Goal: Use online tool/utility: Utilize a website feature to perform a specific function

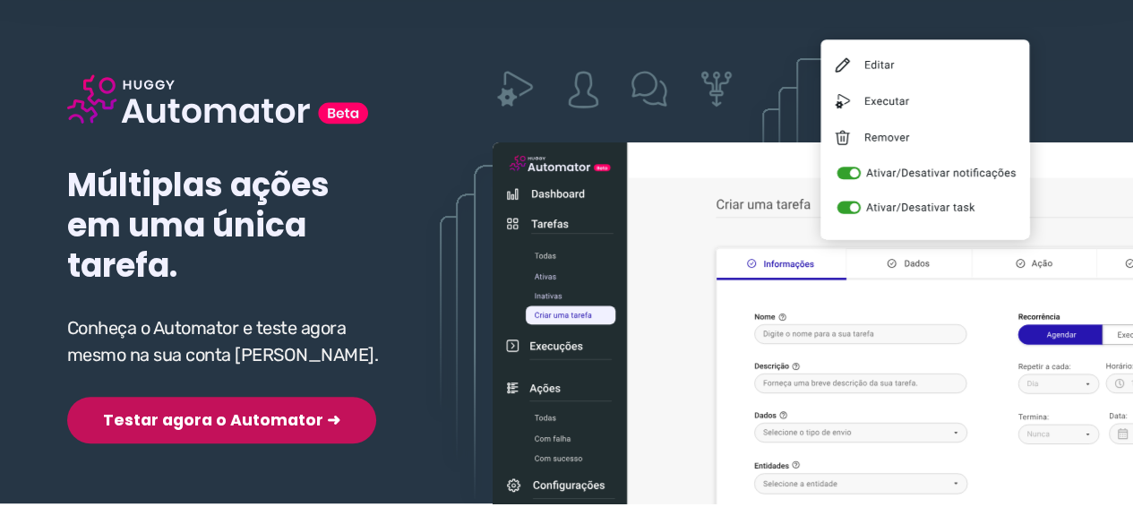
scroll to position [179, 0]
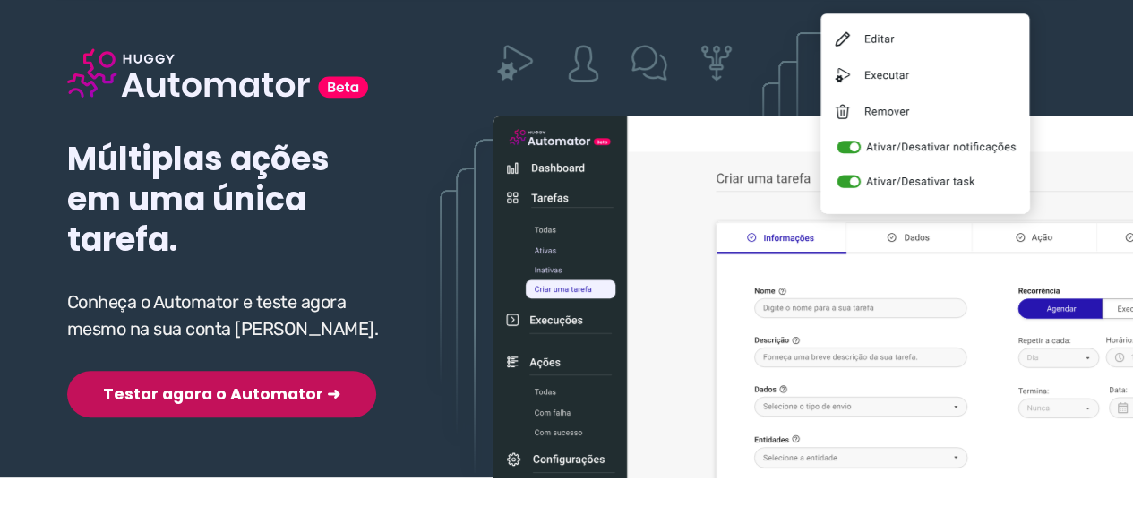
click at [193, 398] on button "Testar agora o Automator ➜" at bounding box center [221, 394] width 309 height 47
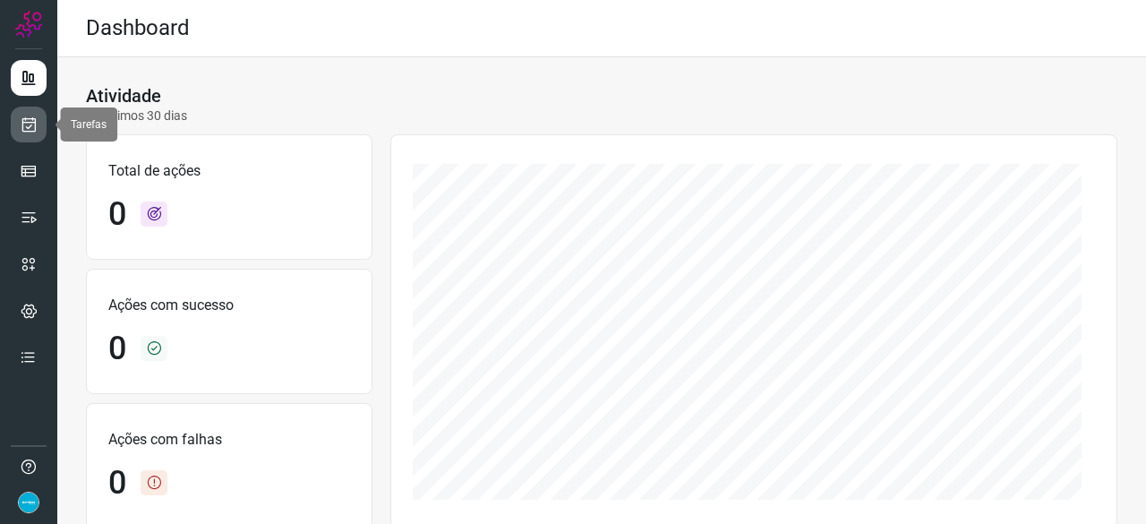
click at [39, 121] on link at bounding box center [29, 125] width 36 height 36
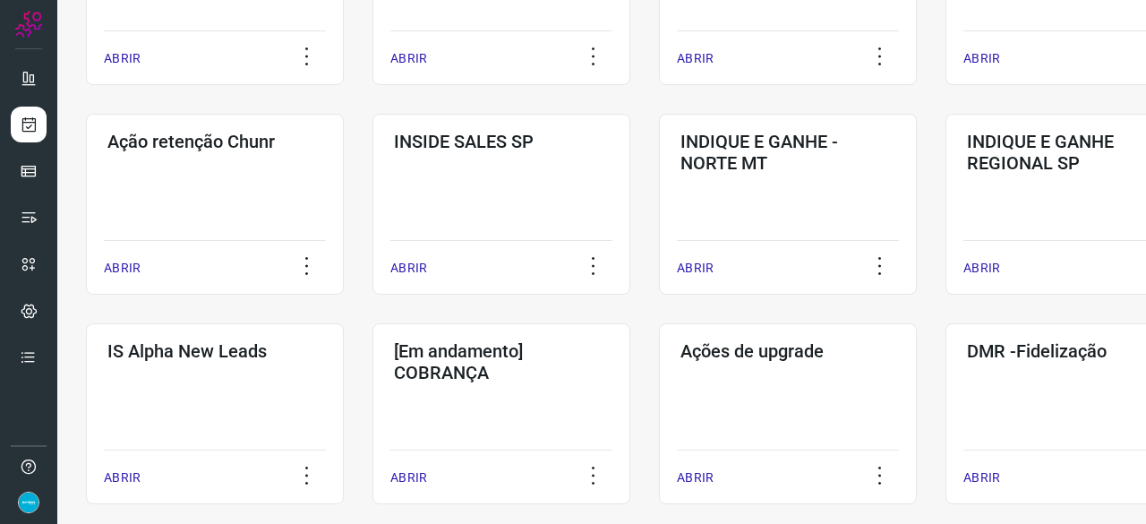
scroll to position [627, 0]
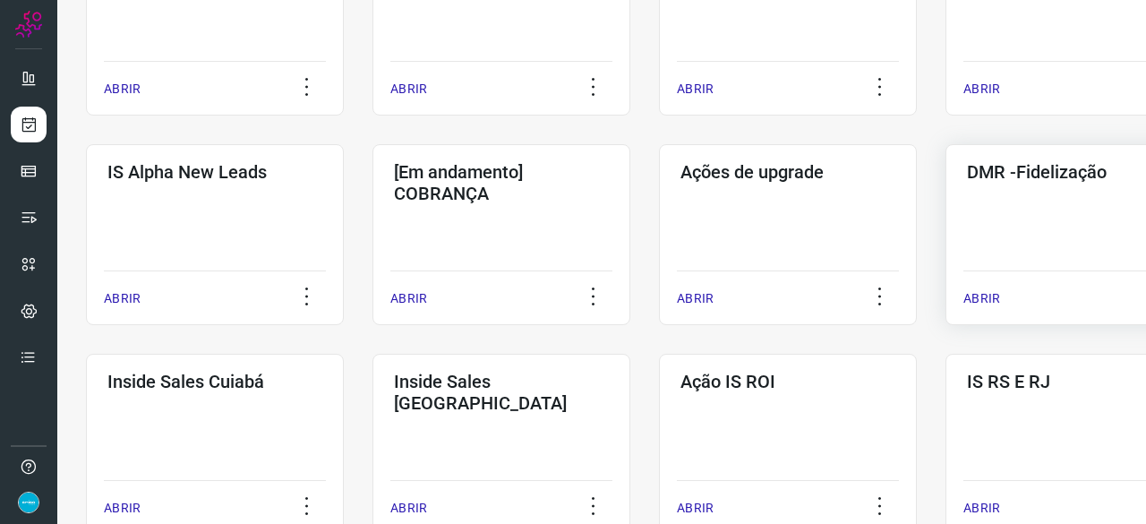
click at [996, 293] on p "ABRIR" at bounding box center [982, 298] width 37 height 19
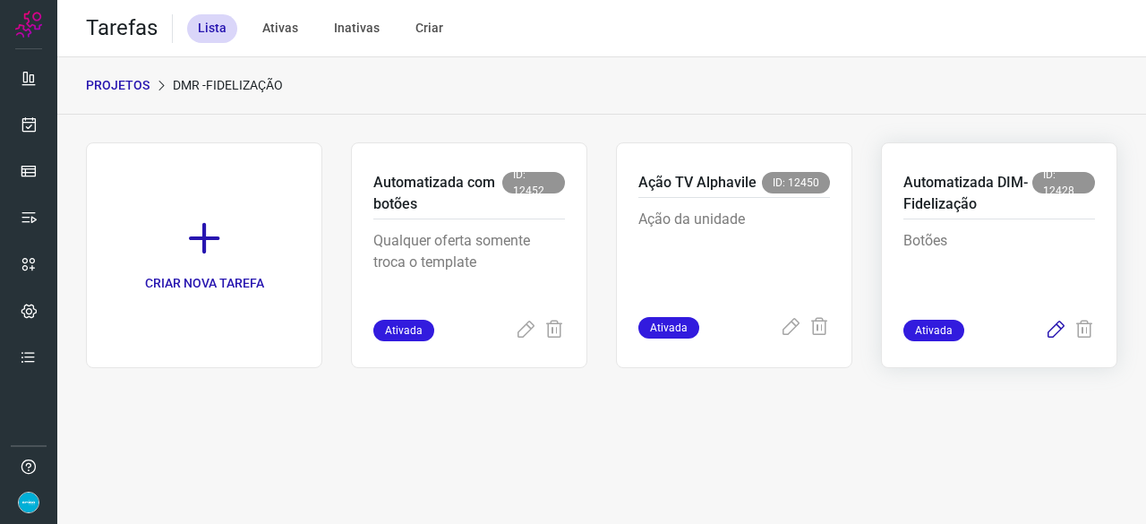
click at [1054, 330] on icon at bounding box center [1055, 330] width 21 height 21
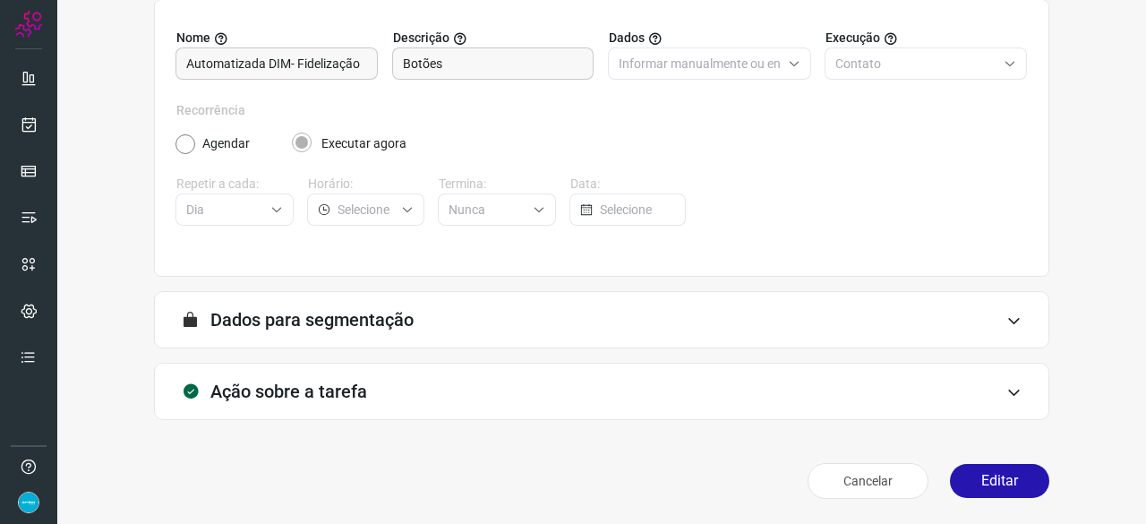
scroll to position [175, 0]
click at [981, 484] on button "Editar" at bounding box center [999, 482] width 99 height 34
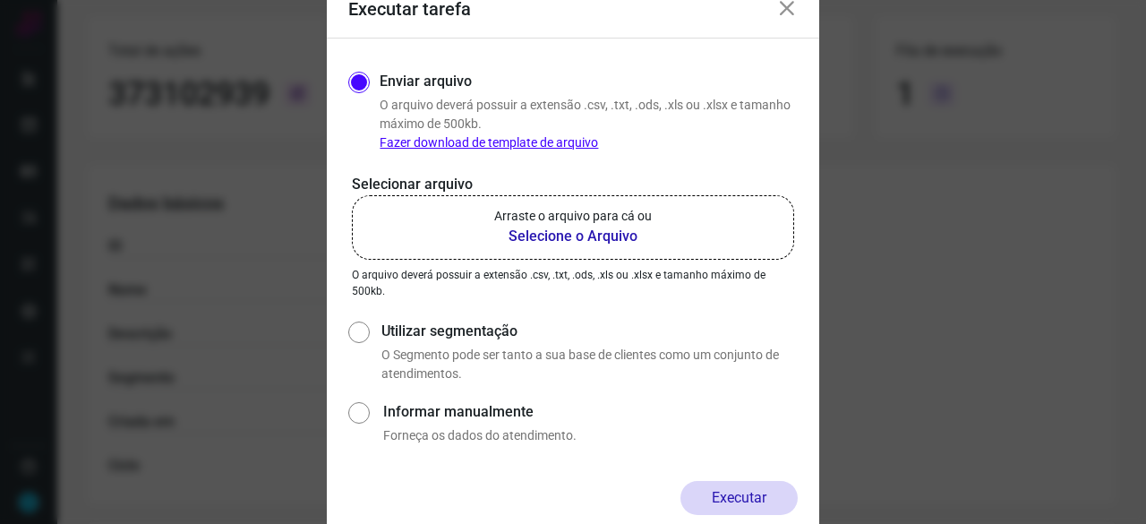
click at [535, 238] on b "Selecione o Arquivo" at bounding box center [573, 236] width 158 height 21
click at [0, 0] on input "Arraste o arquivo para cá ou Selecione o Arquivo" at bounding box center [0, 0] width 0 height 0
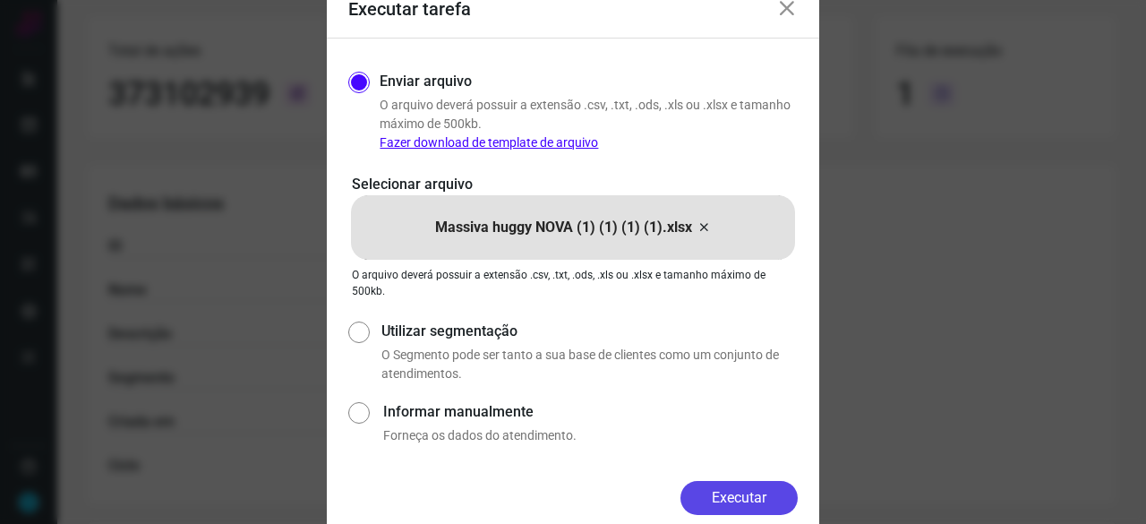
click at [724, 495] on button "Executar" at bounding box center [739, 498] width 117 height 34
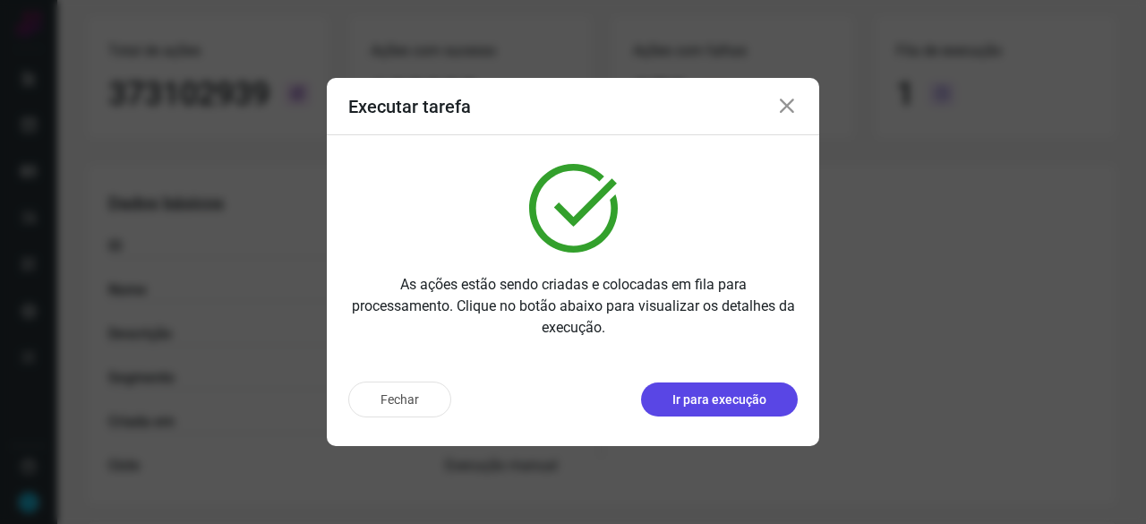
click at [699, 407] on p "Ir para execução" at bounding box center [719, 399] width 94 height 19
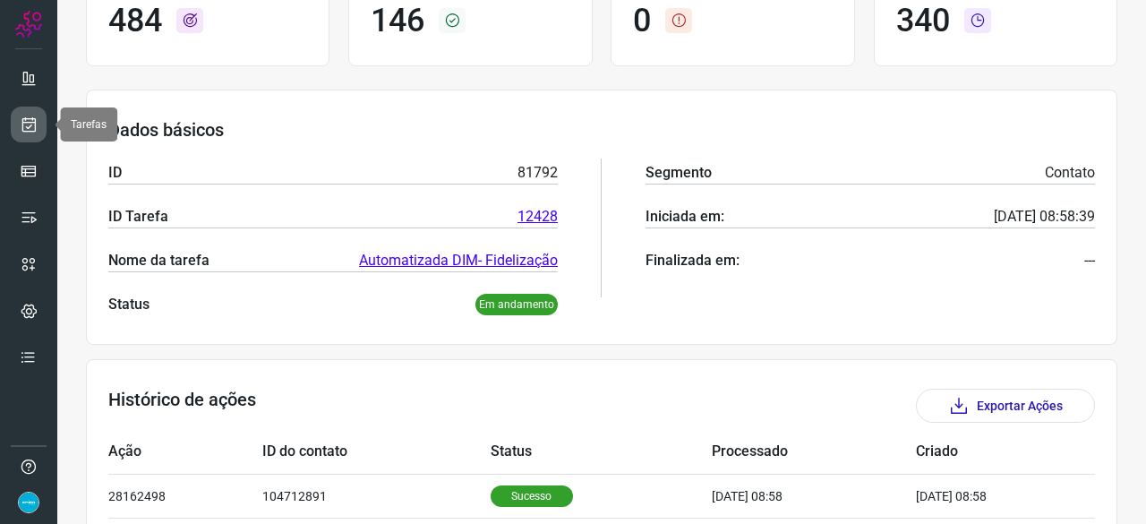
click at [30, 122] on icon at bounding box center [29, 125] width 19 height 18
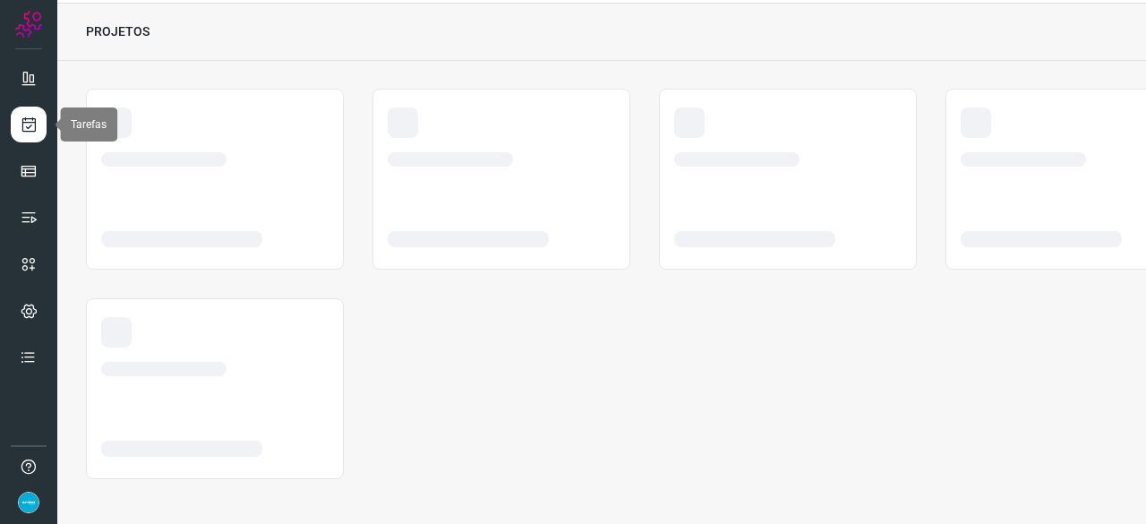
scroll to position [54, 0]
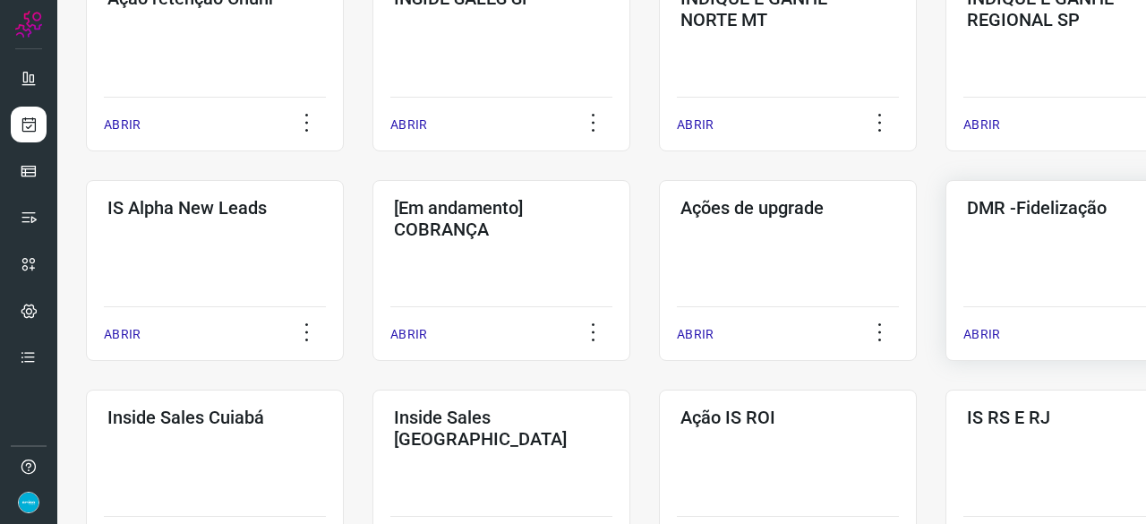
click at [981, 334] on p "ABRIR" at bounding box center [982, 334] width 37 height 19
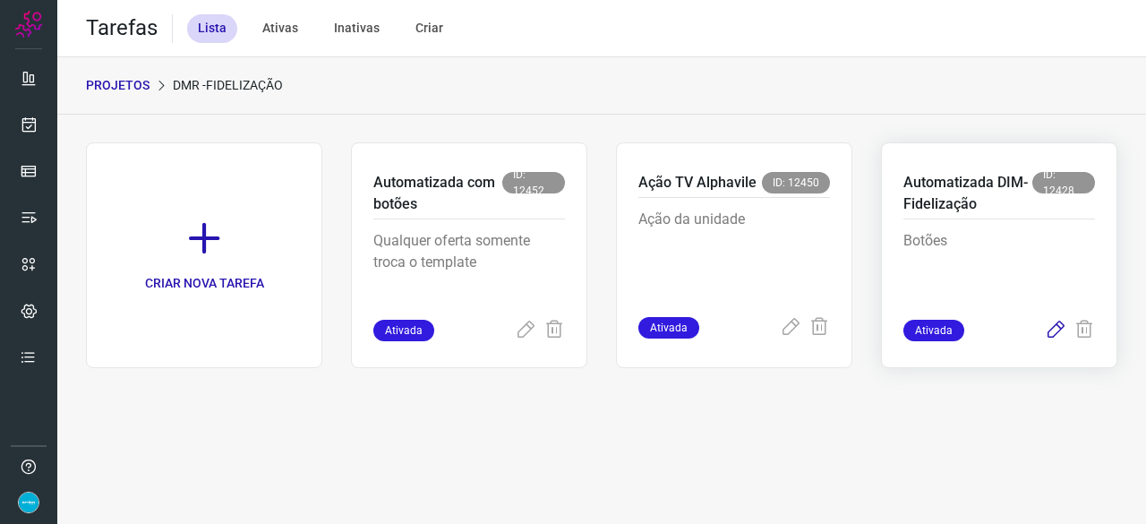
click at [1053, 329] on icon at bounding box center [1055, 330] width 21 height 21
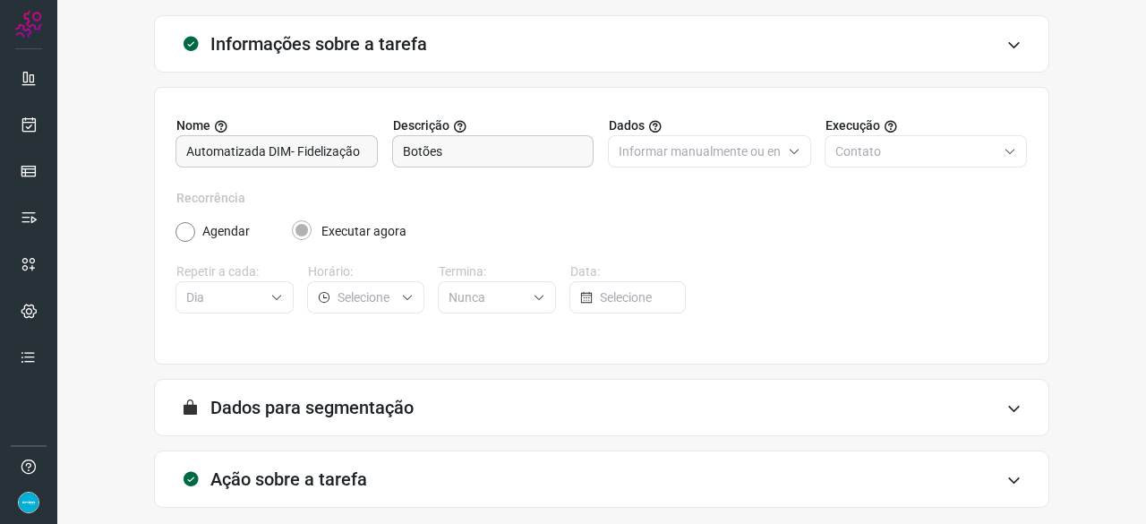
scroll to position [175, 0]
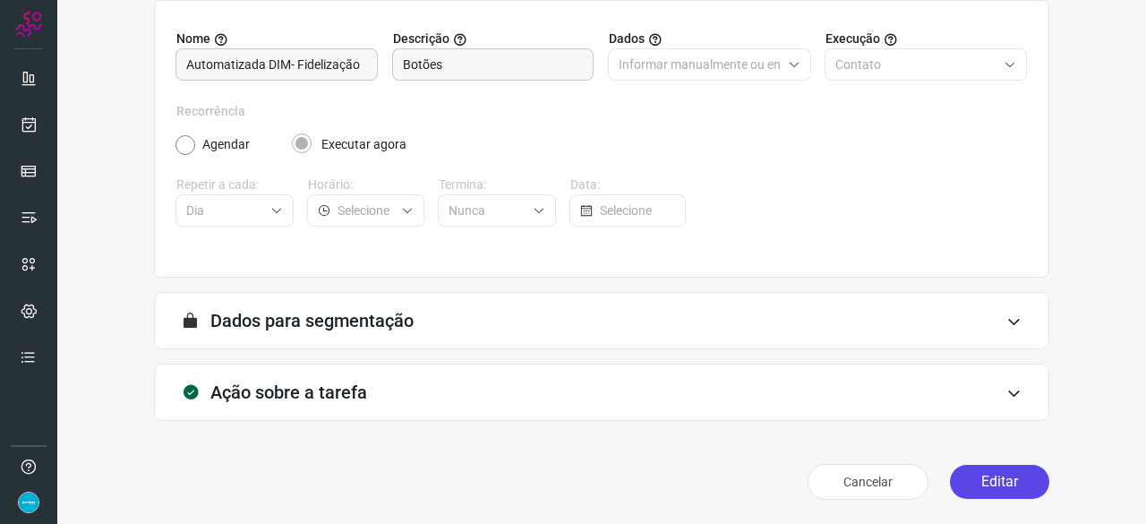
click at [964, 477] on button "Editar" at bounding box center [999, 482] width 99 height 34
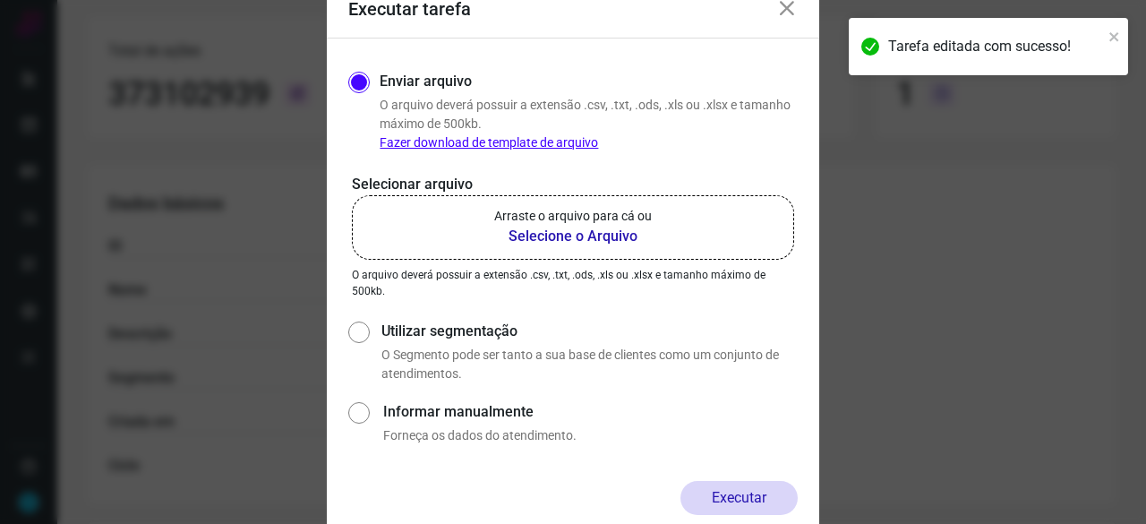
click at [527, 232] on b "Selecione o Arquivo" at bounding box center [573, 236] width 158 height 21
click at [0, 0] on input "Arraste o arquivo para cá ou Selecione o Arquivo" at bounding box center [0, 0] width 0 height 0
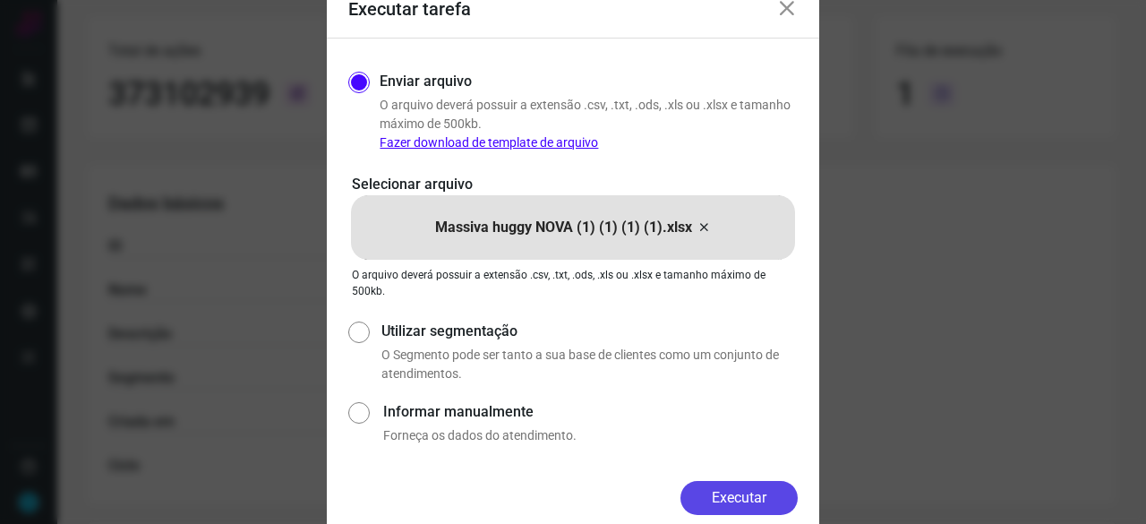
click at [741, 493] on button "Executar" at bounding box center [739, 498] width 117 height 34
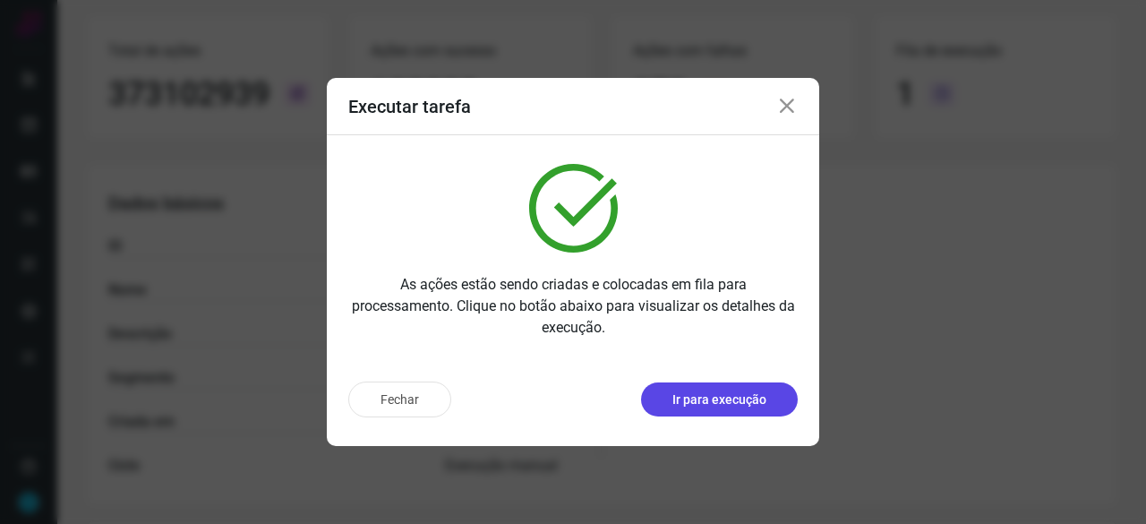
click at [715, 404] on p "Ir para execução" at bounding box center [719, 399] width 94 height 19
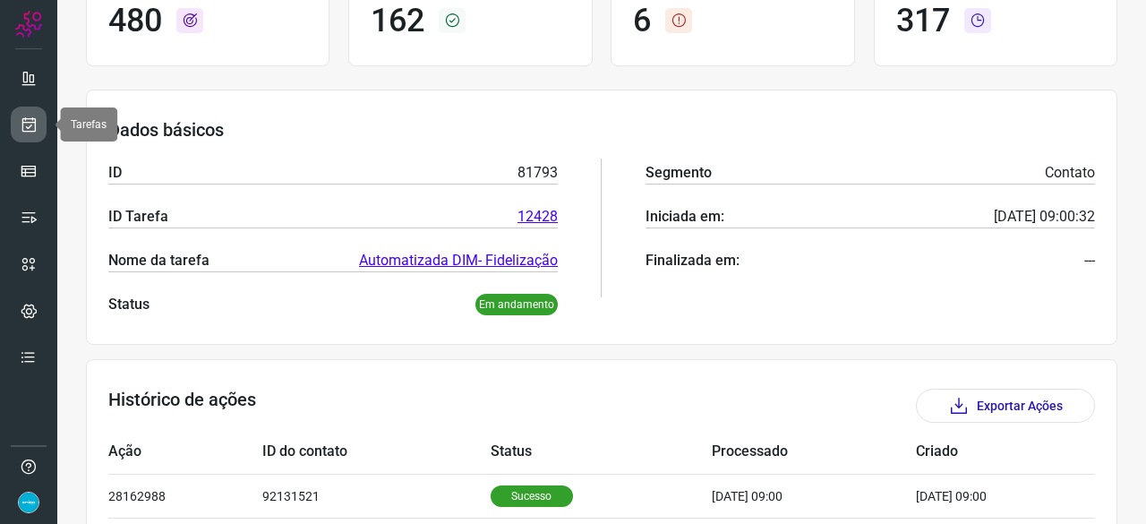
click at [30, 118] on icon at bounding box center [29, 125] width 19 height 18
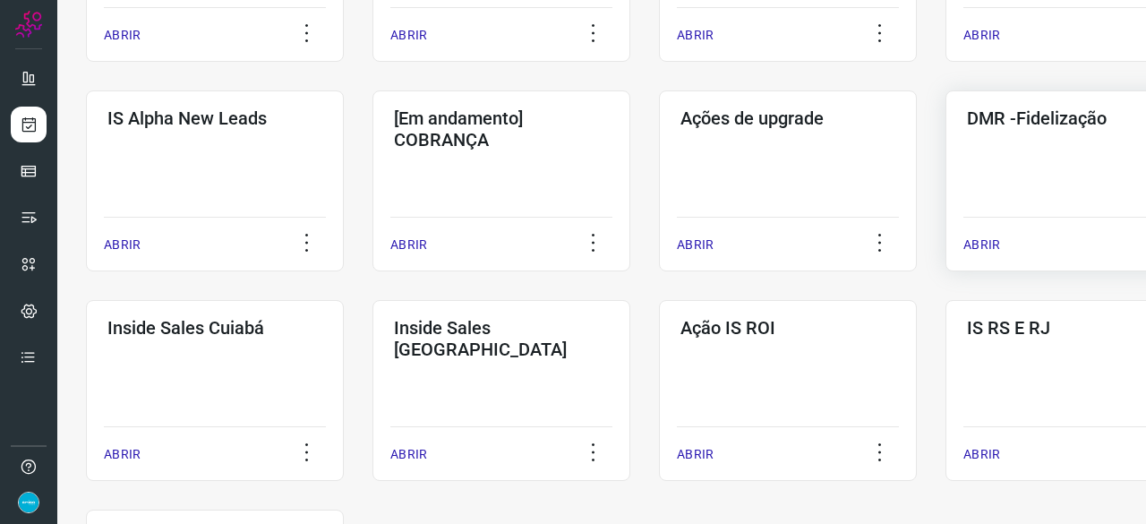
click at [978, 250] on p "ABRIR" at bounding box center [982, 245] width 37 height 19
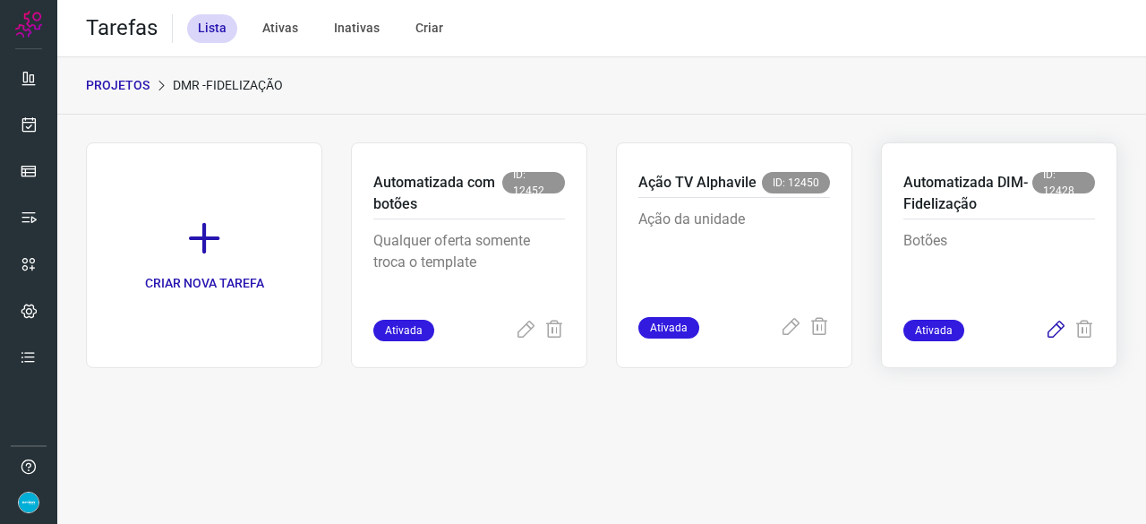
click at [1056, 327] on icon at bounding box center [1055, 330] width 21 height 21
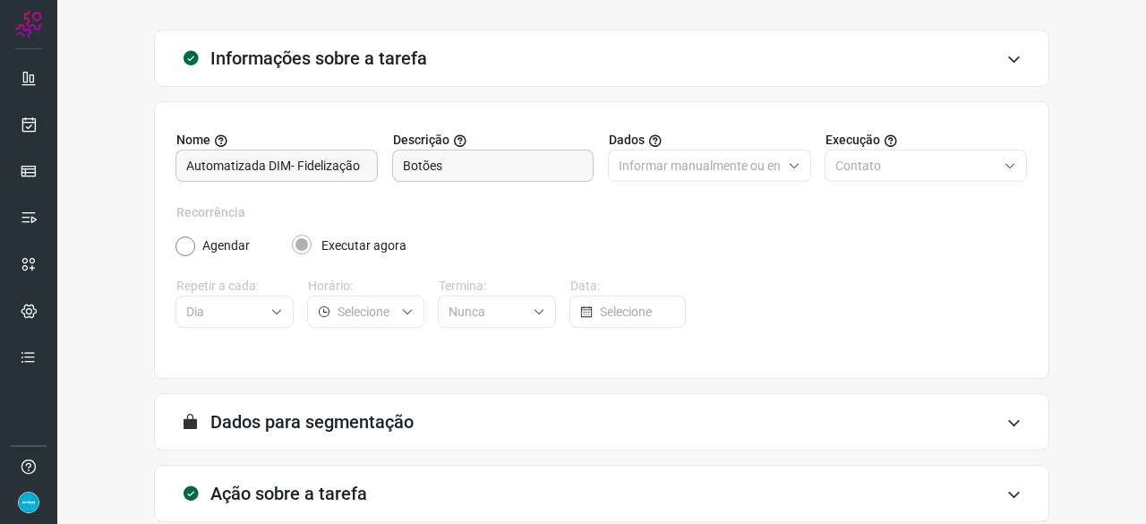
scroll to position [175, 0]
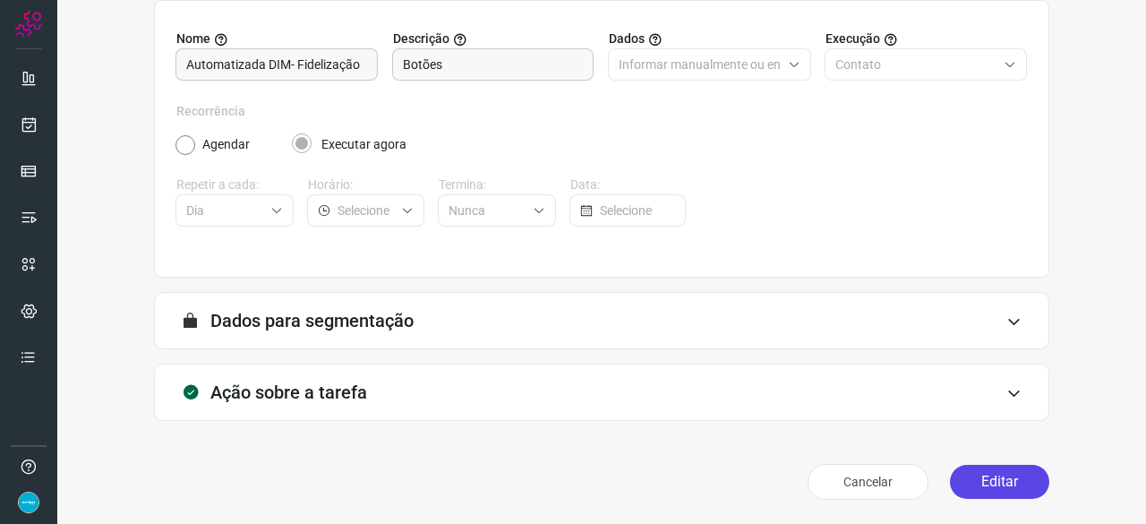
click at [985, 490] on button "Editar" at bounding box center [999, 482] width 99 height 34
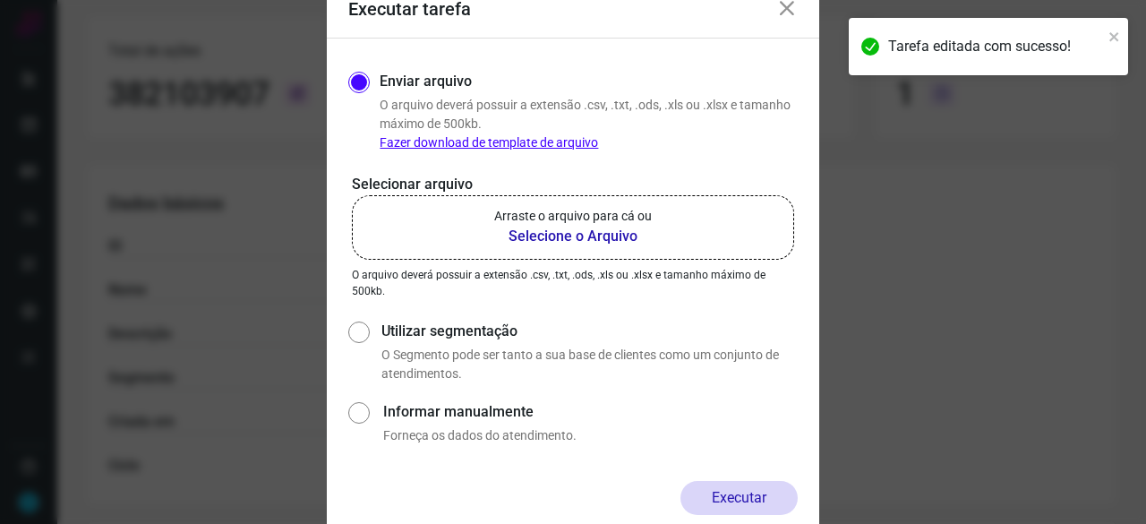
click at [562, 233] on b "Selecione o Arquivo" at bounding box center [573, 236] width 158 height 21
click at [0, 0] on input "Arraste o arquivo para cá ou Selecione o Arquivo" at bounding box center [0, 0] width 0 height 0
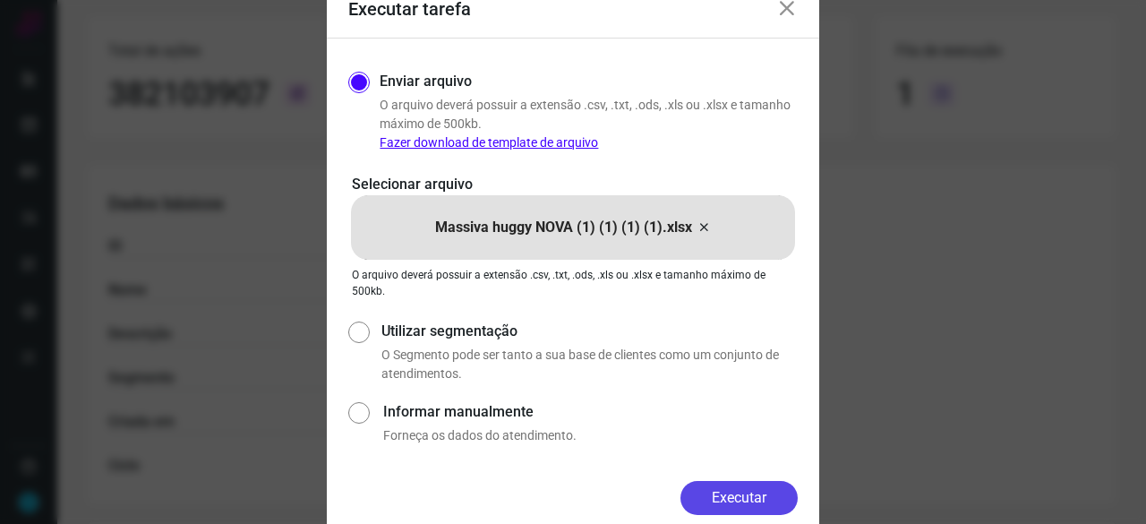
click at [750, 492] on button "Executar" at bounding box center [739, 498] width 117 height 34
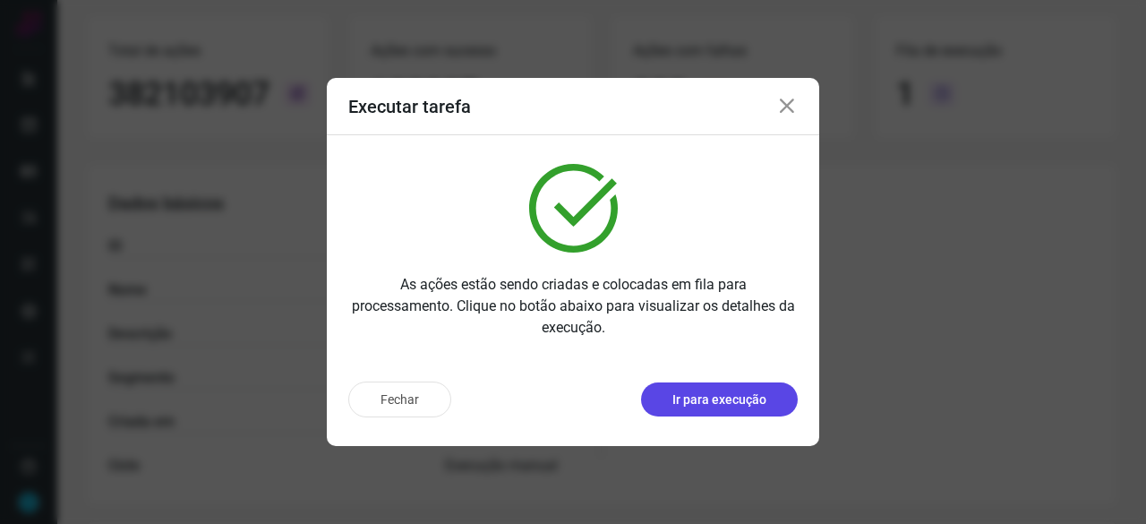
click at [732, 408] on p "Ir para execução" at bounding box center [719, 399] width 94 height 19
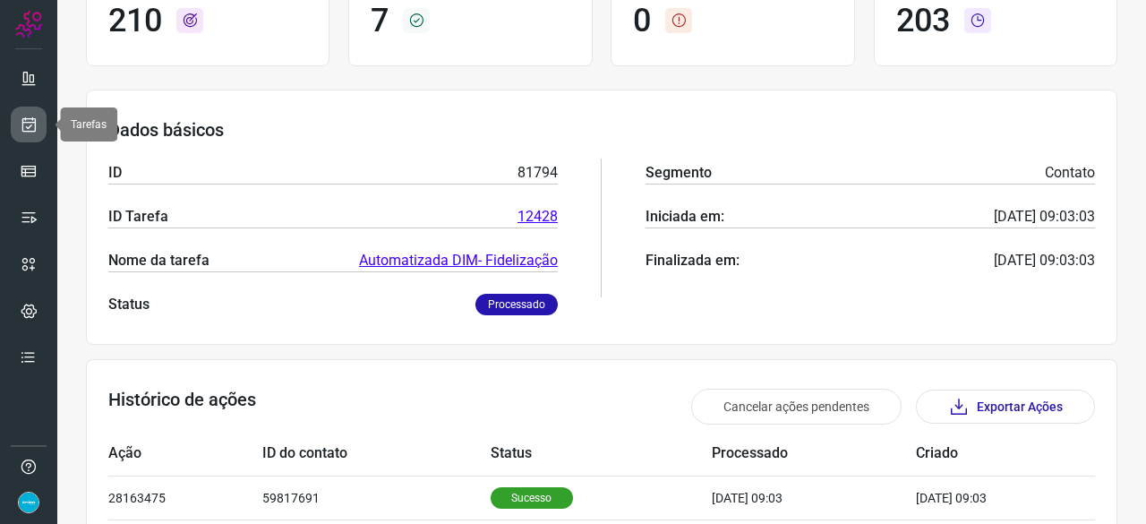
click at [37, 121] on icon at bounding box center [29, 125] width 19 height 18
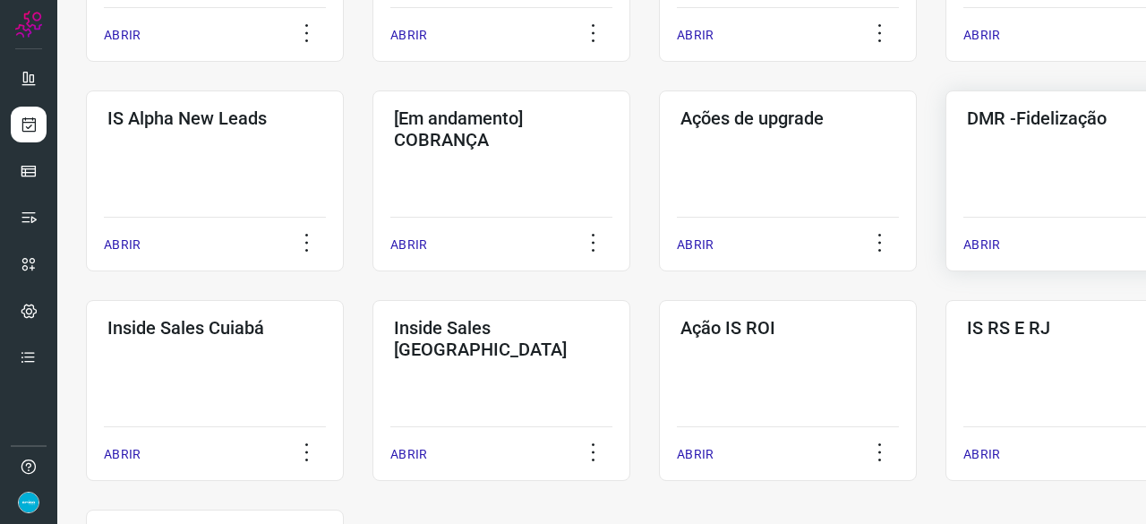
click at [982, 236] on p "ABRIR" at bounding box center [982, 245] width 37 height 19
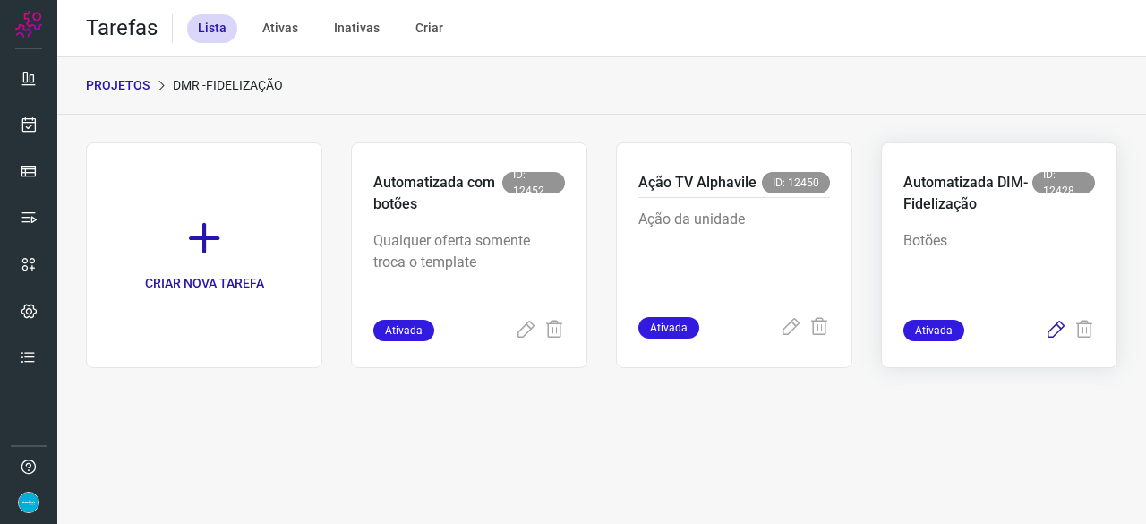
click at [1058, 329] on icon at bounding box center [1055, 330] width 21 height 21
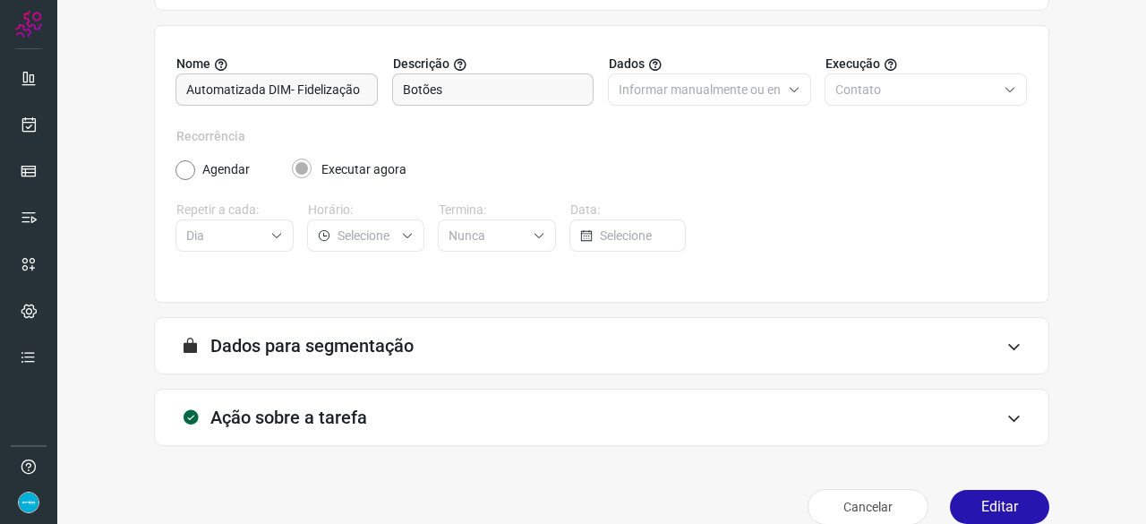
scroll to position [175, 0]
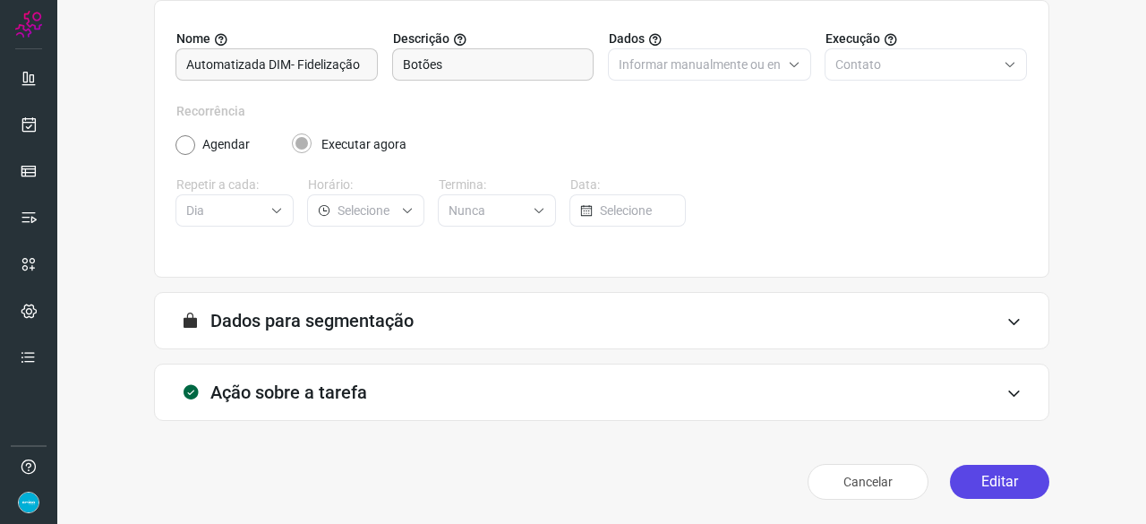
click at [985, 477] on button "Editar" at bounding box center [999, 482] width 99 height 34
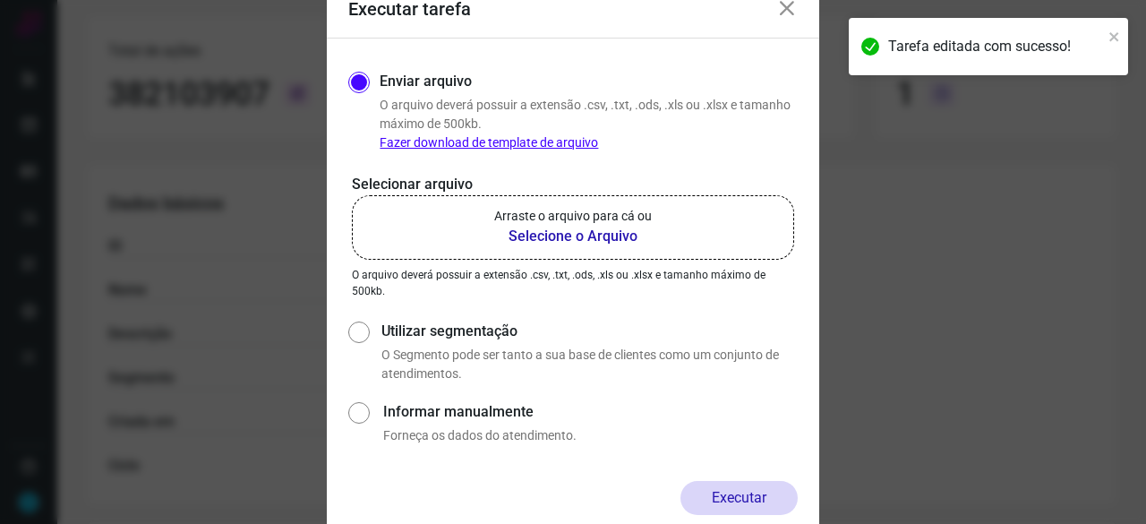
click at [540, 234] on b "Selecione o Arquivo" at bounding box center [573, 236] width 158 height 21
click at [0, 0] on input "Arraste o arquivo para cá ou Selecione o Arquivo" at bounding box center [0, 0] width 0 height 0
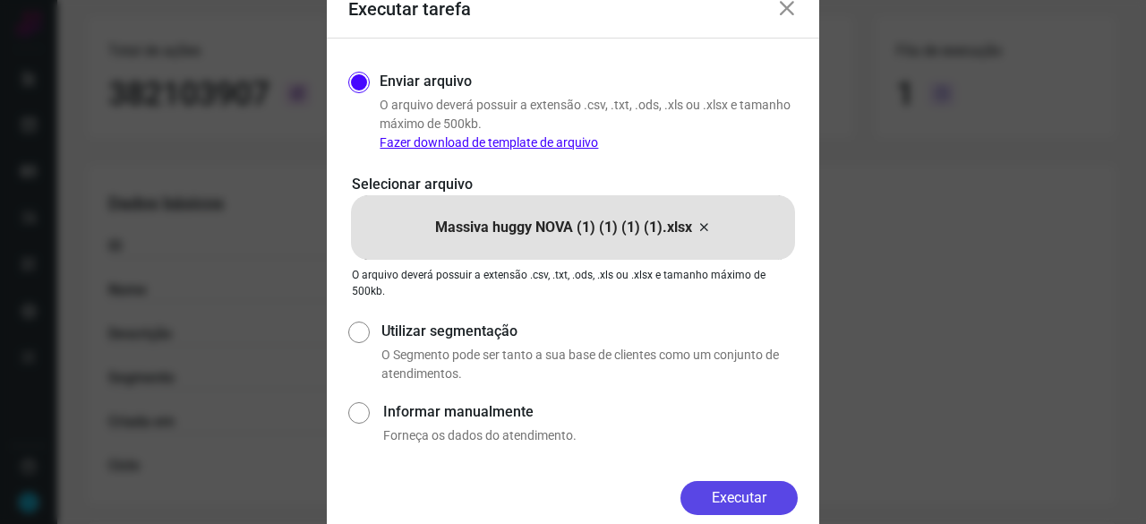
click at [772, 505] on button "Executar" at bounding box center [739, 498] width 117 height 34
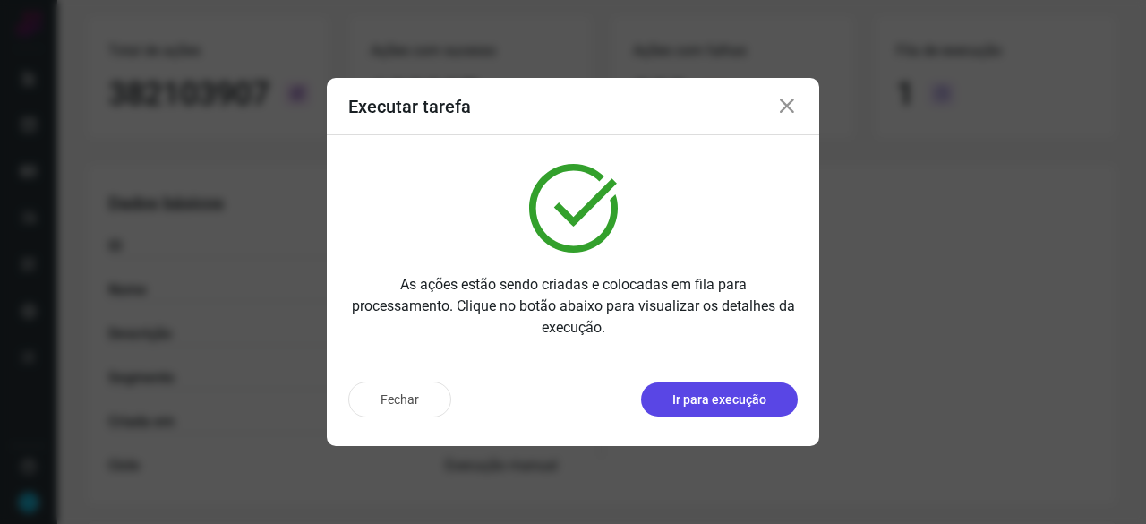
click at [687, 394] on p "Ir para execução" at bounding box center [719, 399] width 94 height 19
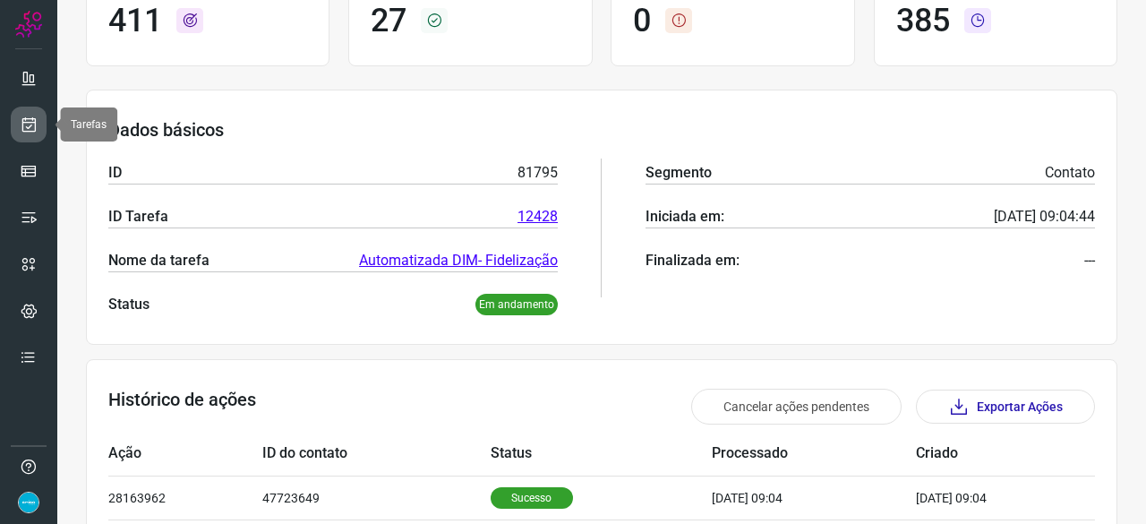
click at [33, 128] on icon at bounding box center [29, 125] width 19 height 18
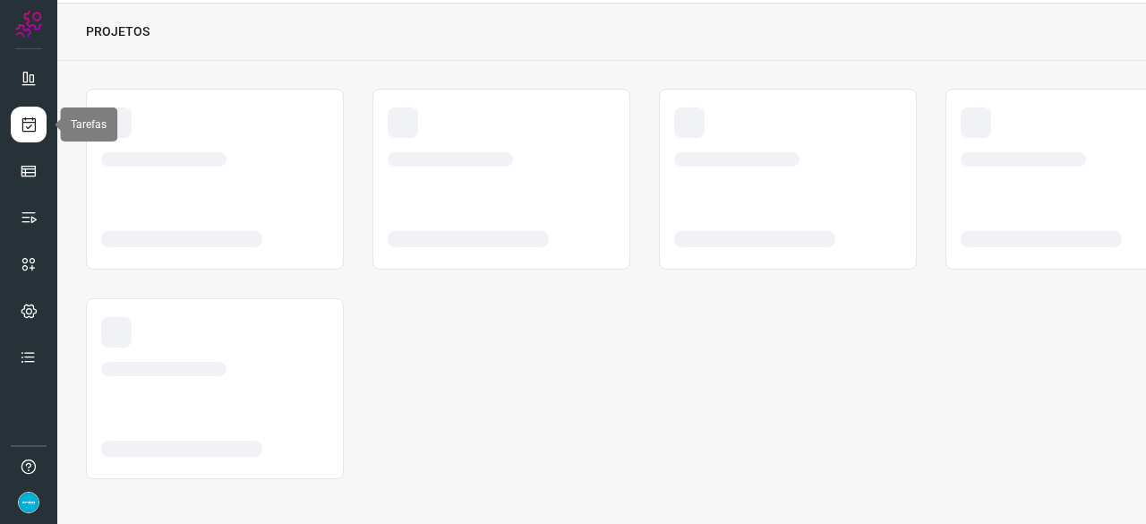
scroll to position [54, 0]
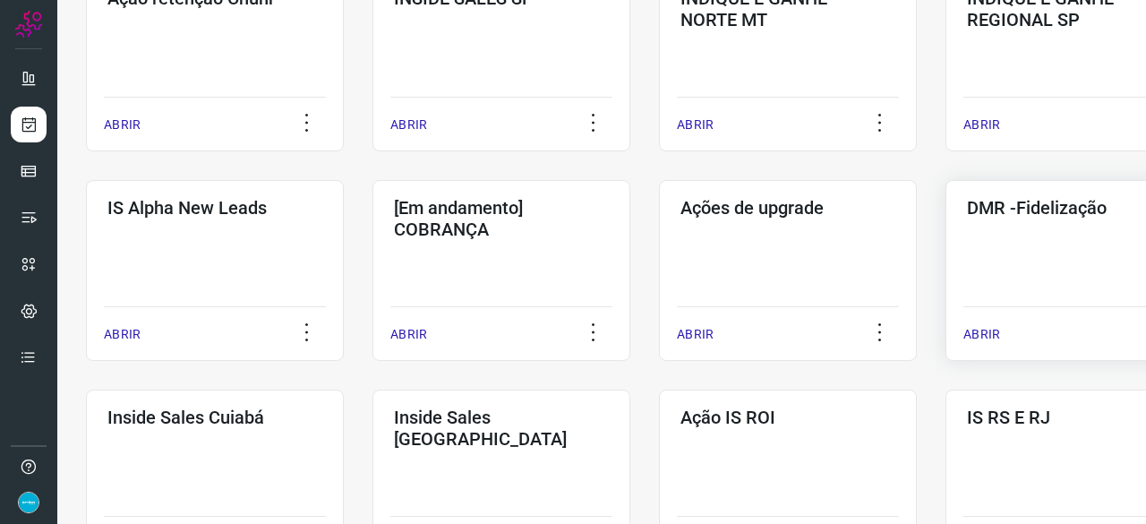
click at [976, 333] on p "ABRIR" at bounding box center [982, 334] width 37 height 19
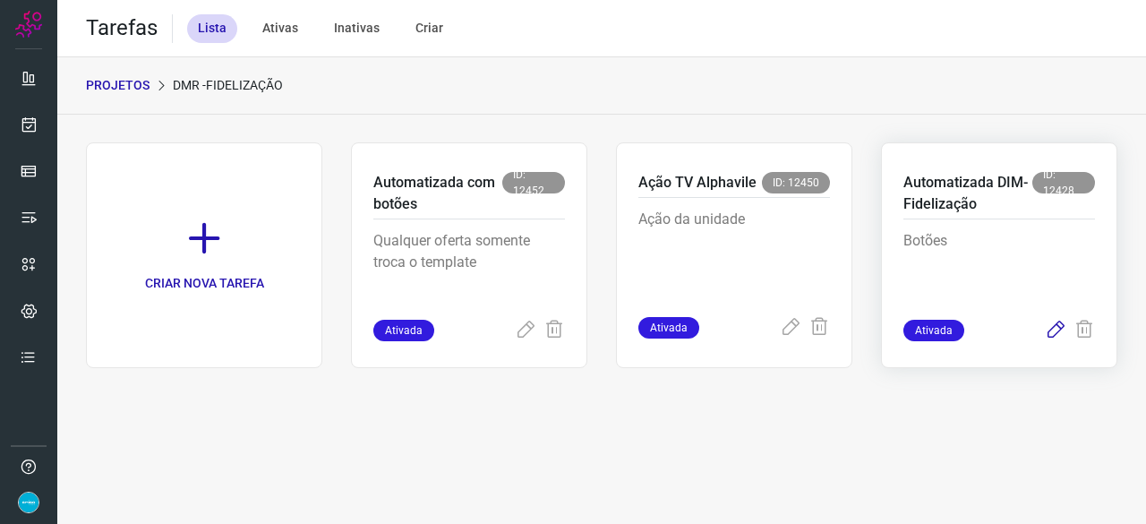
click at [1058, 329] on icon at bounding box center [1055, 330] width 21 height 21
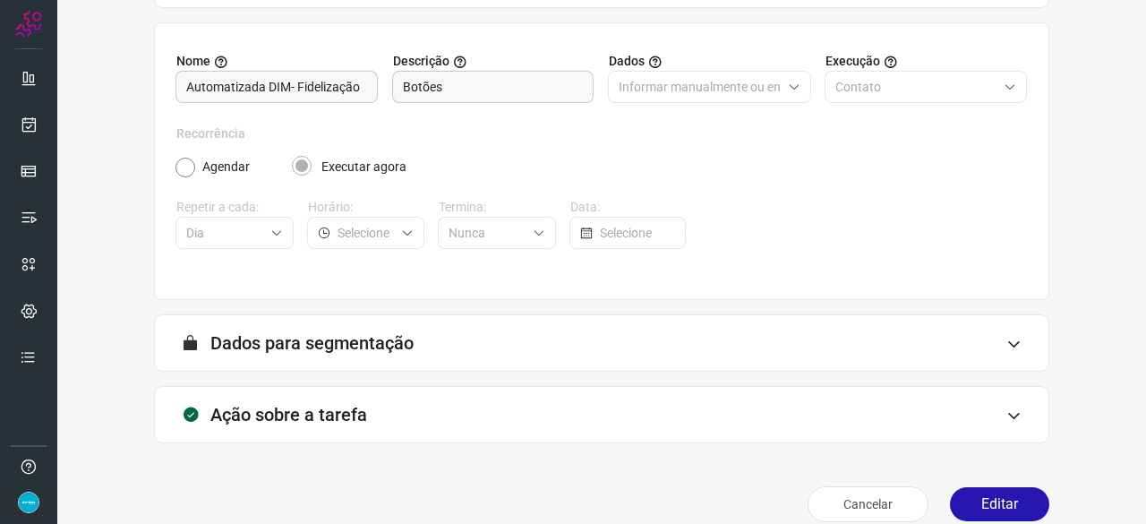
scroll to position [175, 0]
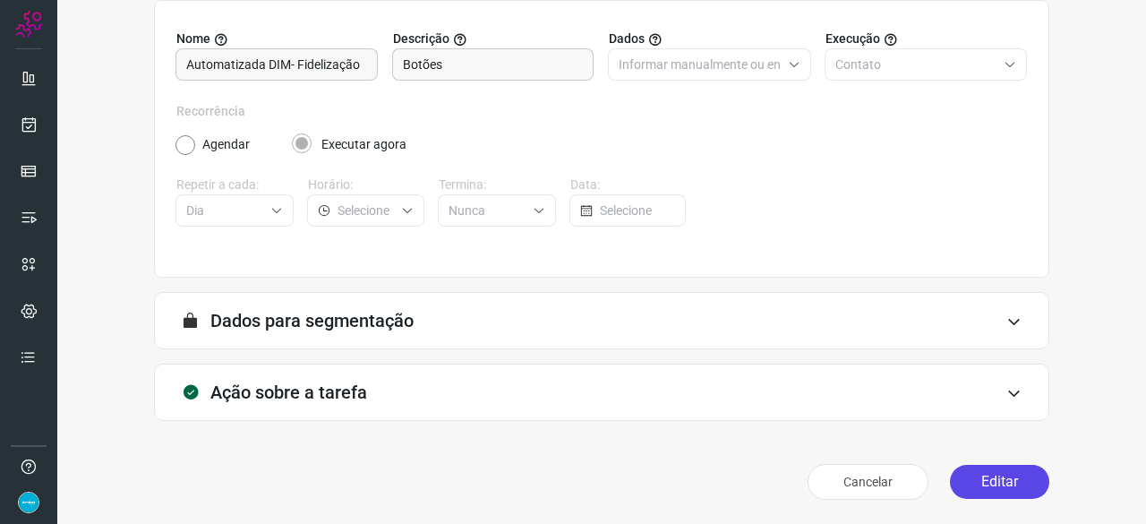
drag, startPoint x: 984, startPoint y: 481, endPoint x: 970, endPoint y: 464, distance: 22.2
click at [984, 481] on button "Editar" at bounding box center [999, 482] width 99 height 34
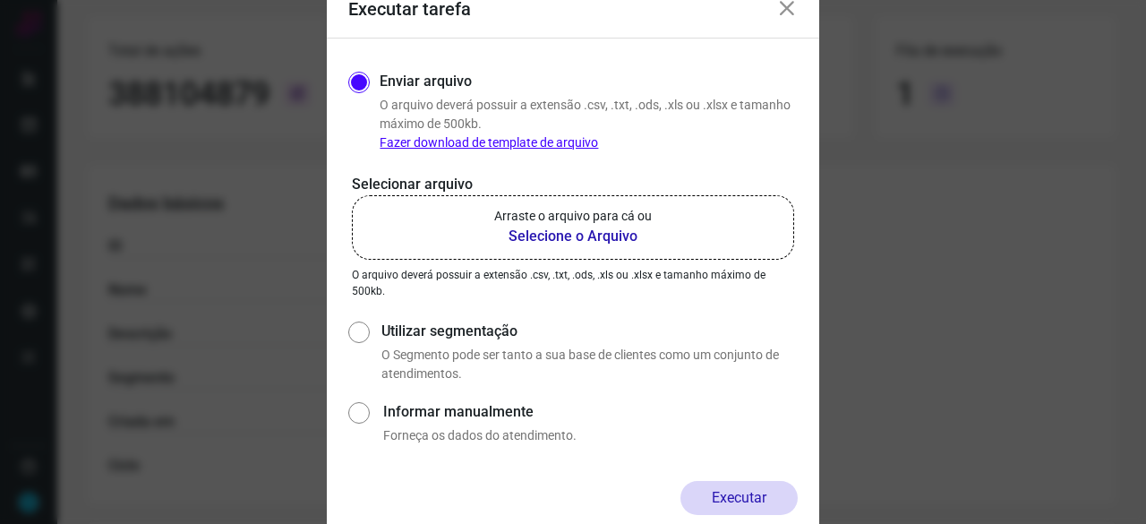
click at [533, 232] on b "Selecione o Arquivo" at bounding box center [573, 236] width 158 height 21
click at [0, 0] on input "Arraste o arquivo para cá ou Selecione o Arquivo" at bounding box center [0, 0] width 0 height 0
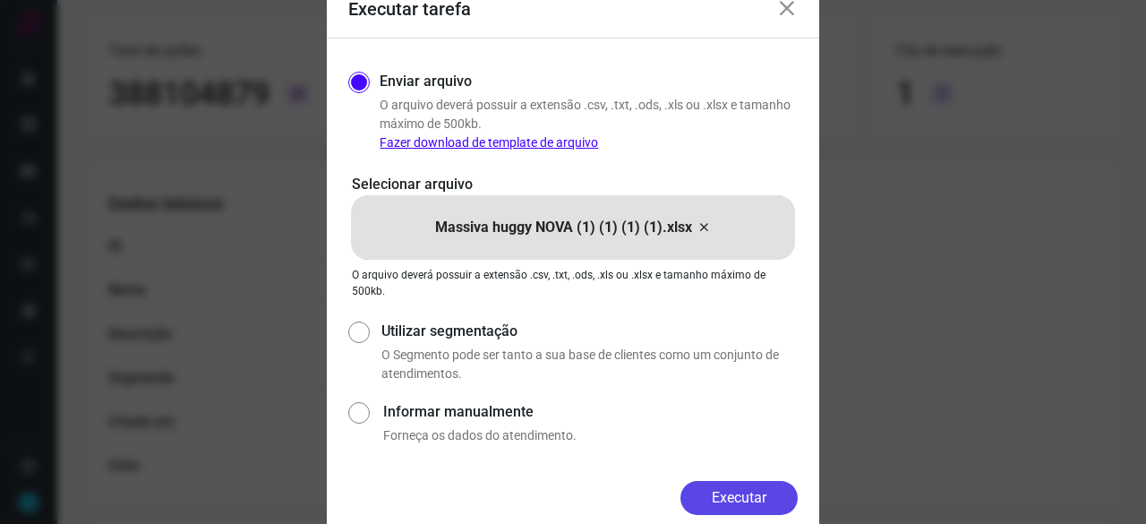
click at [732, 494] on button "Executar" at bounding box center [739, 498] width 117 height 34
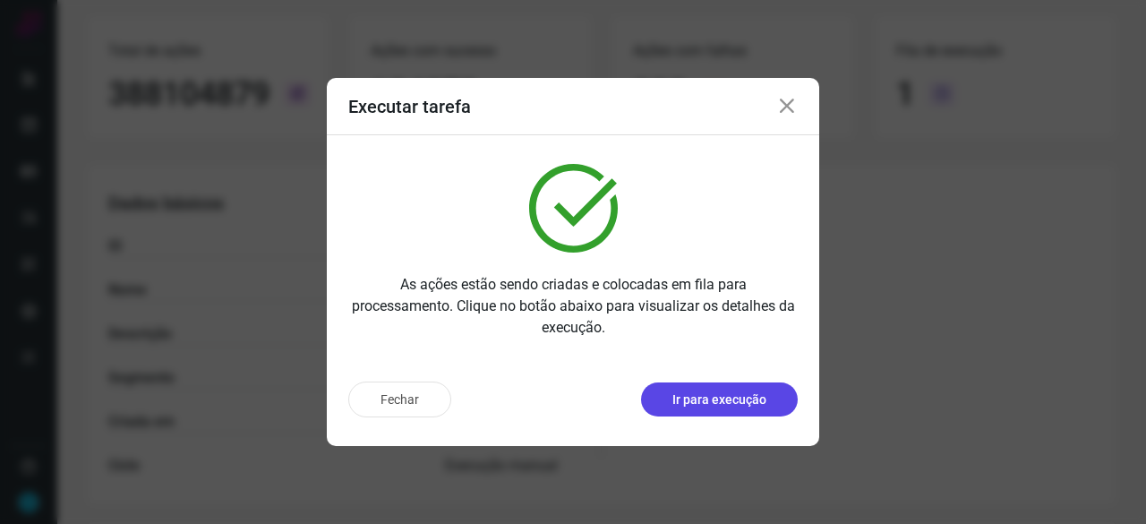
click at [760, 398] on p "Ir para execução" at bounding box center [719, 399] width 94 height 19
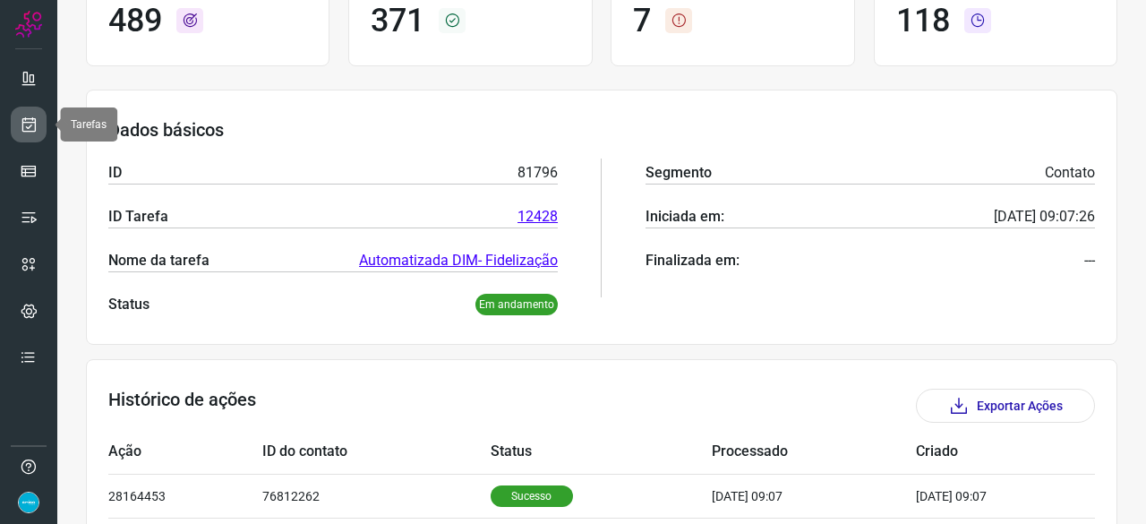
click at [25, 123] on icon at bounding box center [29, 125] width 19 height 18
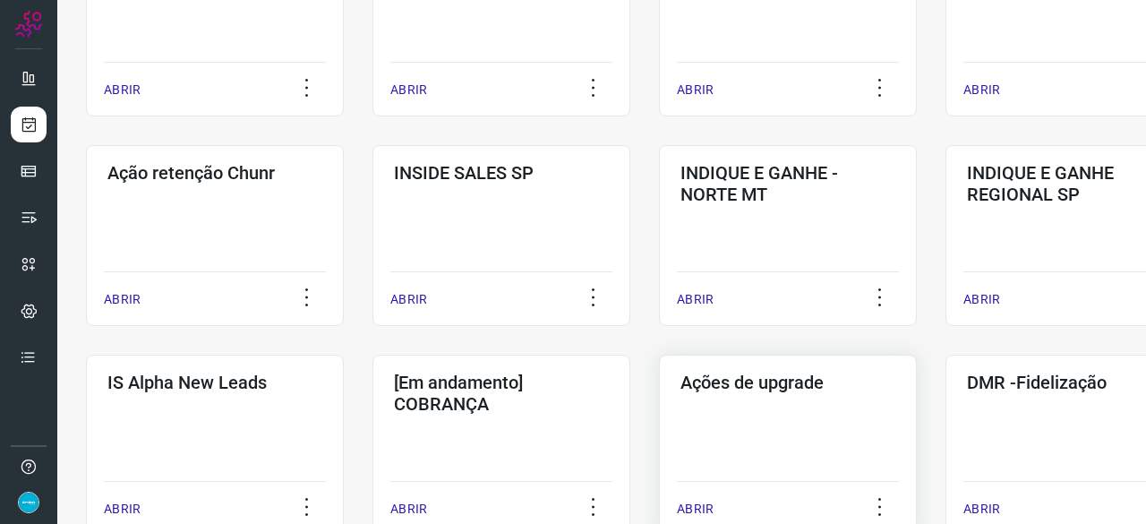
scroll to position [501, 0]
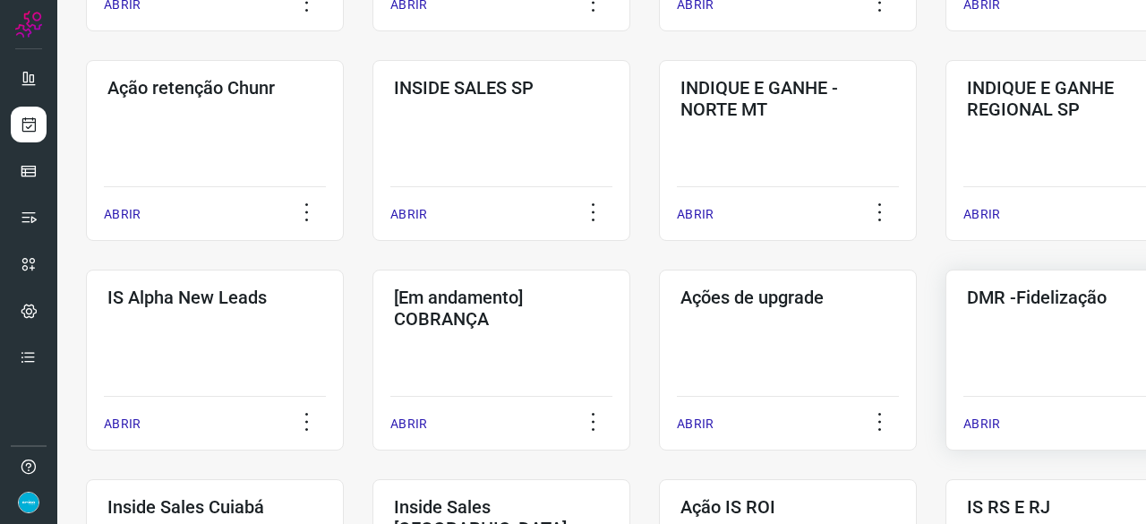
click at [990, 417] on p "ABRIR" at bounding box center [982, 424] width 37 height 19
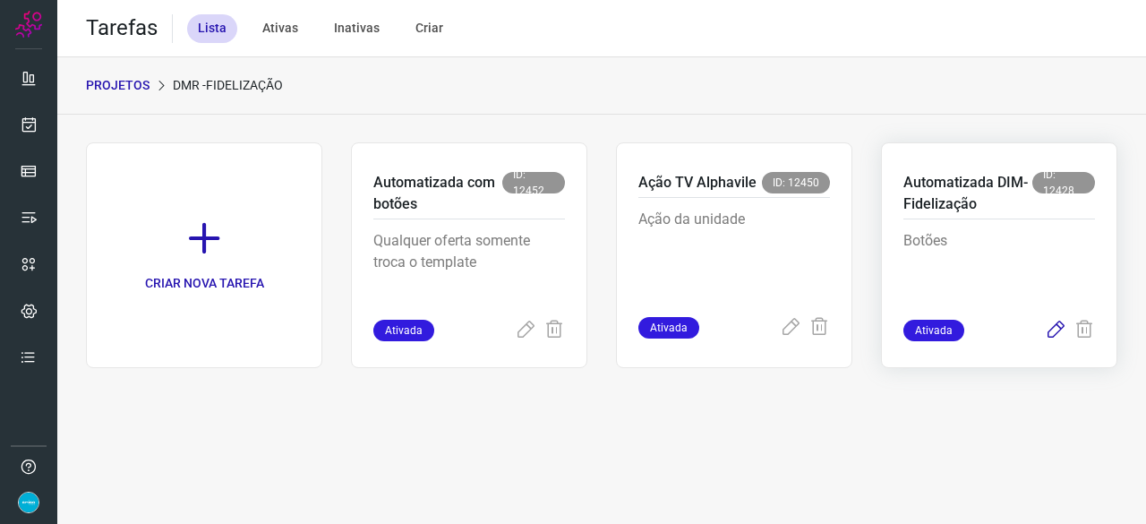
click at [1051, 330] on icon at bounding box center [1055, 330] width 21 height 21
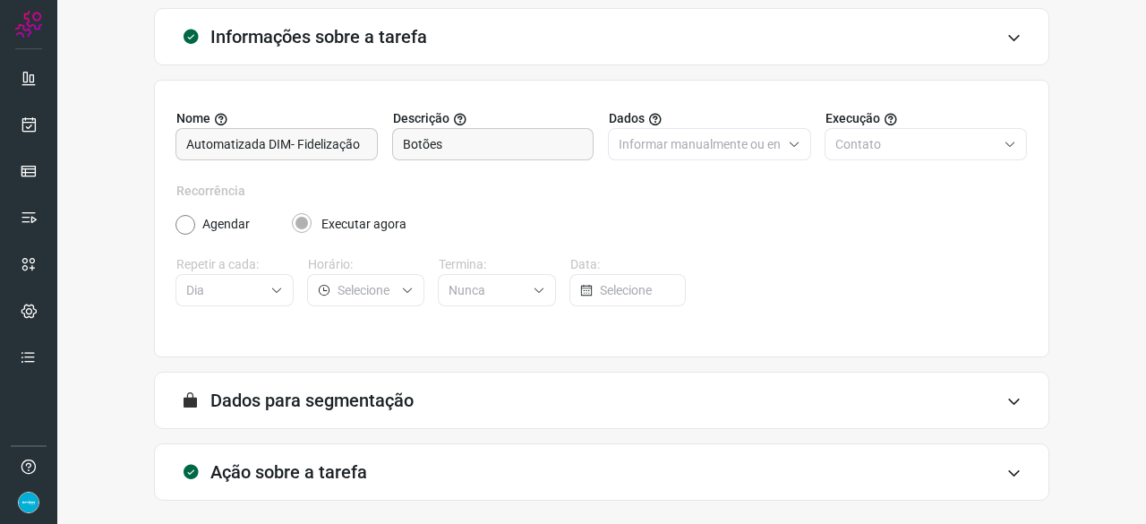
scroll to position [175, 0]
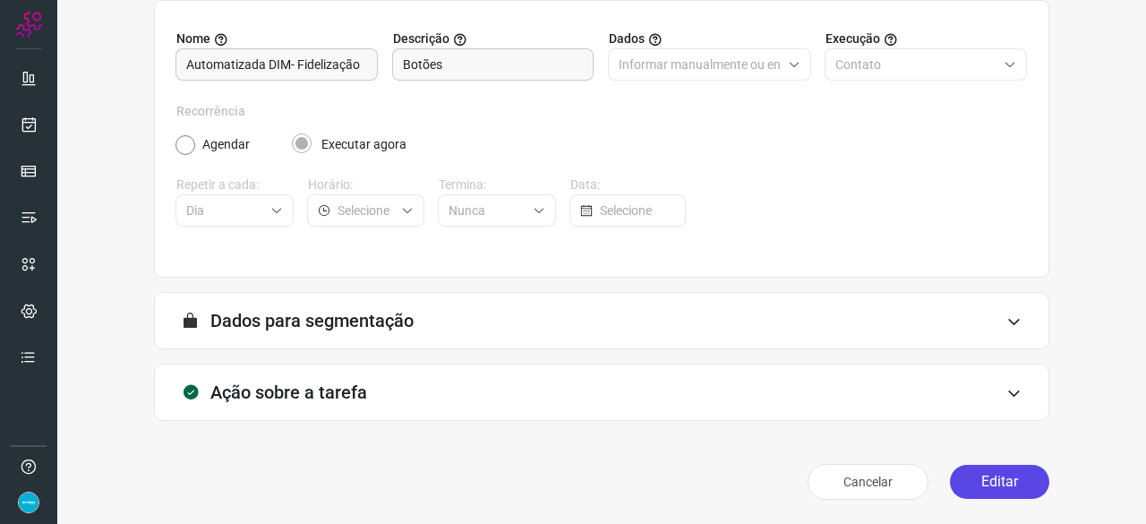
click at [1000, 477] on button "Editar" at bounding box center [999, 482] width 99 height 34
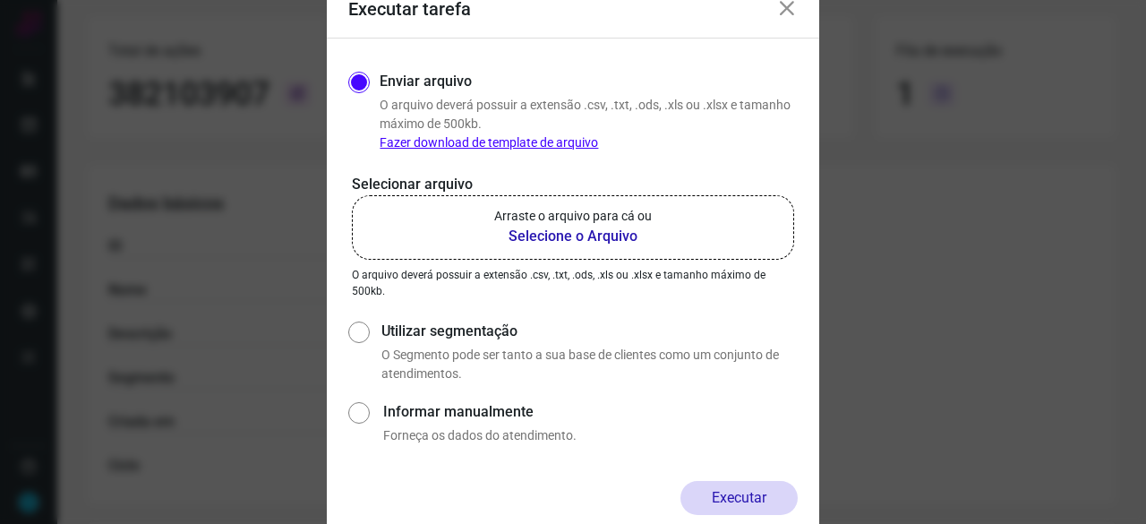
click at [529, 234] on b "Selecione o Arquivo" at bounding box center [573, 236] width 158 height 21
click at [0, 0] on input "Arraste o arquivo para cá ou Selecione o Arquivo" at bounding box center [0, 0] width 0 height 0
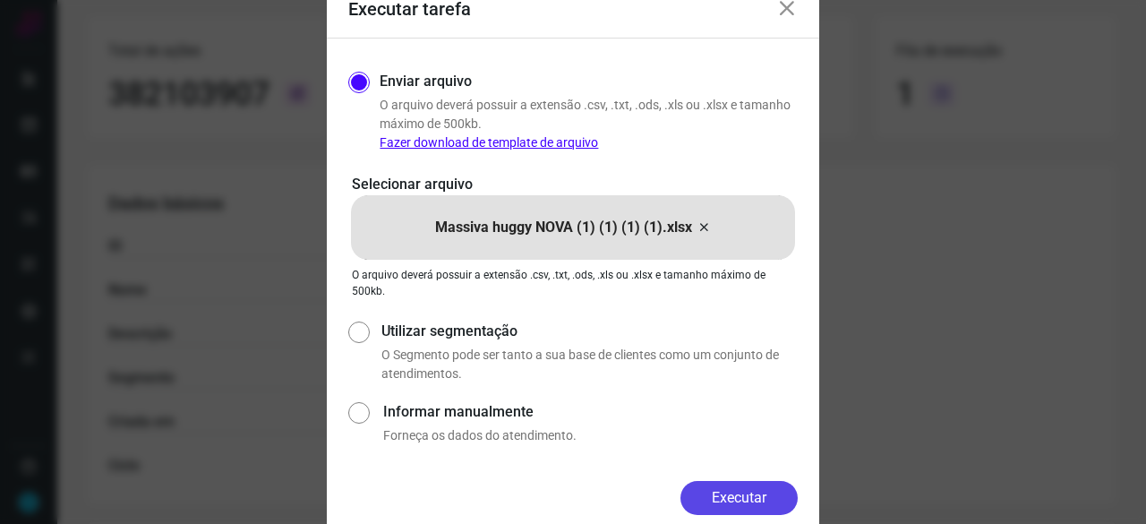
click at [774, 499] on button "Executar" at bounding box center [739, 498] width 117 height 34
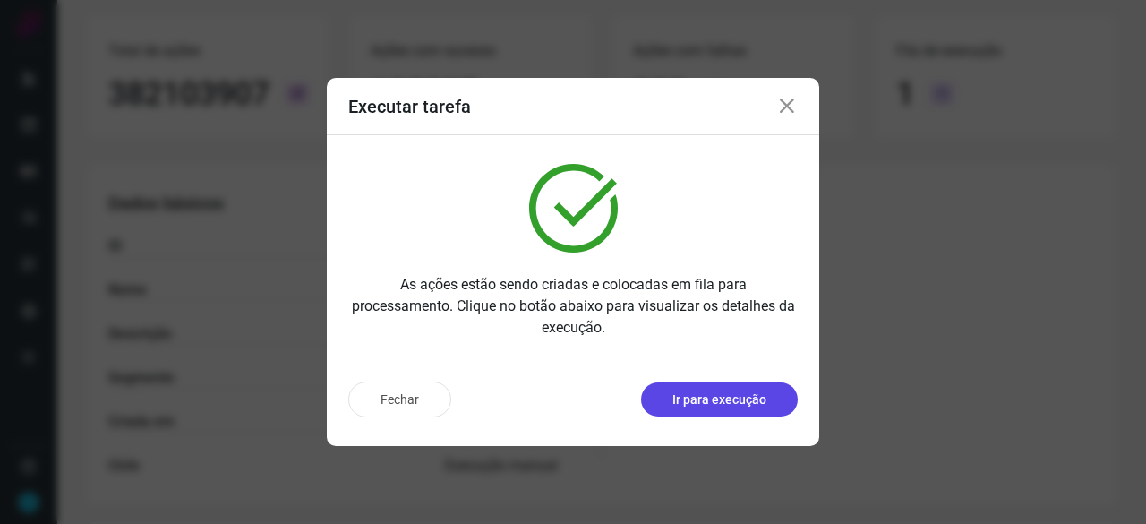
click at [765, 403] on p "Ir para execução" at bounding box center [719, 399] width 94 height 19
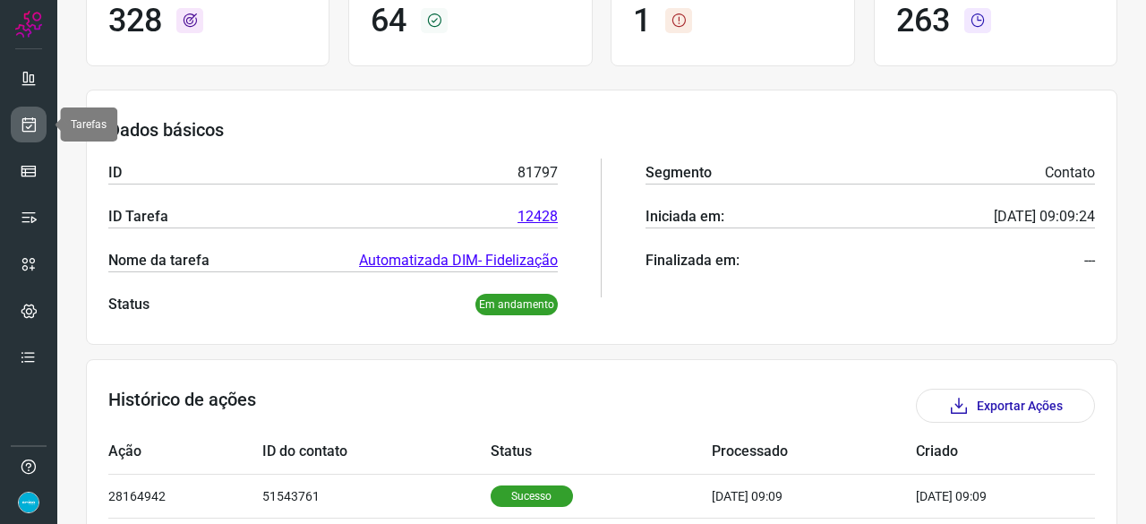
click at [30, 121] on icon at bounding box center [29, 125] width 19 height 18
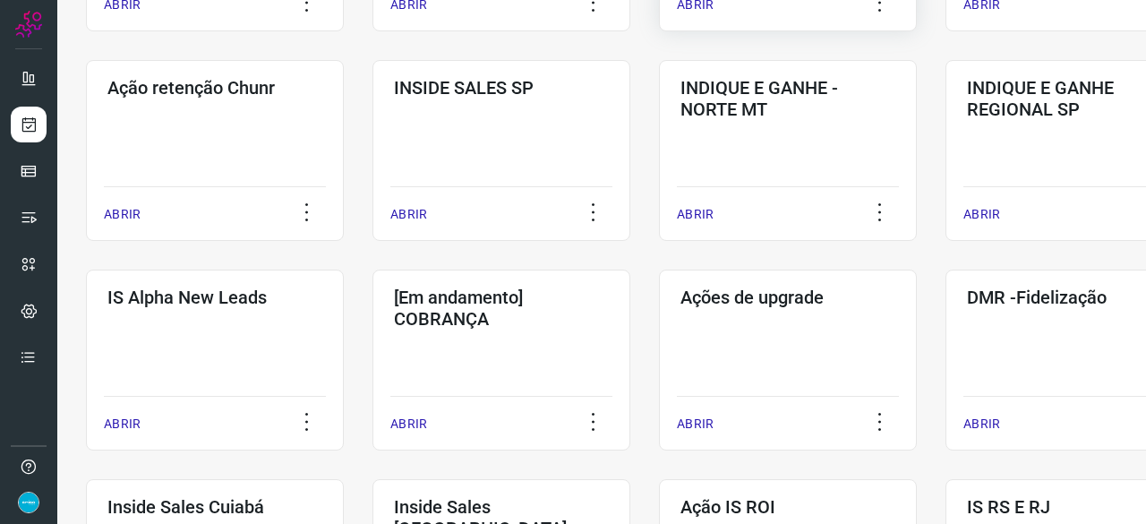
scroll to position [591, 0]
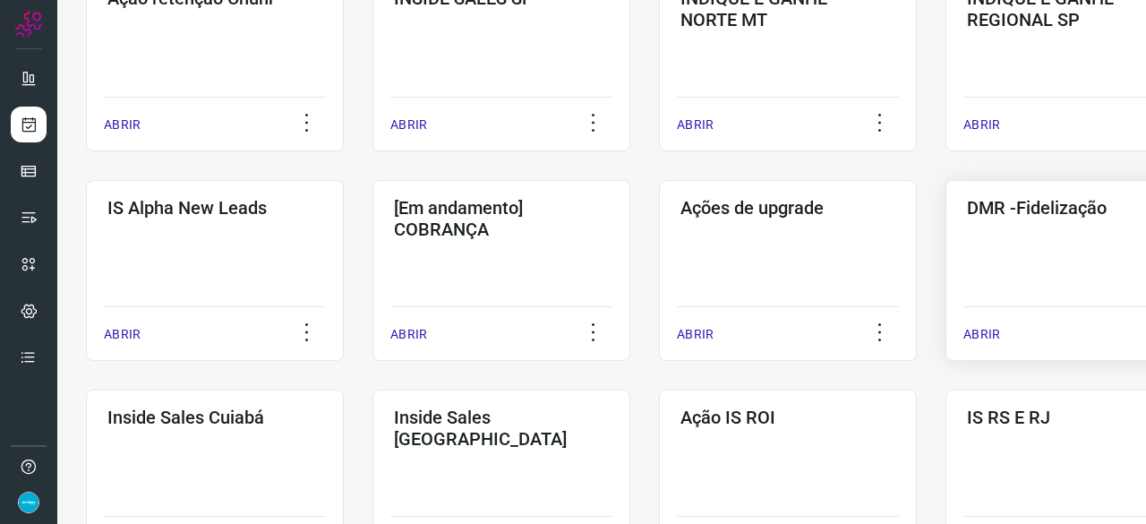
click at [980, 336] on p "ABRIR" at bounding box center [982, 334] width 37 height 19
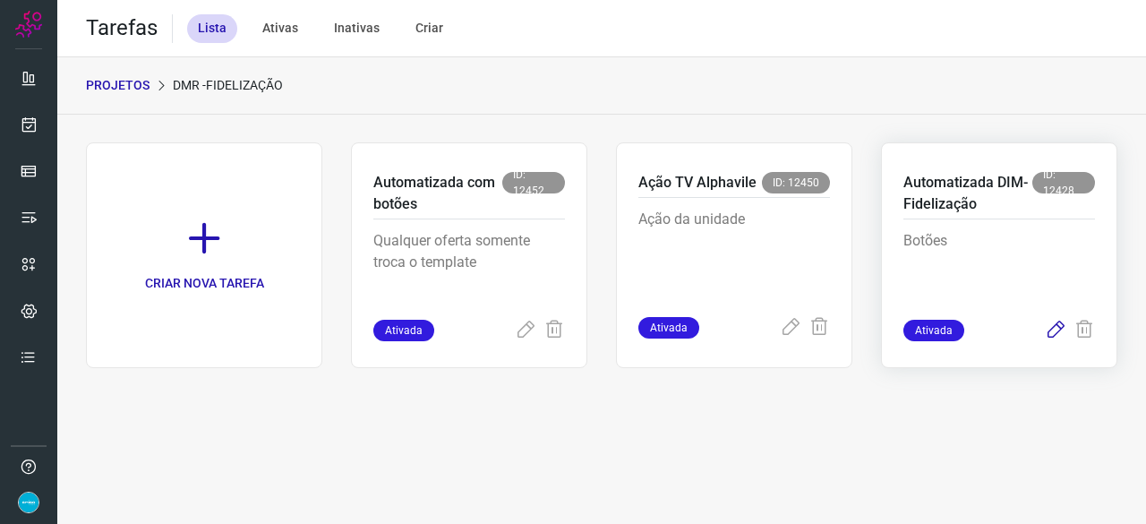
click at [1051, 330] on icon at bounding box center [1055, 330] width 21 height 21
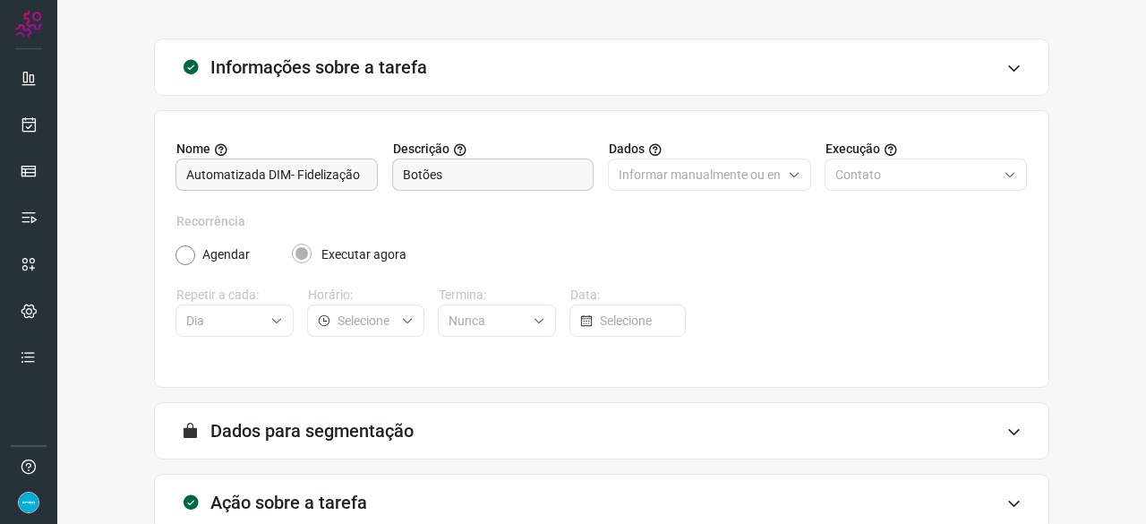
scroll to position [175, 0]
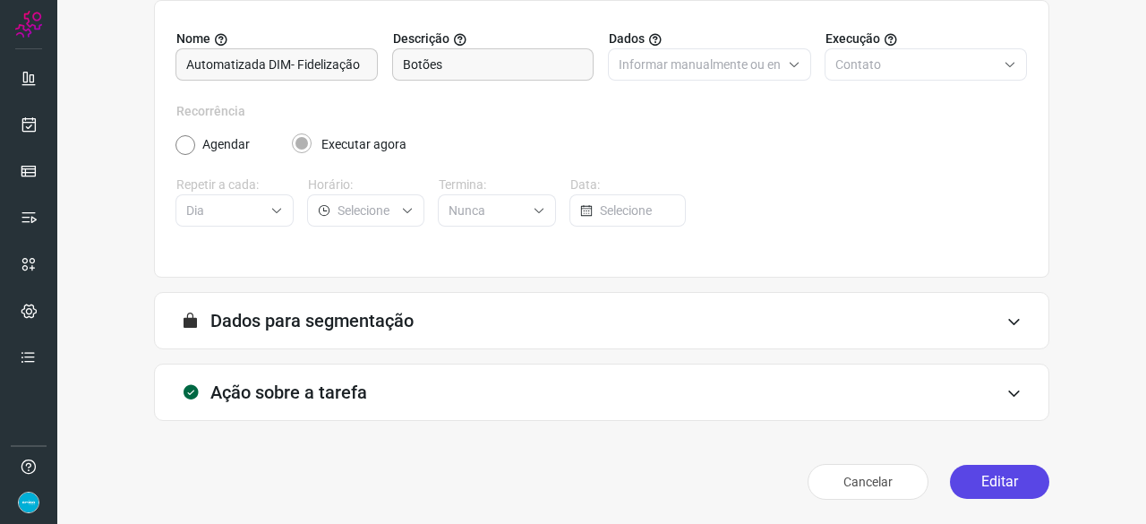
click at [963, 475] on button "Editar" at bounding box center [999, 482] width 99 height 34
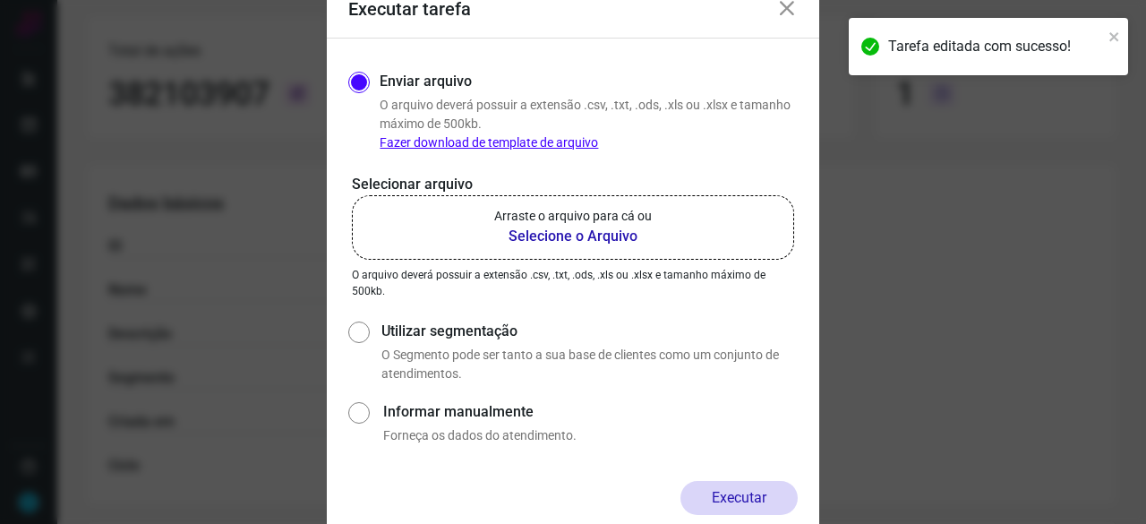
click at [548, 235] on b "Selecione o Arquivo" at bounding box center [573, 236] width 158 height 21
click at [0, 0] on input "Arraste o arquivo para cá ou Selecione o Arquivo" at bounding box center [0, 0] width 0 height 0
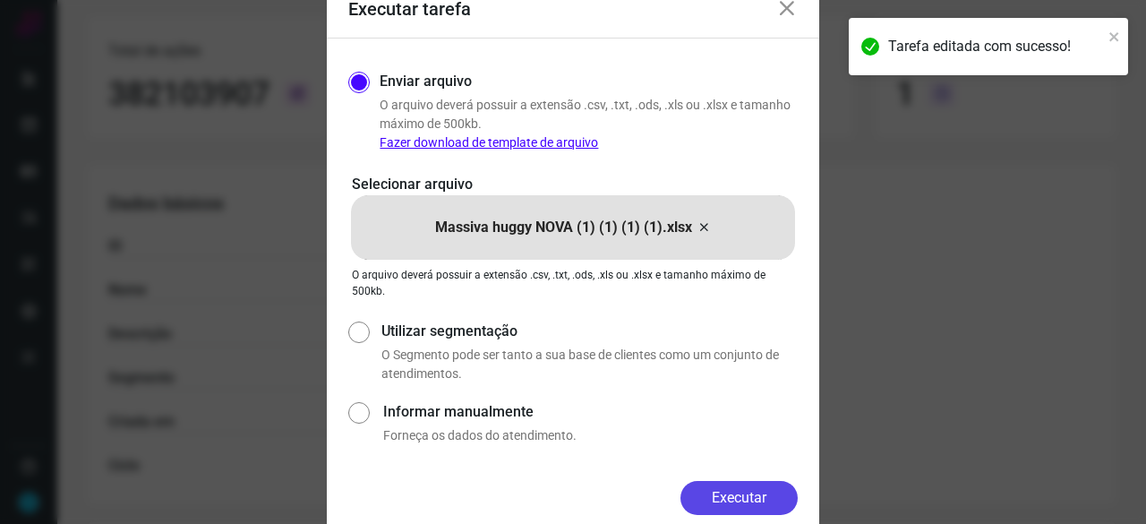
click at [761, 498] on button "Executar" at bounding box center [739, 498] width 117 height 34
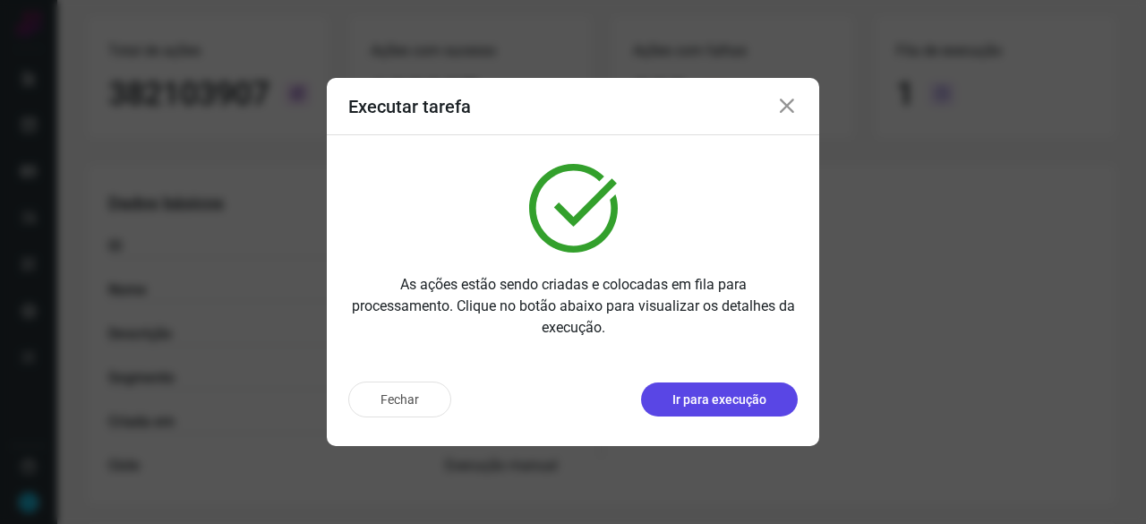
click at [749, 396] on p "Ir para execução" at bounding box center [719, 399] width 94 height 19
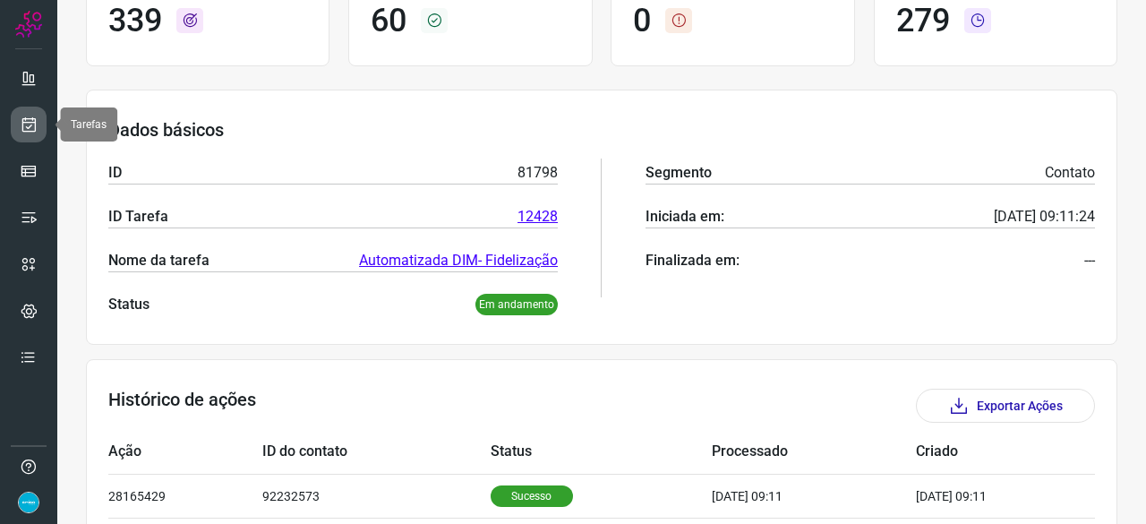
click at [26, 126] on icon at bounding box center [29, 125] width 19 height 18
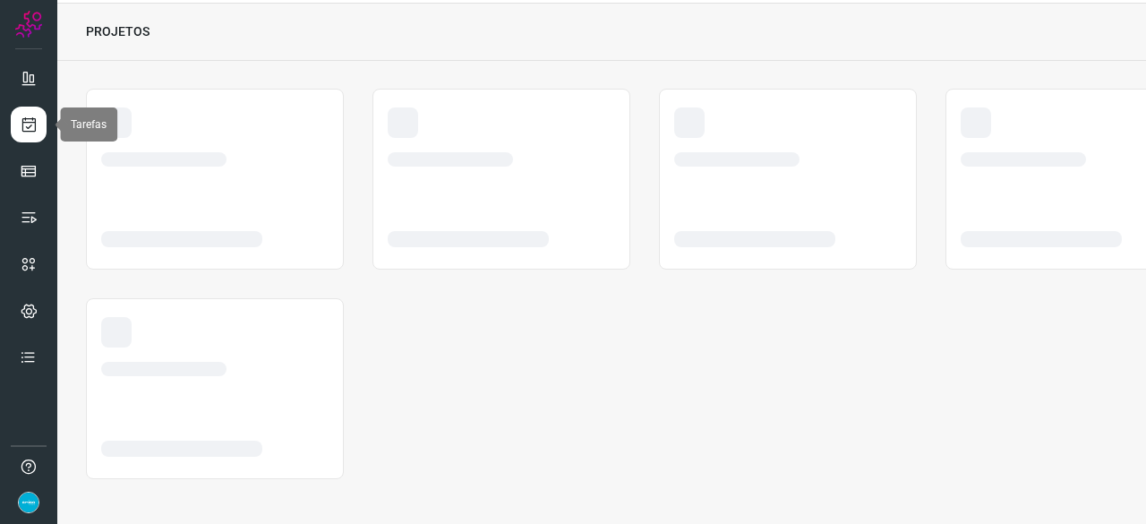
scroll to position [54, 0]
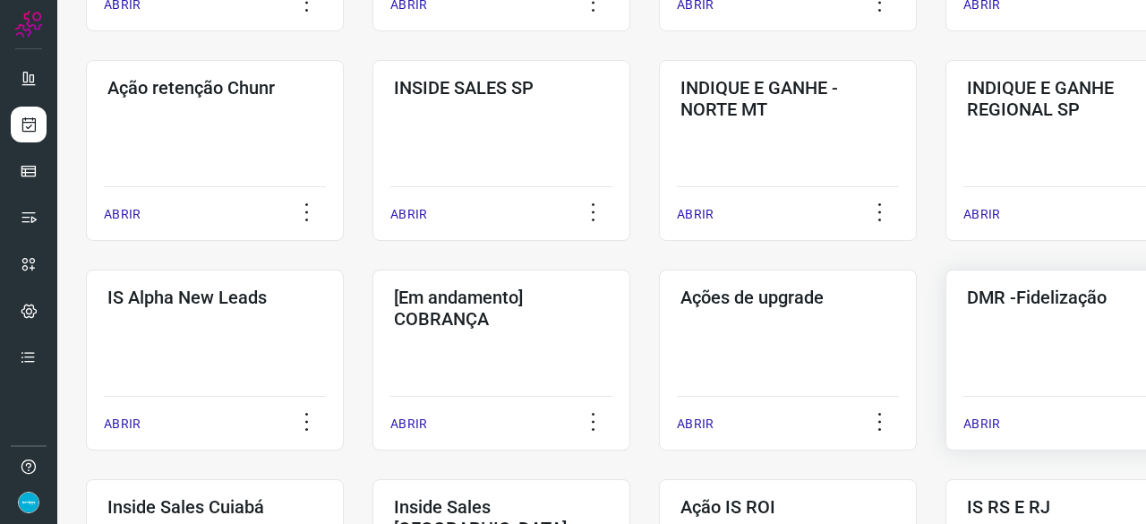
click at [989, 420] on p "ABRIR" at bounding box center [982, 424] width 37 height 19
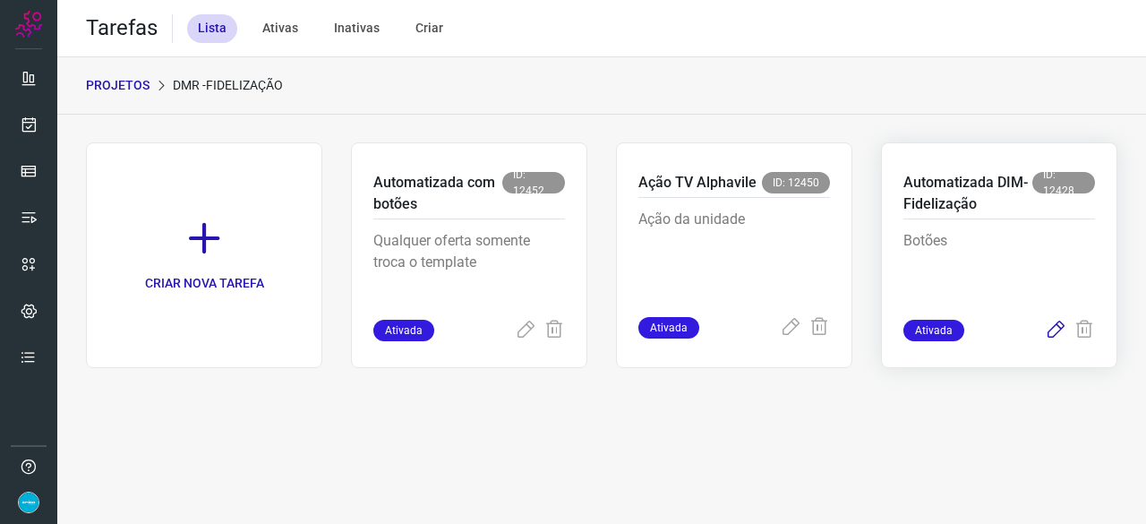
click at [1053, 330] on icon at bounding box center [1055, 330] width 21 height 21
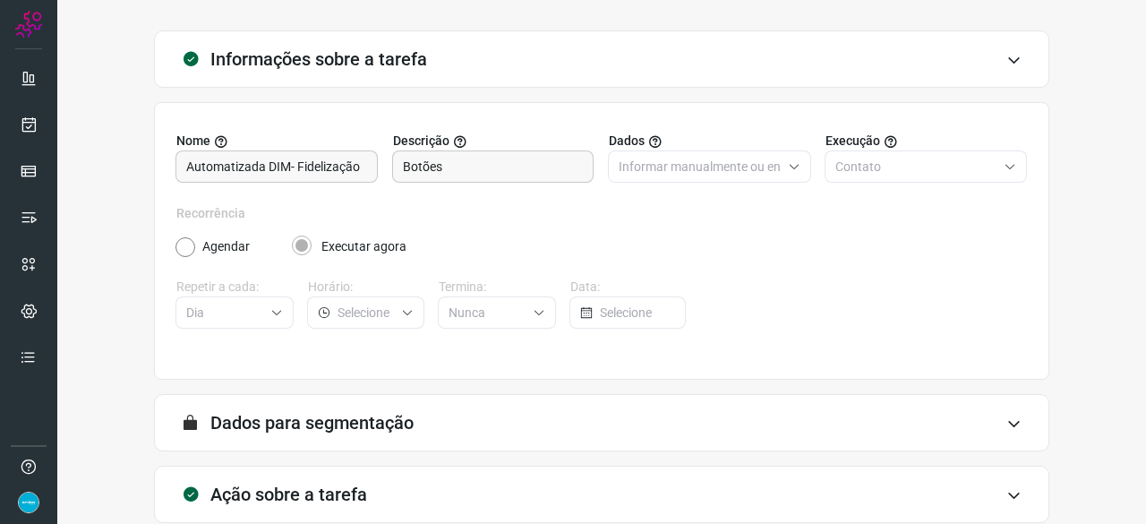
scroll to position [175, 0]
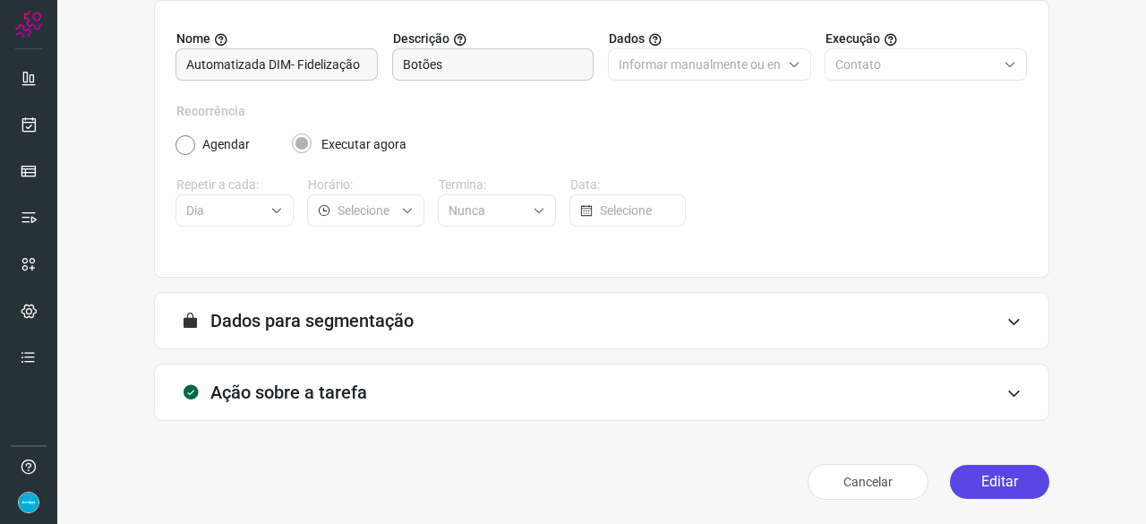
click at [978, 481] on button "Editar" at bounding box center [999, 482] width 99 height 34
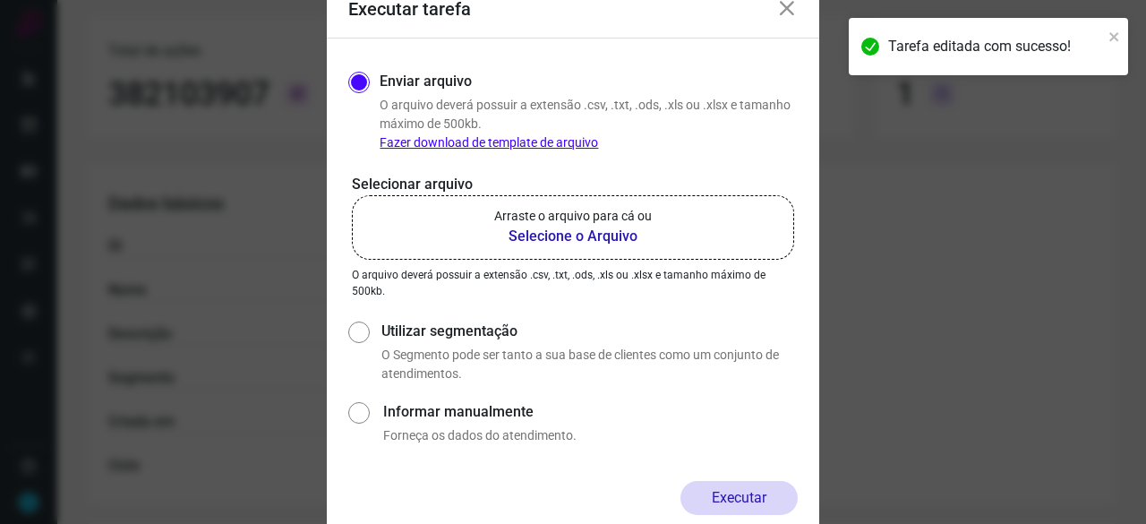
click at [543, 237] on b "Selecione o Arquivo" at bounding box center [573, 236] width 158 height 21
click at [0, 0] on input "Arraste o arquivo para cá ou Selecione o Arquivo" at bounding box center [0, 0] width 0 height 0
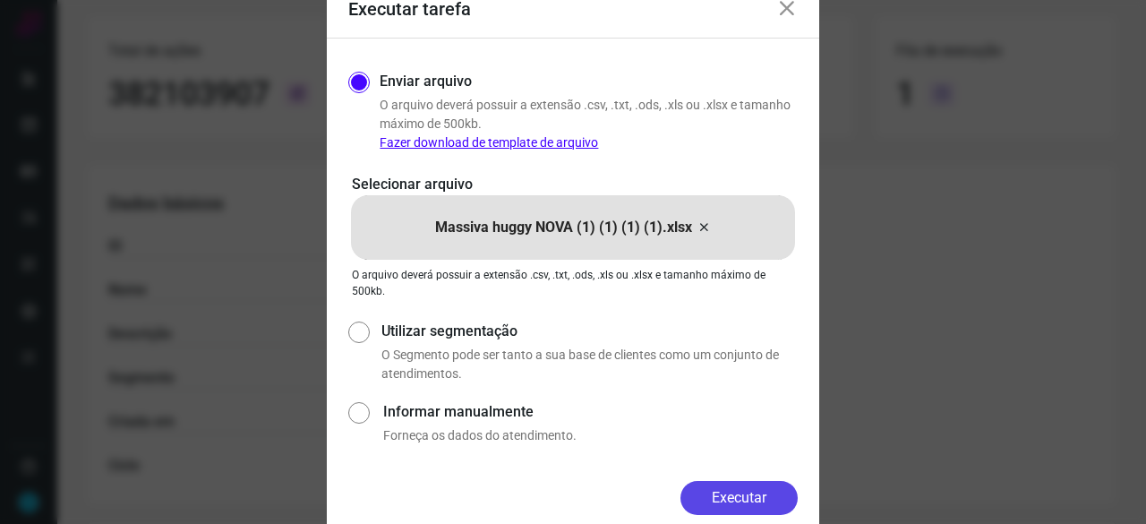
click at [763, 503] on button "Executar" at bounding box center [739, 498] width 117 height 34
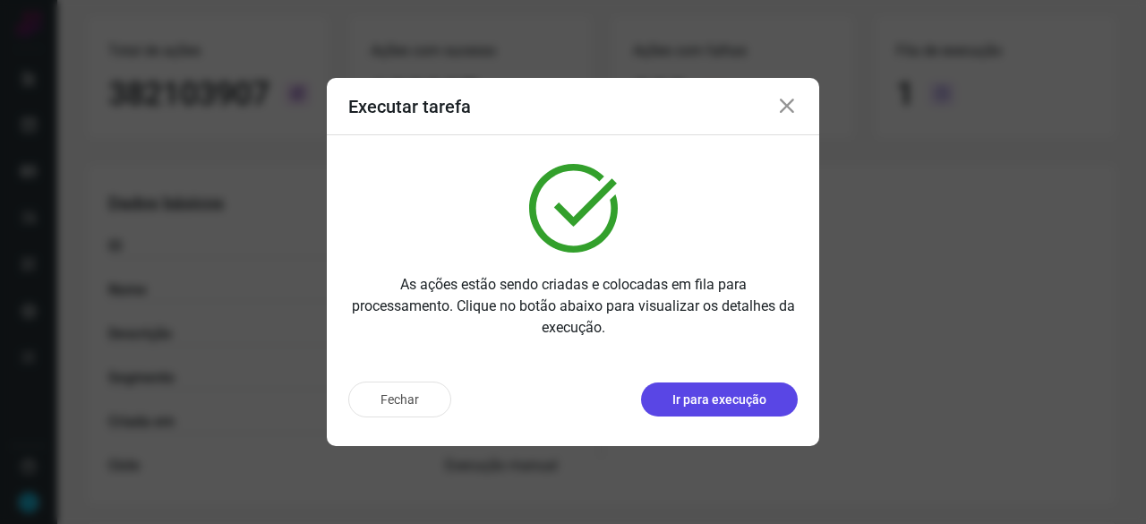
click at [751, 400] on p "Ir para execução" at bounding box center [719, 399] width 94 height 19
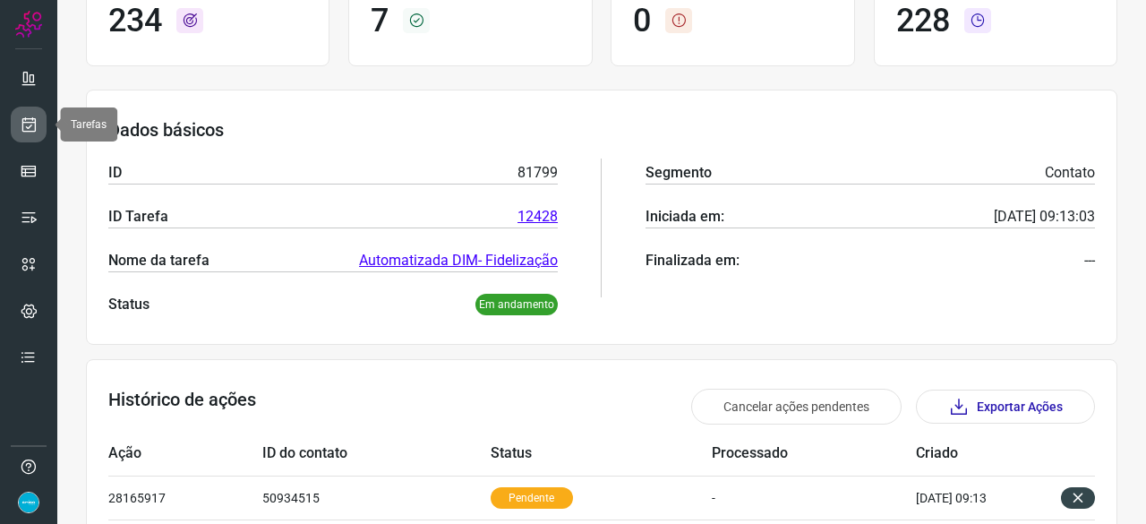
click at [23, 124] on icon at bounding box center [29, 125] width 19 height 18
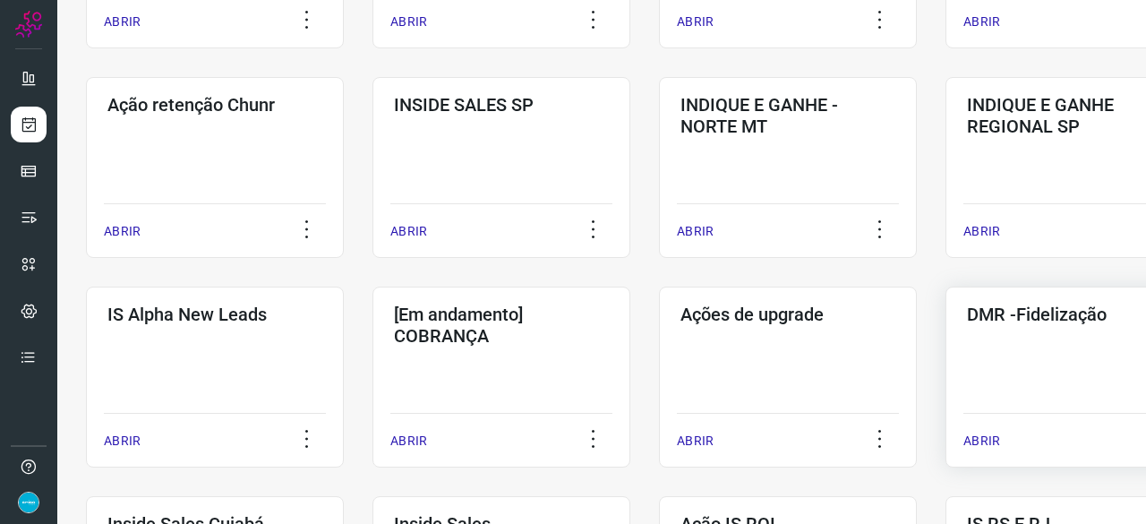
scroll to position [501, 0]
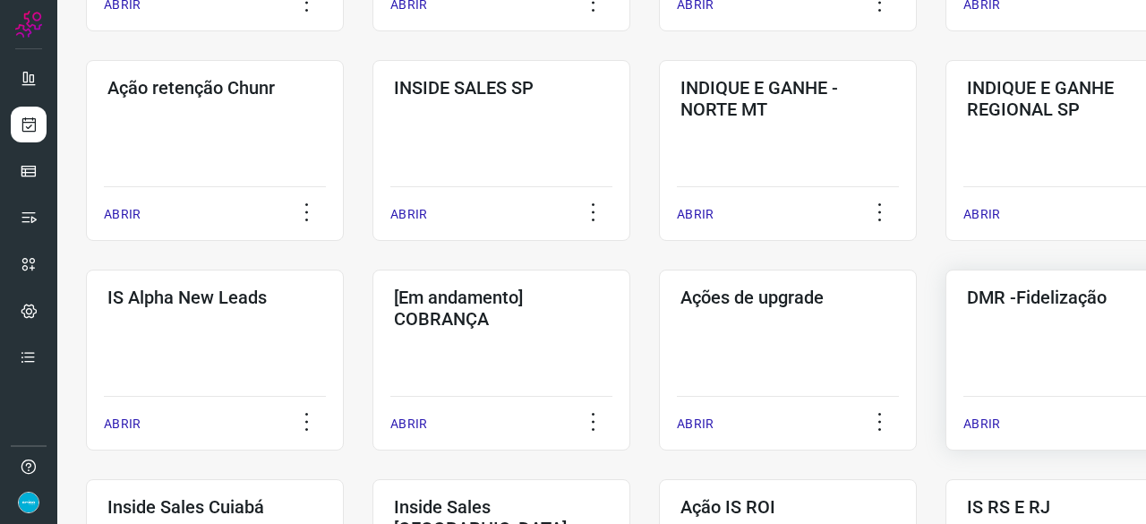
click at [990, 423] on p "ABRIR" at bounding box center [982, 424] width 37 height 19
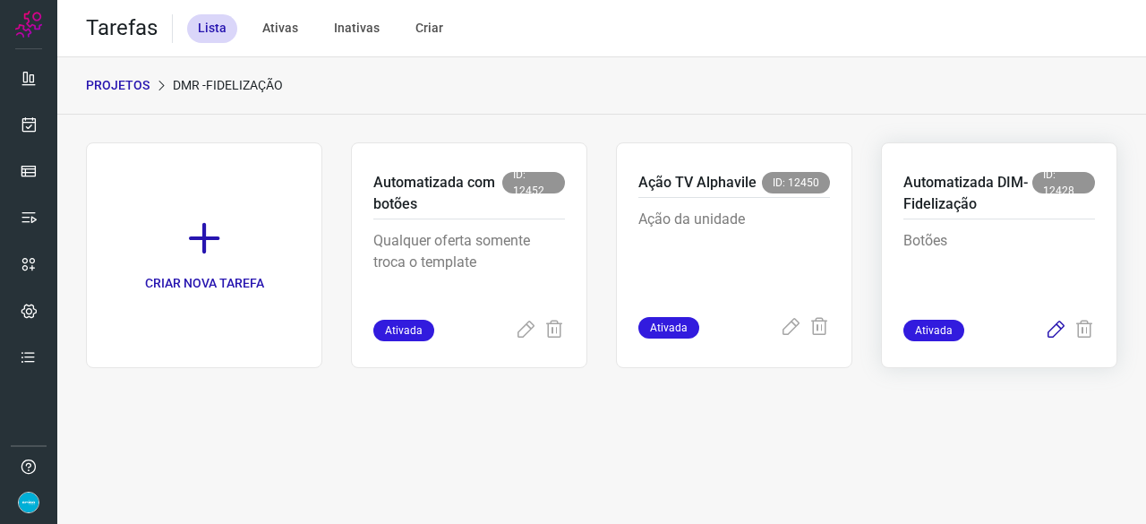
click at [1054, 328] on icon at bounding box center [1055, 330] width 21 height 21
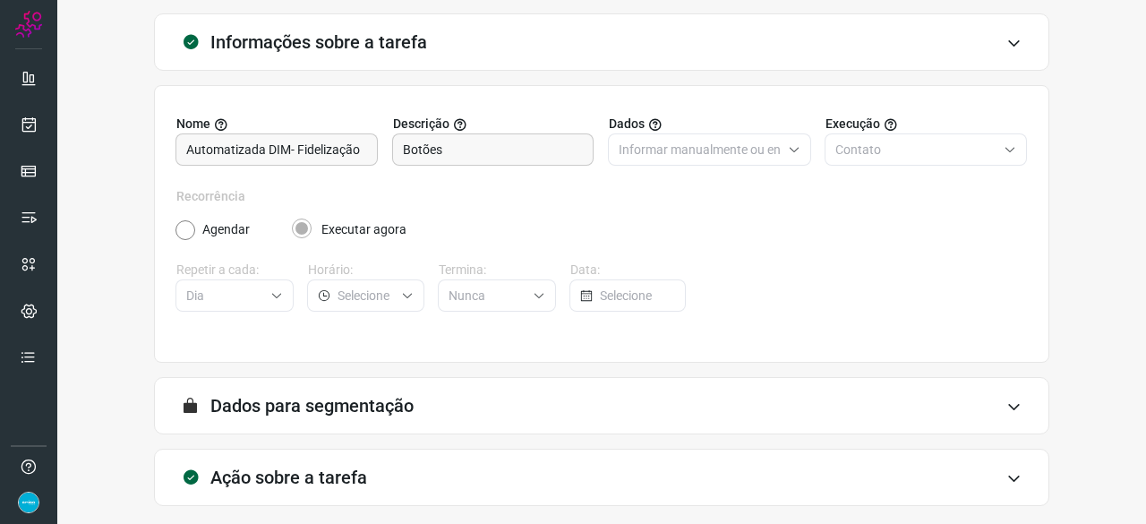
scroll to position [175, 0]
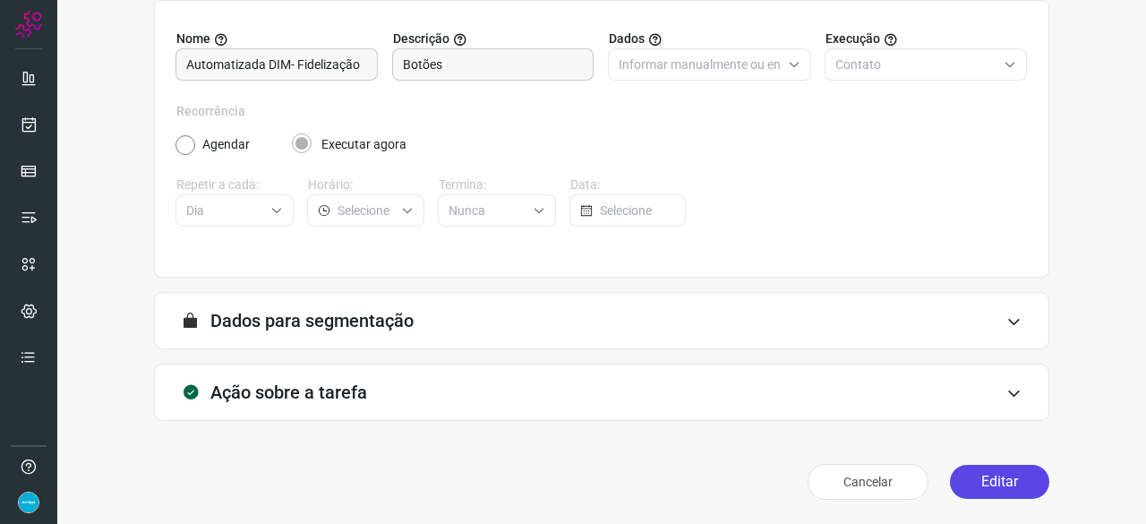
click at [1009, 474] on button "Editar" at bounding box center [999, 482] width 99 height 34
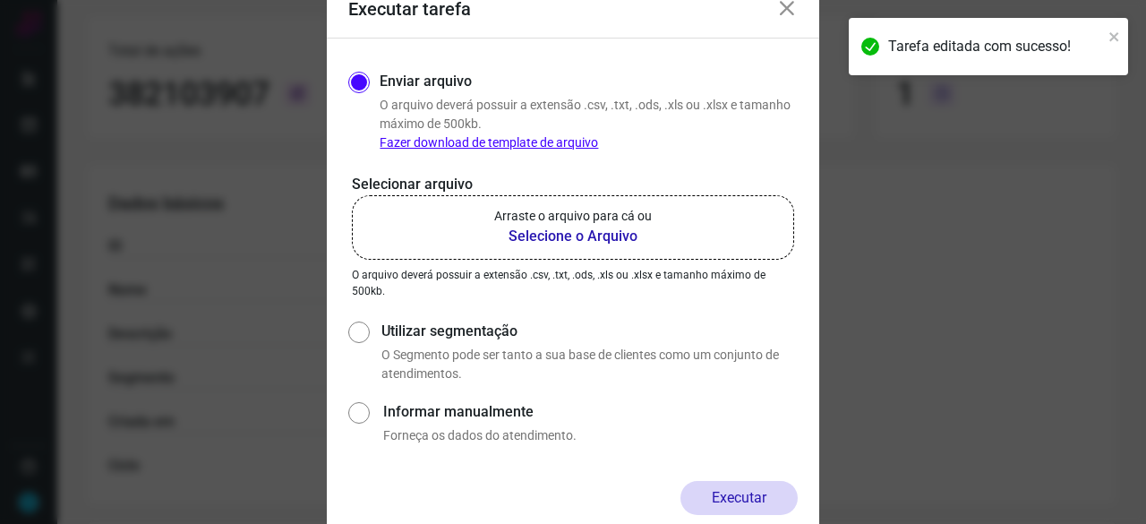
click at [561, 235] on b "Selecione o Arquivo" at bounding box center [573, 236] width 158 height 21
click at [0, 0] on input "Arraste o arquivo para cá ou Selecione o Arquivo" at bounding box center [0, 0] width 0 height 0
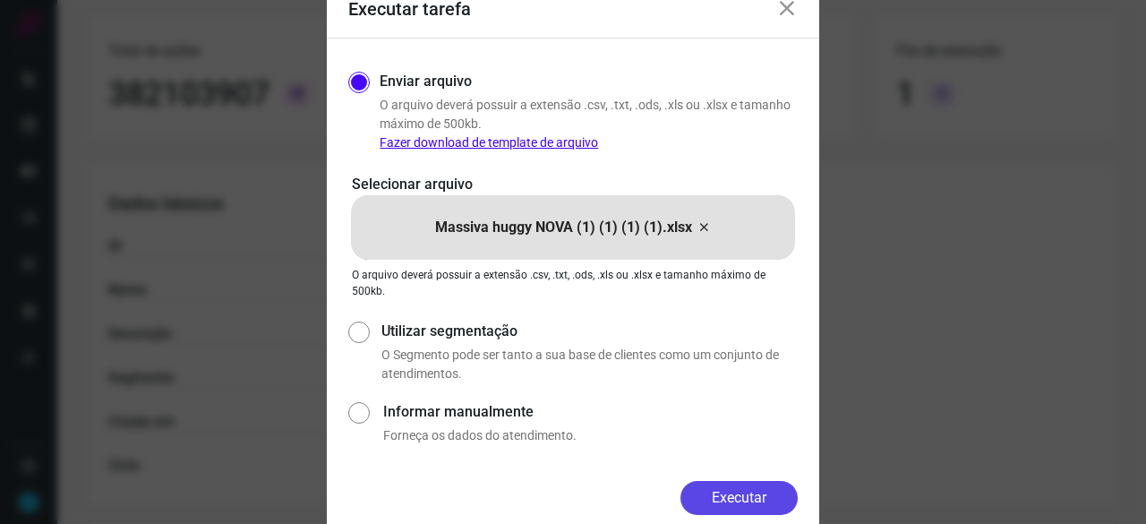
click at [761, 495] on button "Executar" at bounding box center [739, 498] width 117 height 34
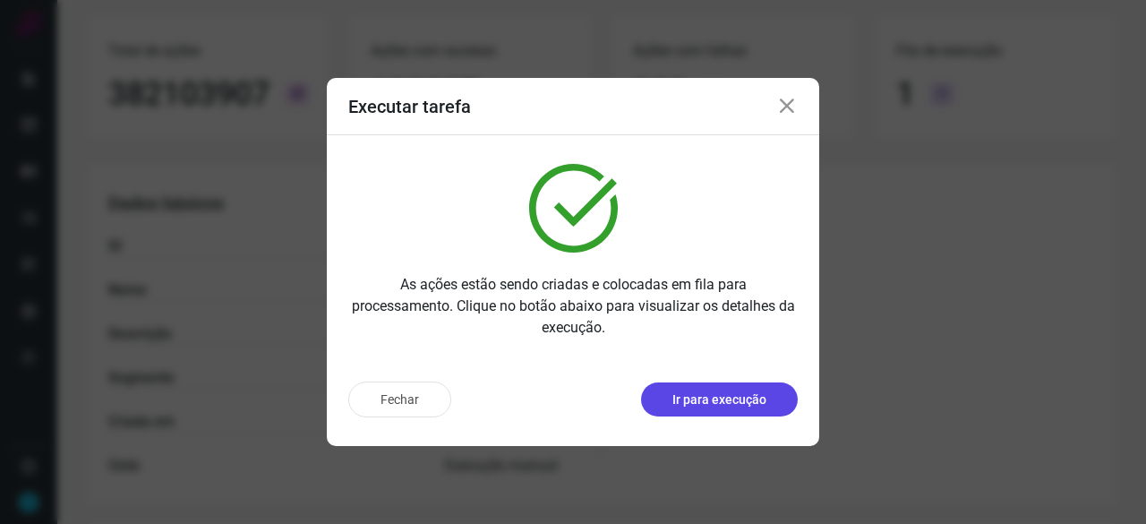
click at [723, 405] on p "Ir para execução" at bounding box center [719, 399] width 94 height 19
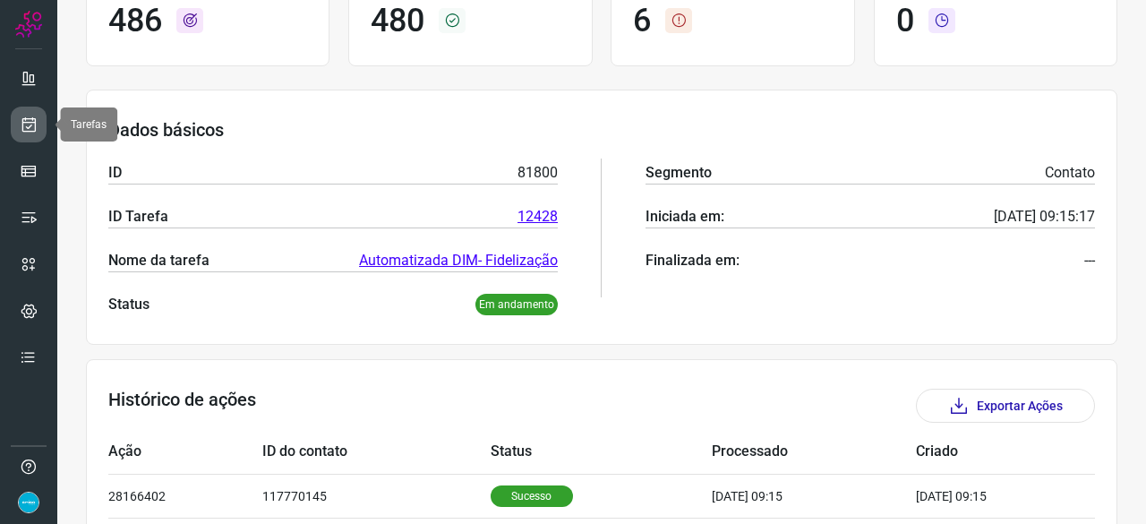
click at [34, 121] on icon at bounding box center [29, 125] width 19 height 18
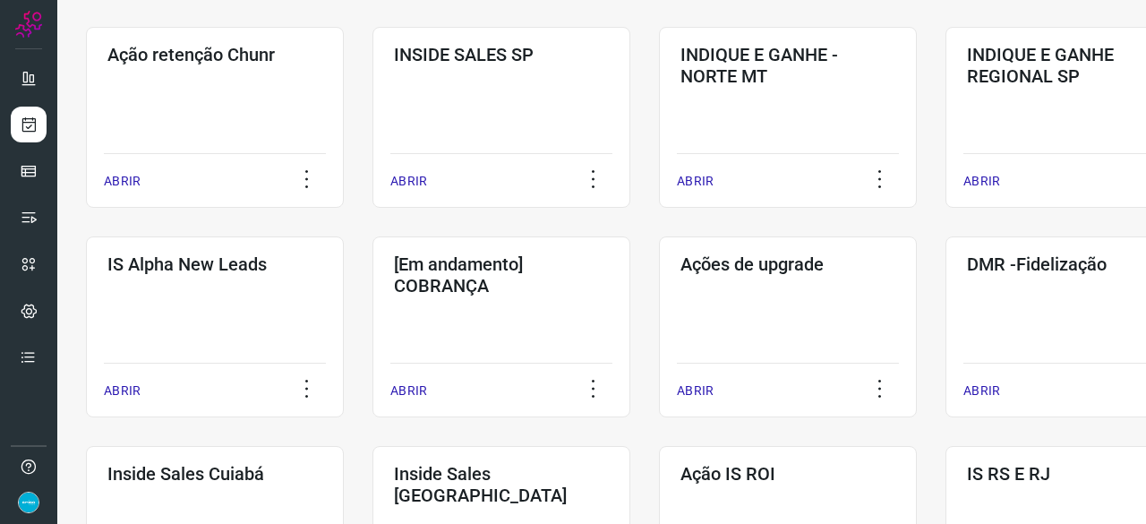
scroll to position [591, 0]
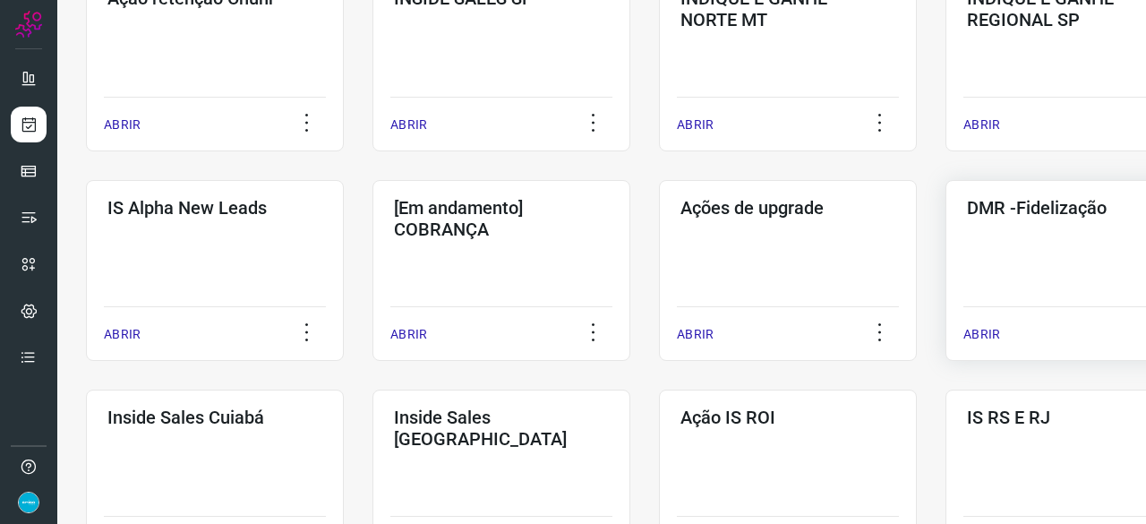
click at [977, 329] on p "ABRIR" at bounding box center [982, 334] width 37 height 19
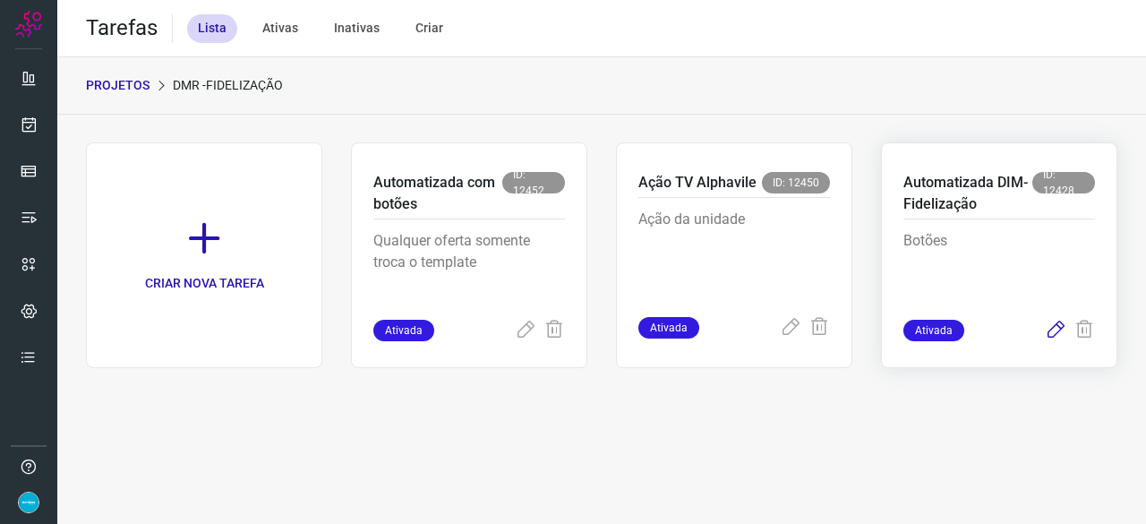
click at [1058, 329] on icon at bounding box center [1055, 330] width 21 height 21
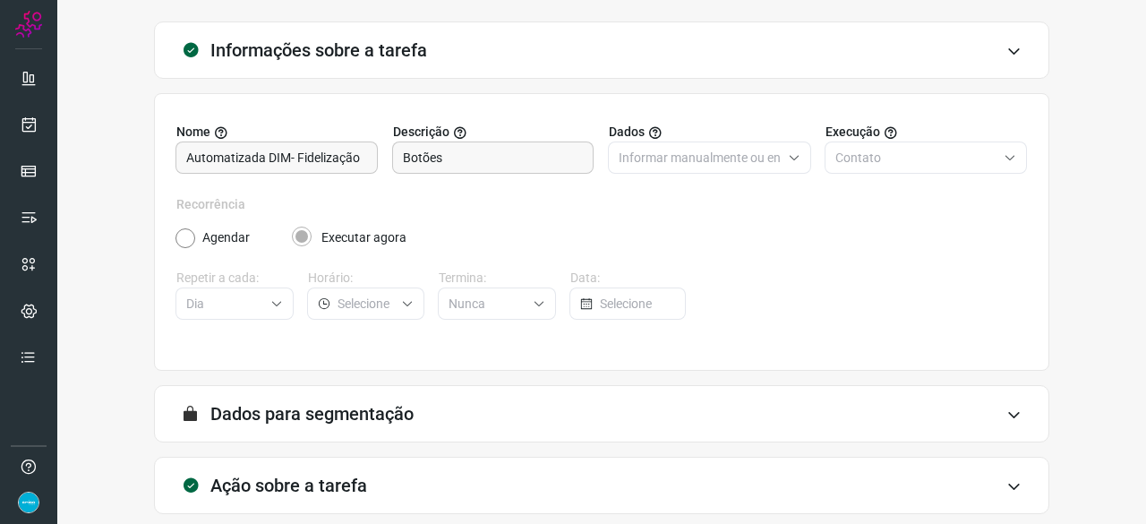
scroll to position [175, 0]
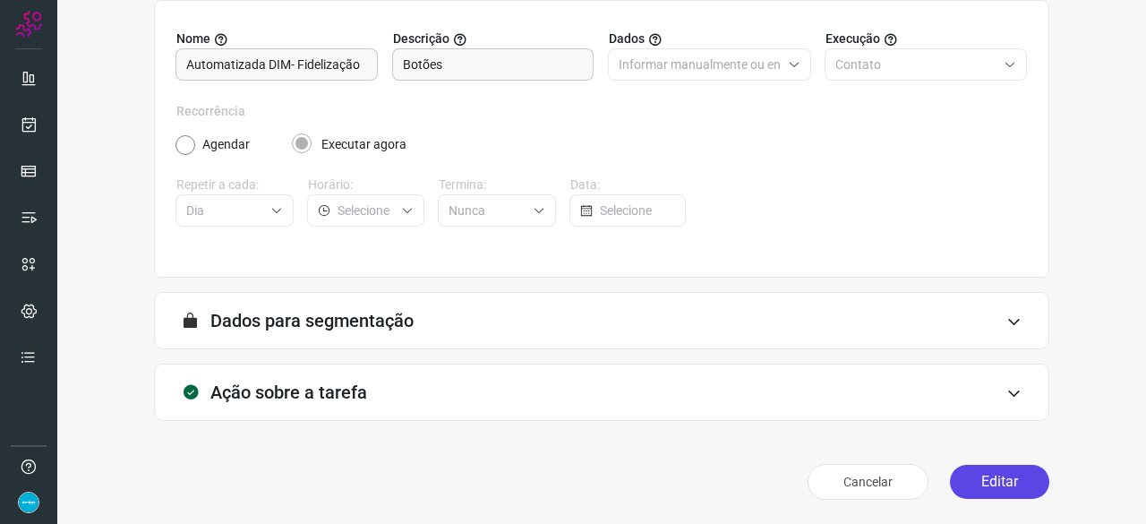
click at [1001, 471] on button "Editar" at bounding box center [999, 482] width 99 height 34
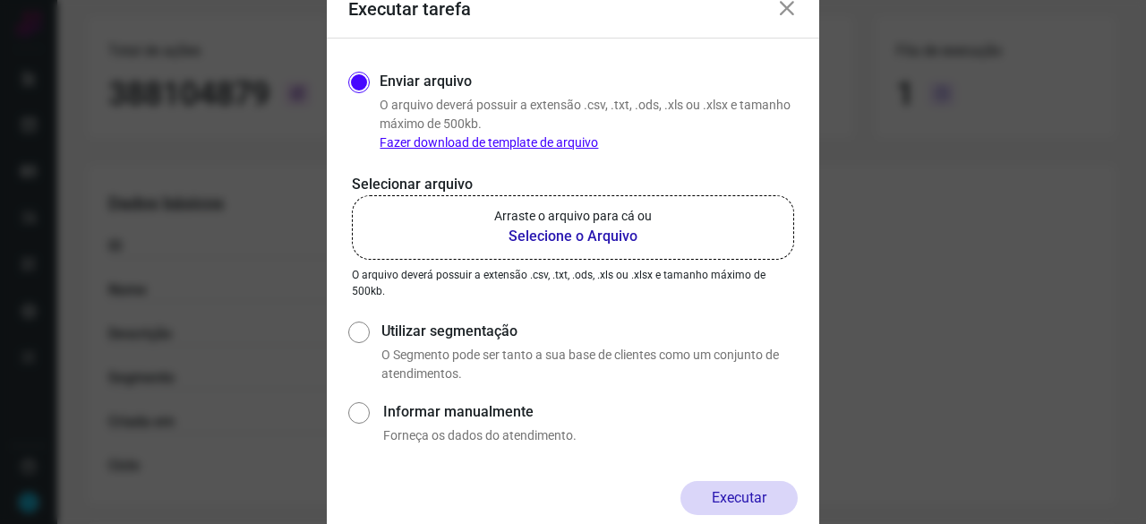
click at [566, 237] on b "Selecione o Arquivo" at bounding box center [573, 236] width 158 height 21
click at [0, 0] on input "Arraste o arquivo para cá ou Selecione o Arquivo" at bounding box center [0, 0] width 0 height 0
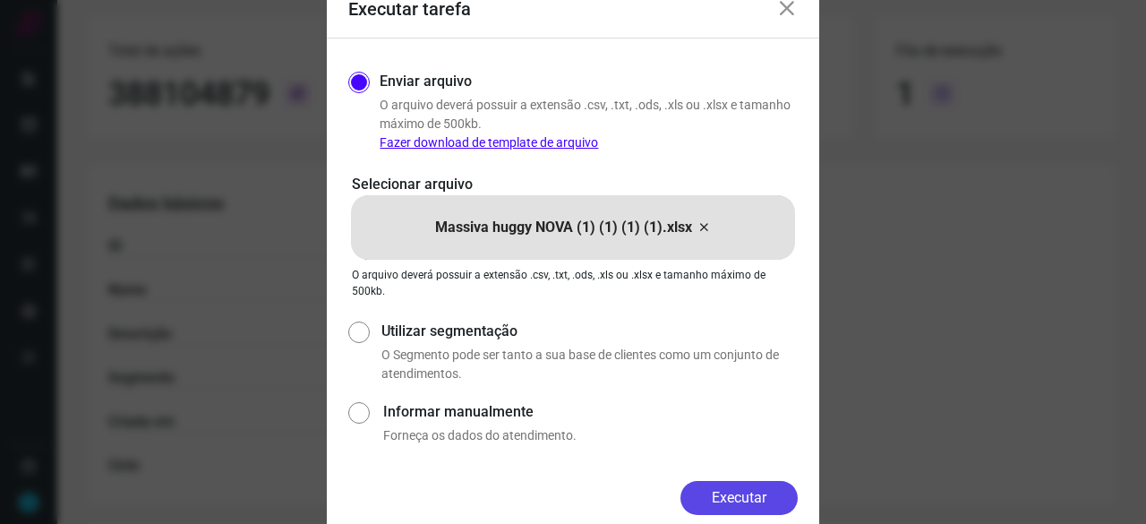
click at [755, 494] on button "Executar" at bounding box center [739, 498] width 117 height 34
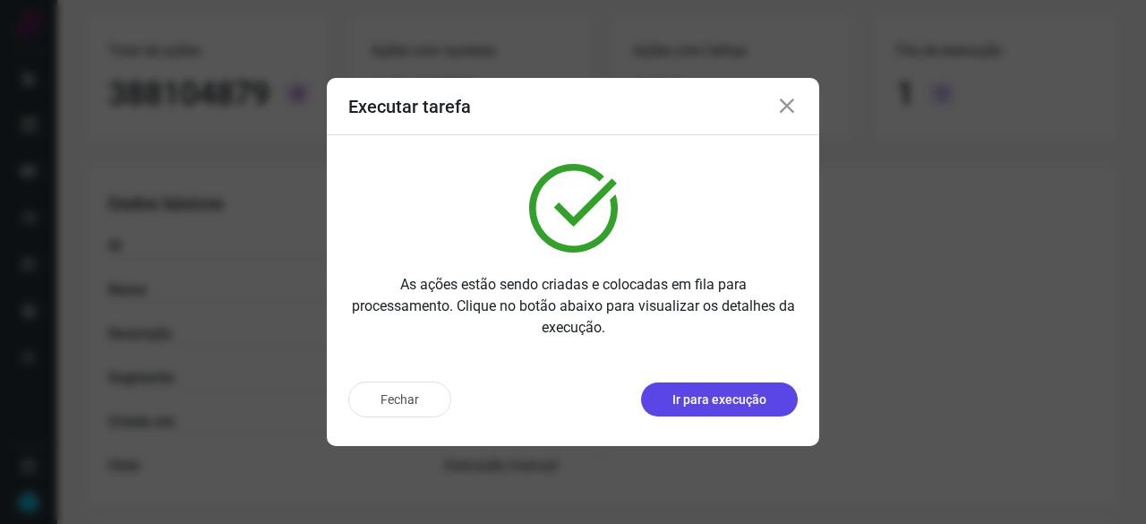
click at [695, 407] on p "Ir para execução" at bounding box center [719, 399] width 94 height 19
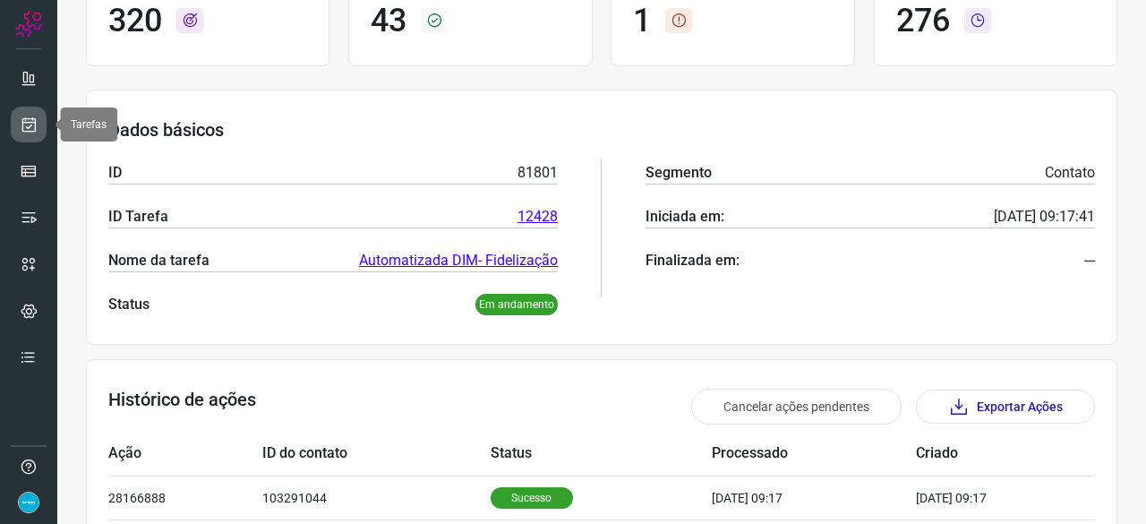
click at [21, 125] on icon at bounding box center [29, 125] width 19 height 18
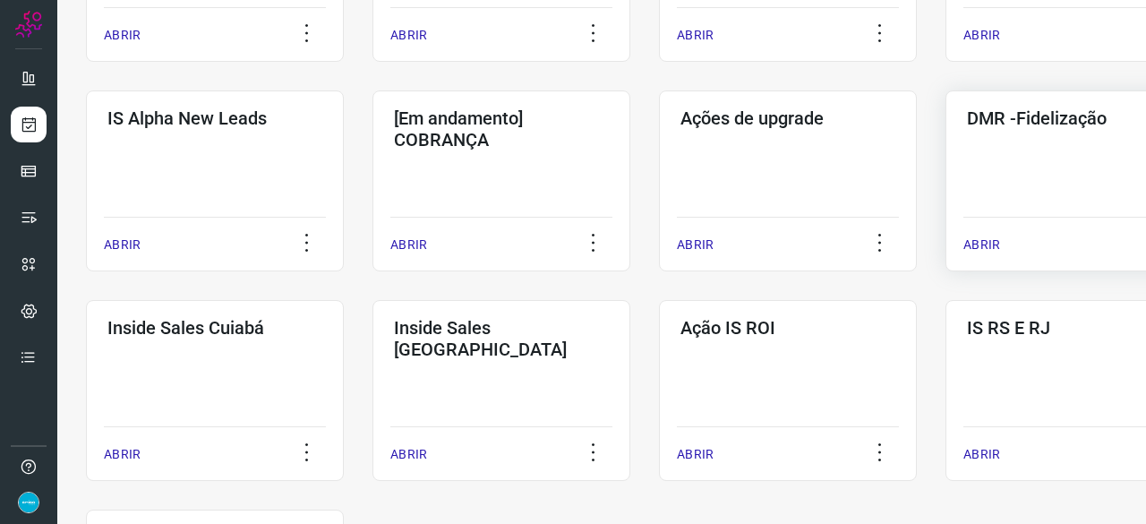
click at [984, 244] on p "ABRIR" at bounding box center [982, 245] width 37 height 19
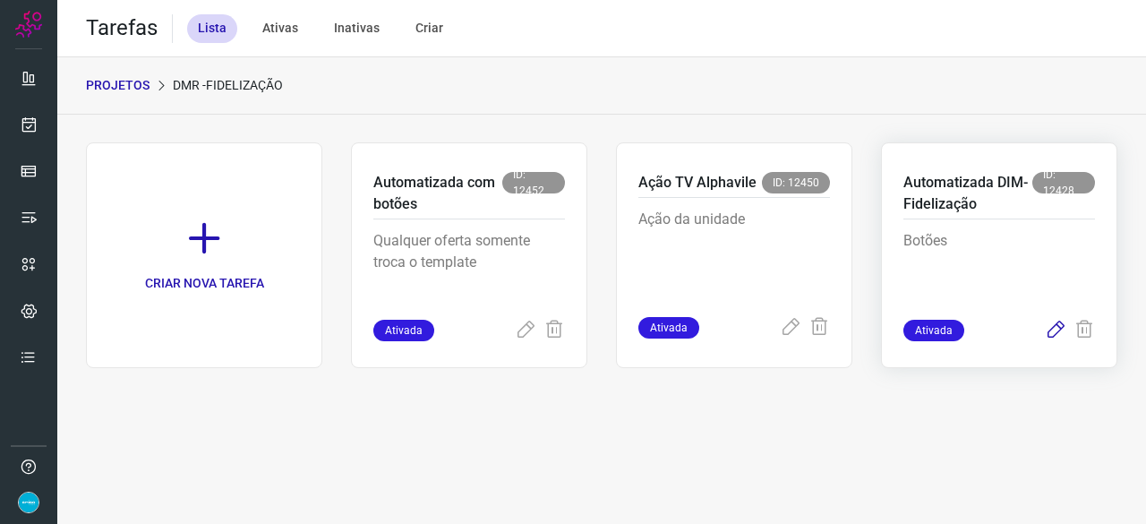
click at [1057, 329] on icon at bounding box center [1055, 330] width 21 height 21
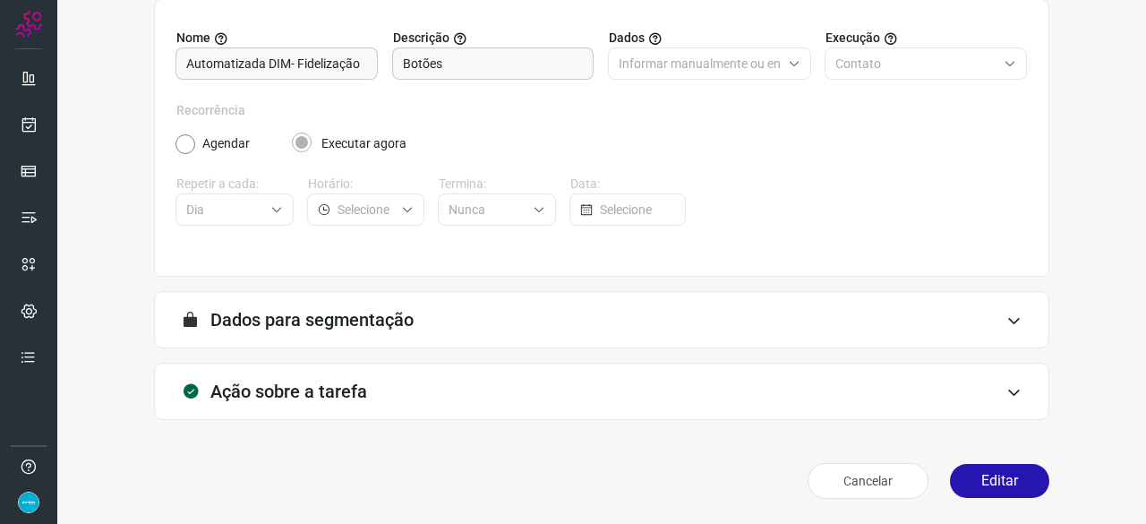
scroll to position [175, 0]
click at [991, 474] on button "Editar" at bounding box center [999, 482] width 99 height 34
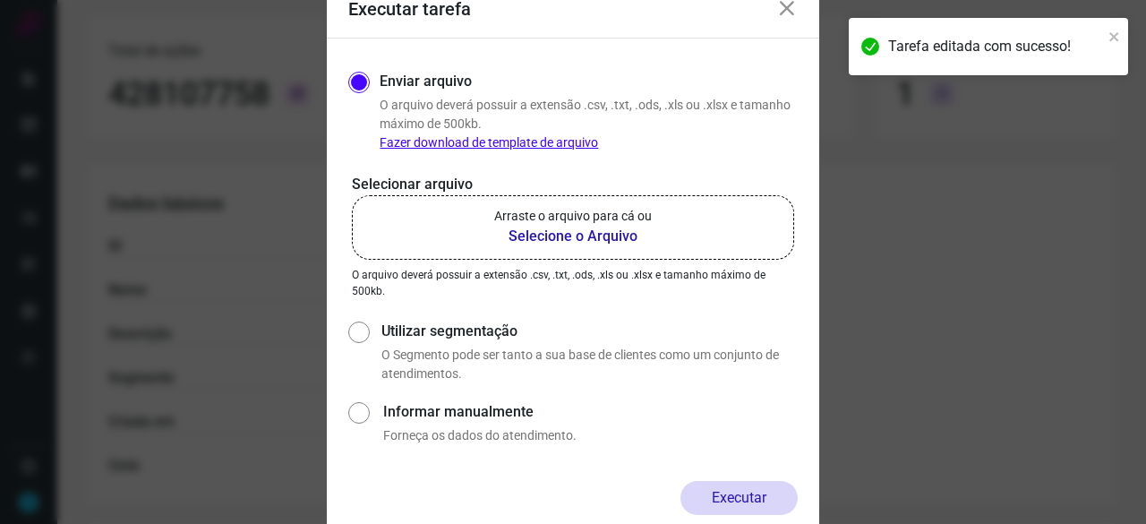
click at [539, 236] on b "Selecione o Arquivo" at bounding box center [573, 236] width 158 height 21
click at [0, 0] on input "Arraste o arquivo para cá ou Selecione o Arquivo" at bounding box center [0, 0] width 0 height 0
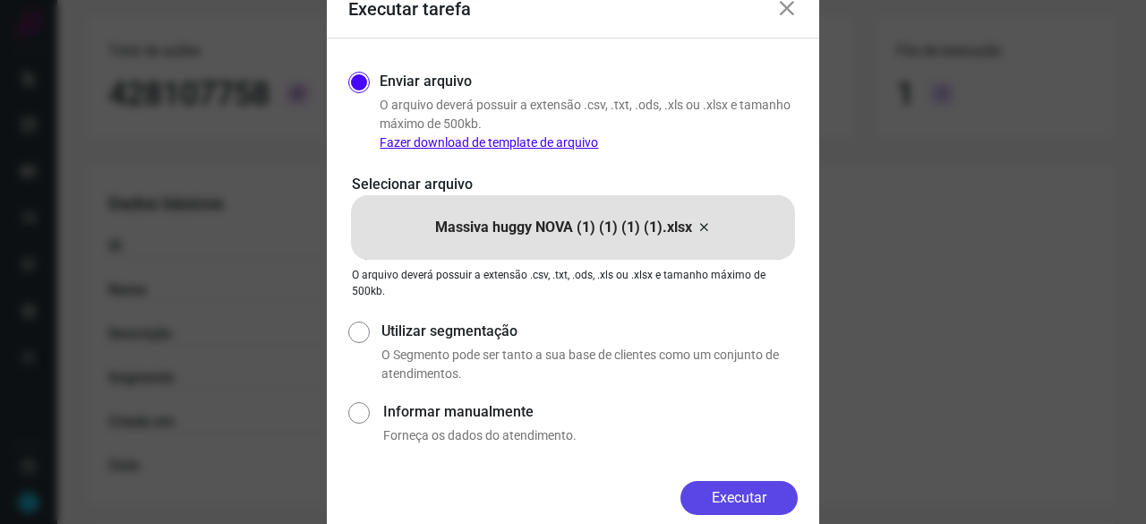
click at [771, 495] on button "Executar" at bounding box center [739, 498] width 117 height 34
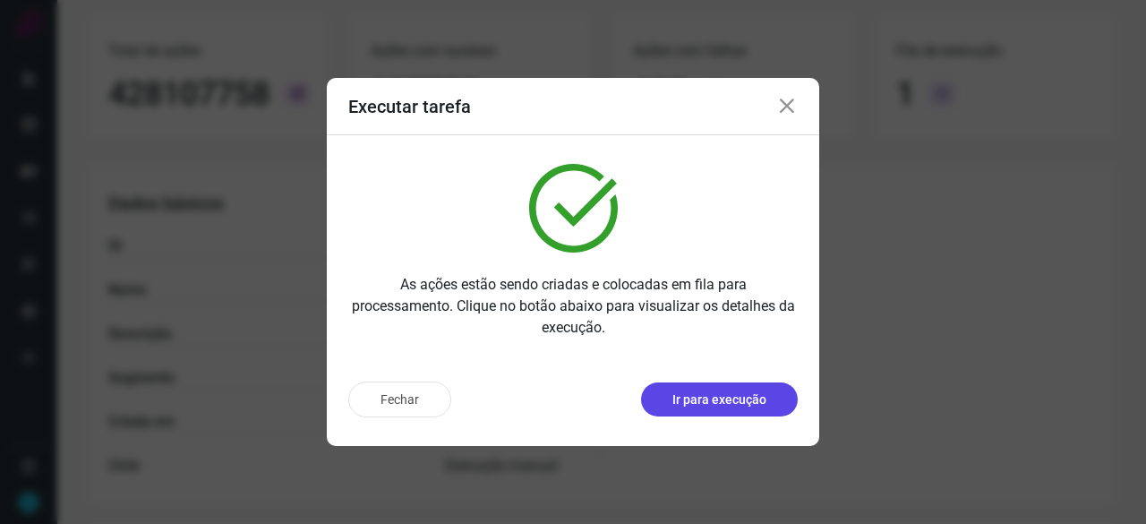
click at [736, 406] on p "Ir para execução" at bounding box center [719, 399] width 94 height 19
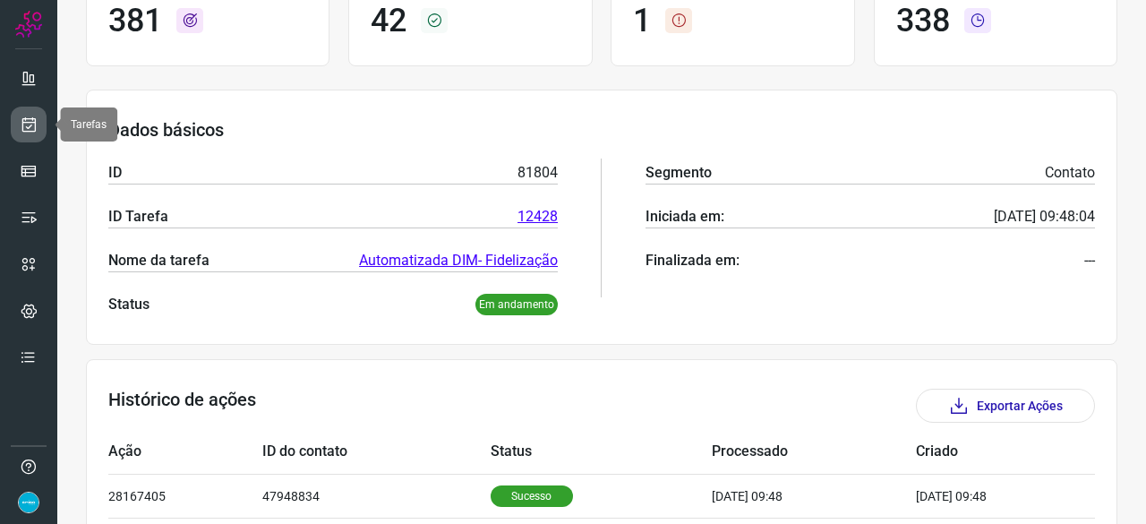
click at [30, 119] on icon at bounding box center [29, 125] width 19 height 18
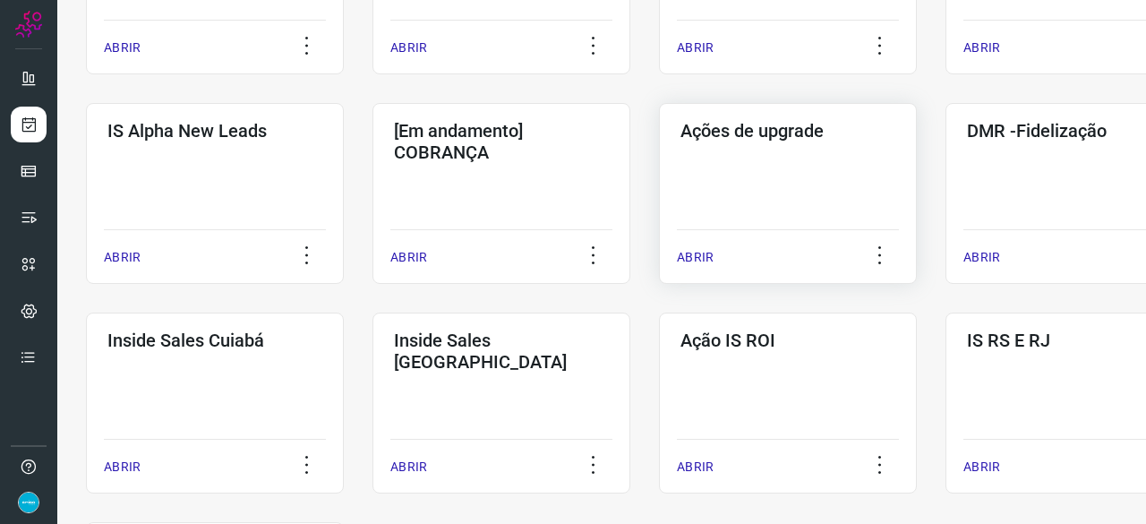
scroll to position [681, 0]
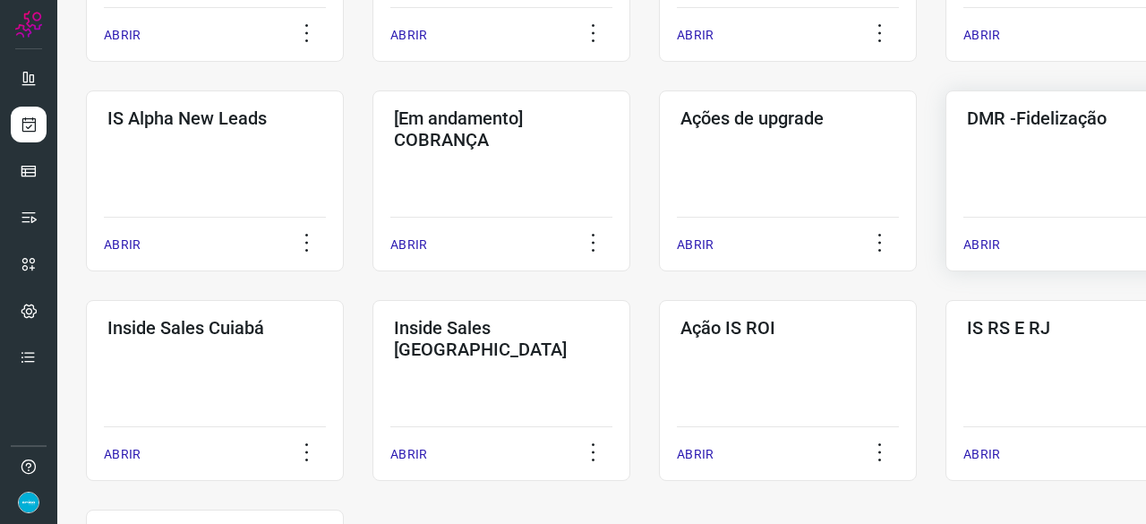
click at [985, 243] on p "ABRIR" at bounding box center [982, 245] width 37 height 19
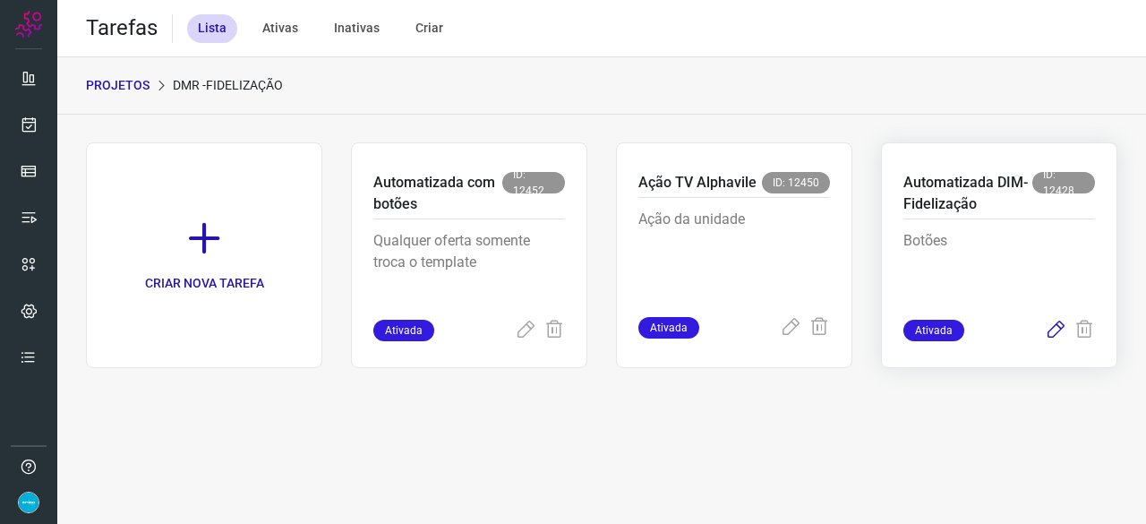
click at [1058, 329] on icon at bounding box center [1055, 330] width 21 height 21
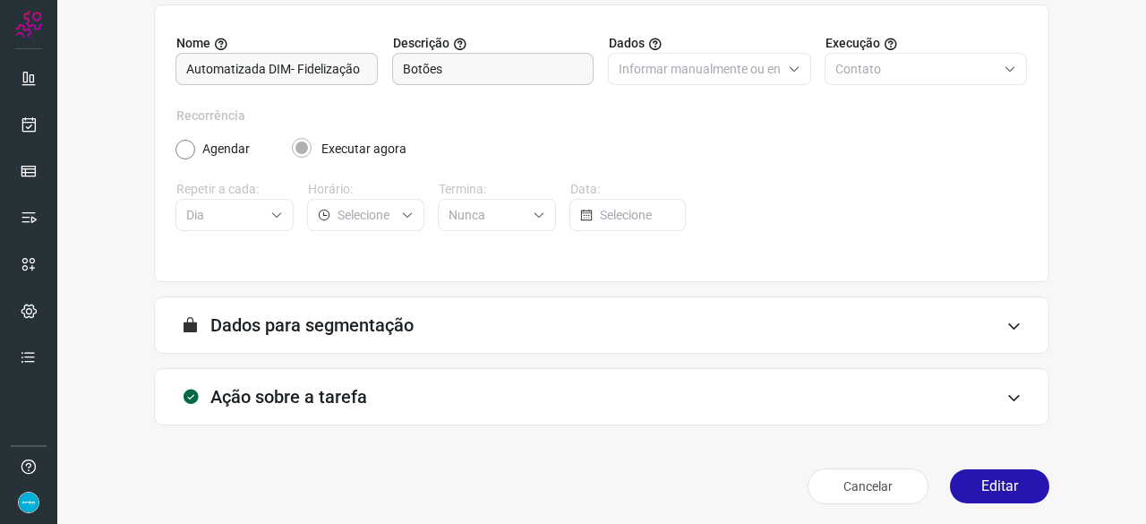
scroll to position [175, 0]
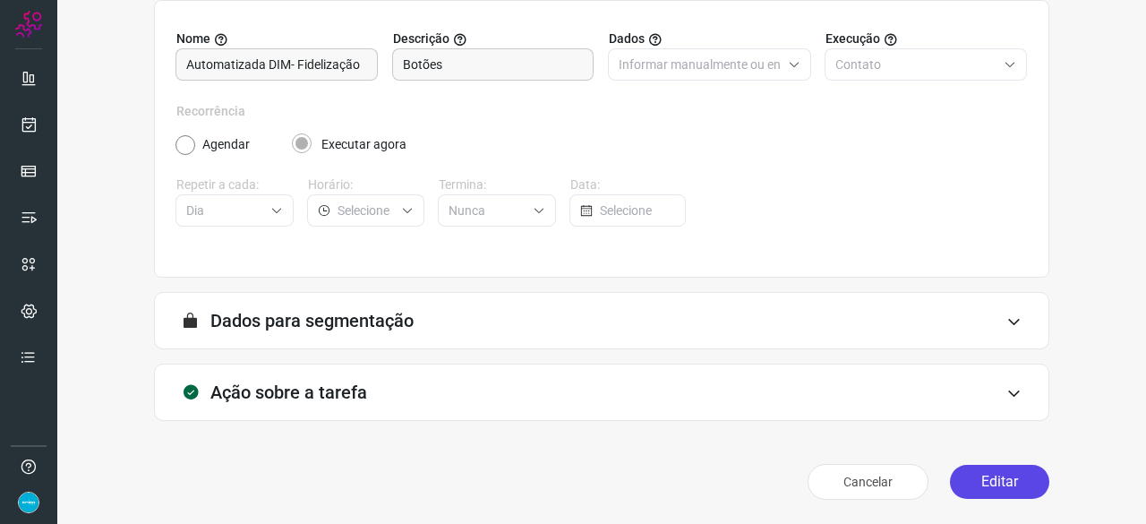
click at [1021, 484] on button "Editar" at bounding box center [999, 482] width 99 height 34
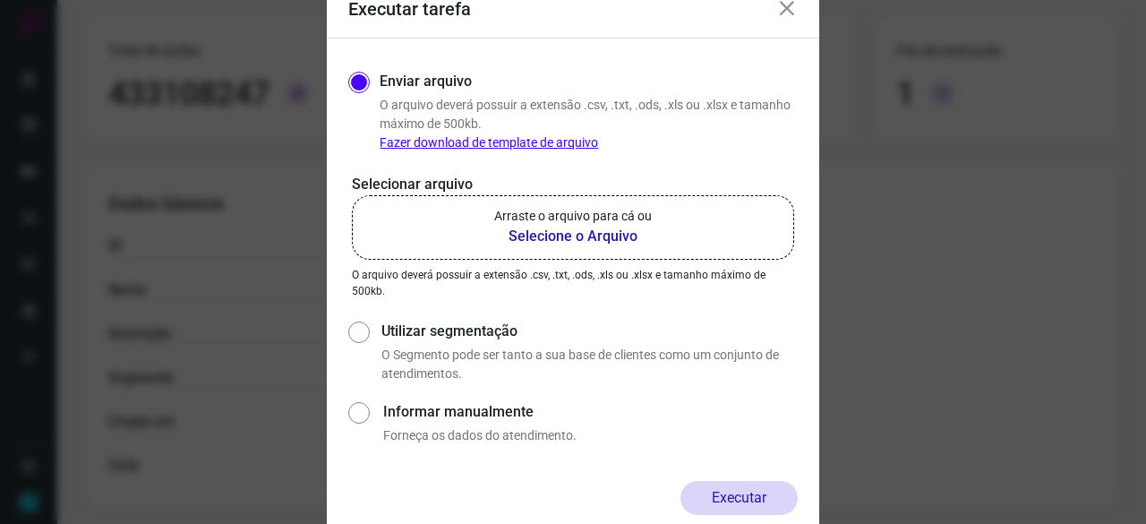
click at [581, 239] on b "Selecione o Arquivo" at bounding box center [573, 236] width 158 height 21
click at [0, 0] on input "Arraste o arquivo para cá ou Selecione o Arquivo" at bounding box center [0, 0] width 0 height 0
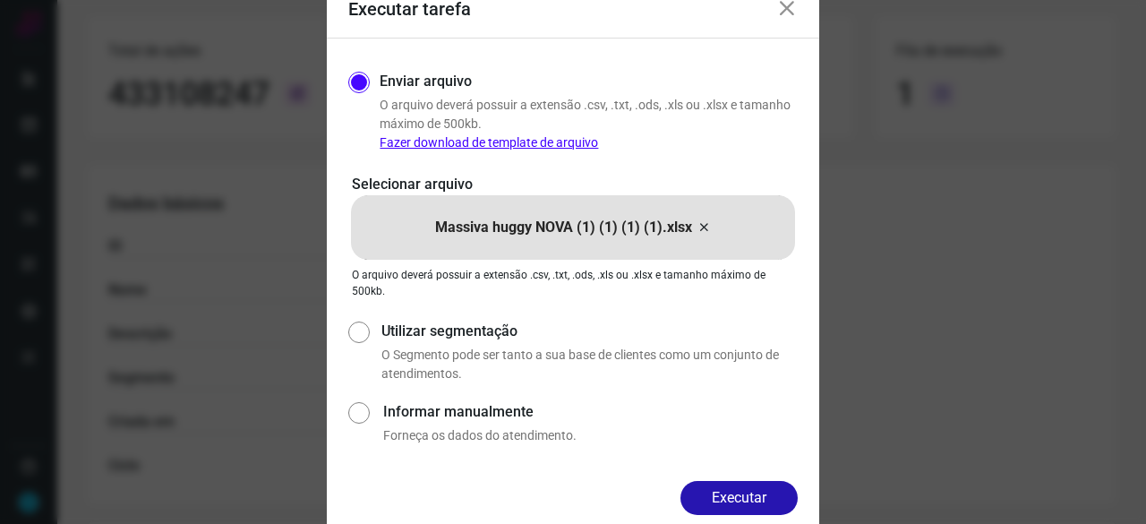
drag, startPoint x: 754, startPoint y: 503, endPoint x: 770, endPoint y: 502, distance: 16.1
click at [754, 502] on button "Executar" at bounding box center [739, 498] width 117 height 34
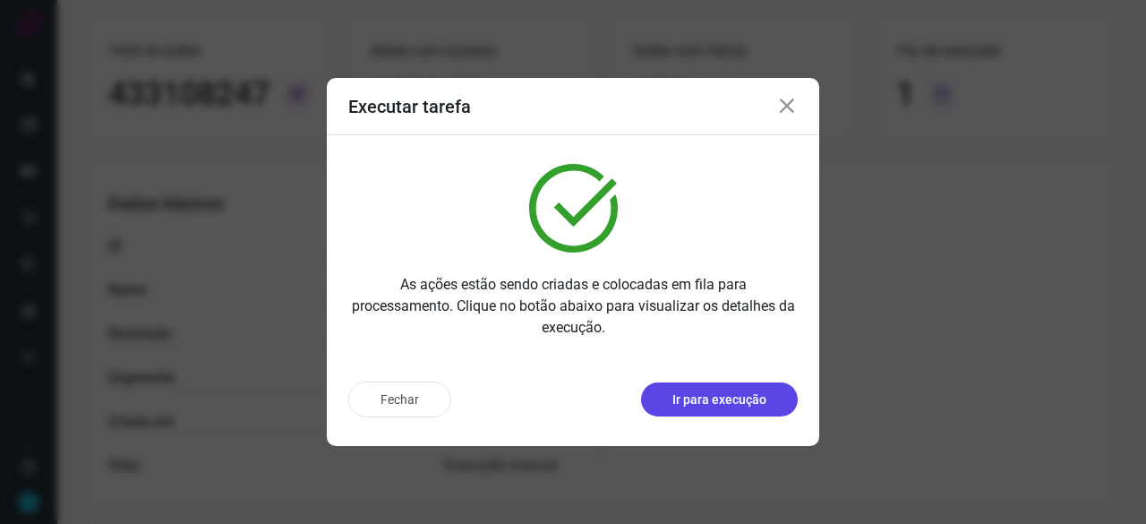
click at [710, 406] on p "Ir para execução" at bounding box center [719, 399] width 94 height 19
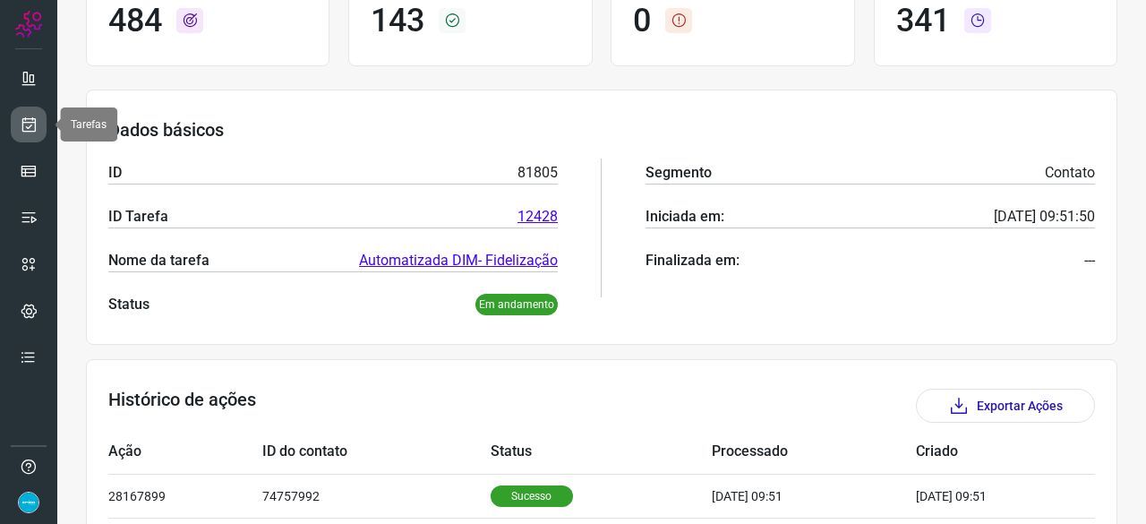
click at [34, 124] on icon at bounding box center [29, 125] width 19 height 18
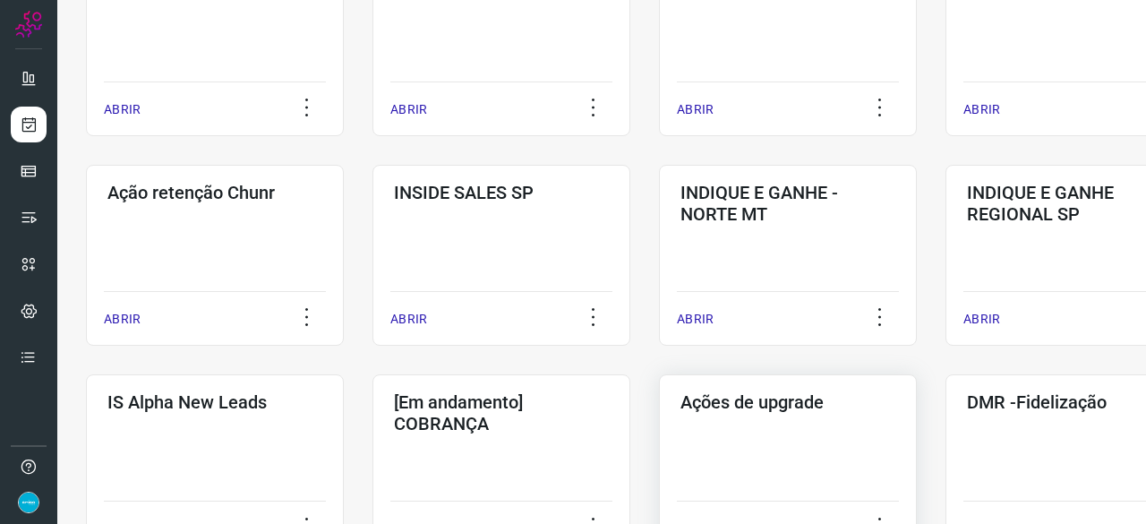
scroll to position [501, 0]
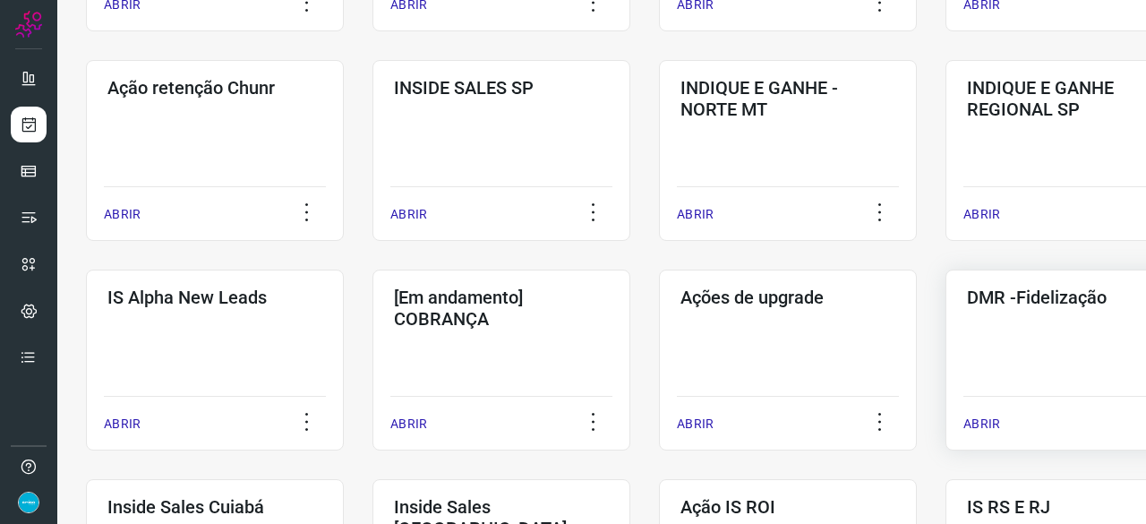
click at [988, 422] on p "ABRIR" at bounding box center [982, 424] width 37 height 19
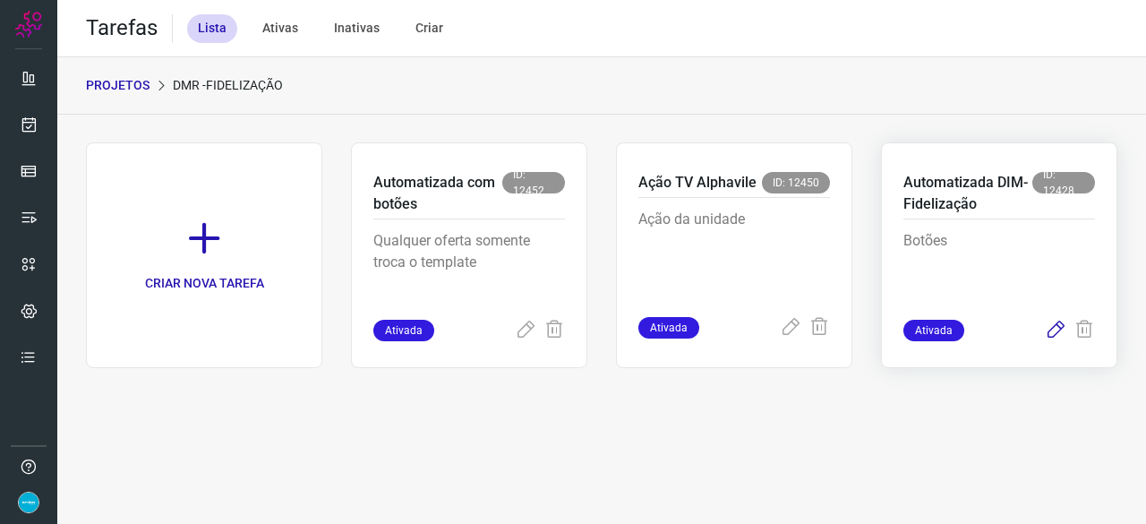
click at [1058, 327] on icon at bounding box center [1055, 330] width 21 height 21
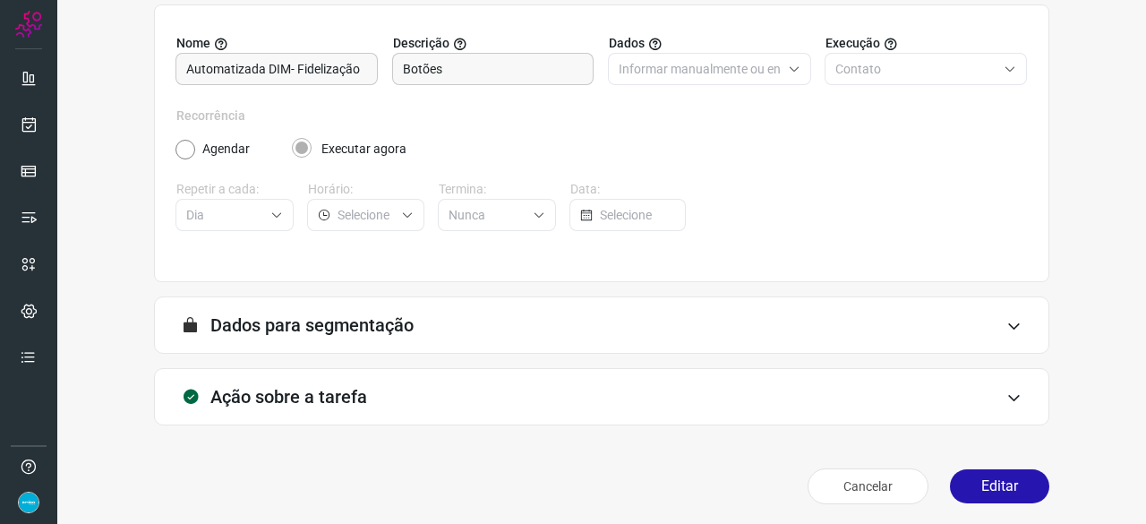
scroll to position [175, 0]
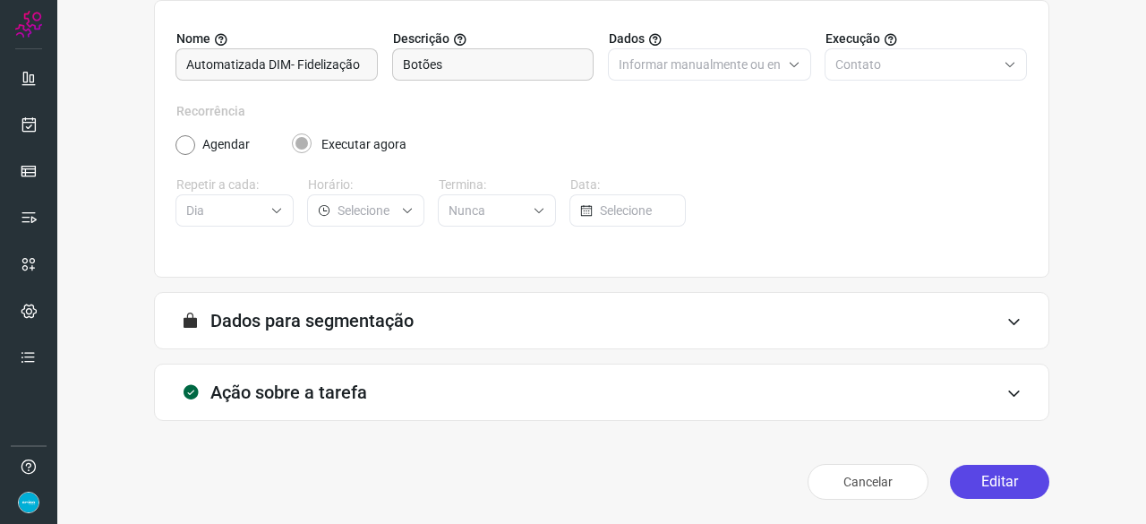
click at [986, 479] on button "Editar" at bounding box center [999, 482] width 99 height 34
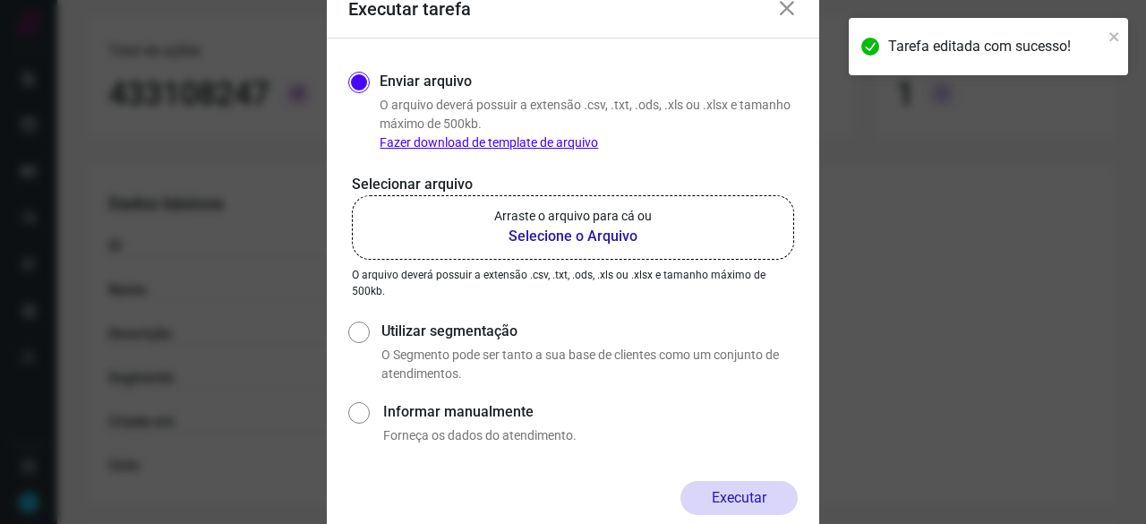
click at [524, 239] on b "Selecione o Arquivo" at bounding box center [573, 236] width 158 height 21
click at [0, 0] on input "Arraste o arquivo para cá ou Selecione o Arquivo" at bounding box center [0, 0] width 0 height 0
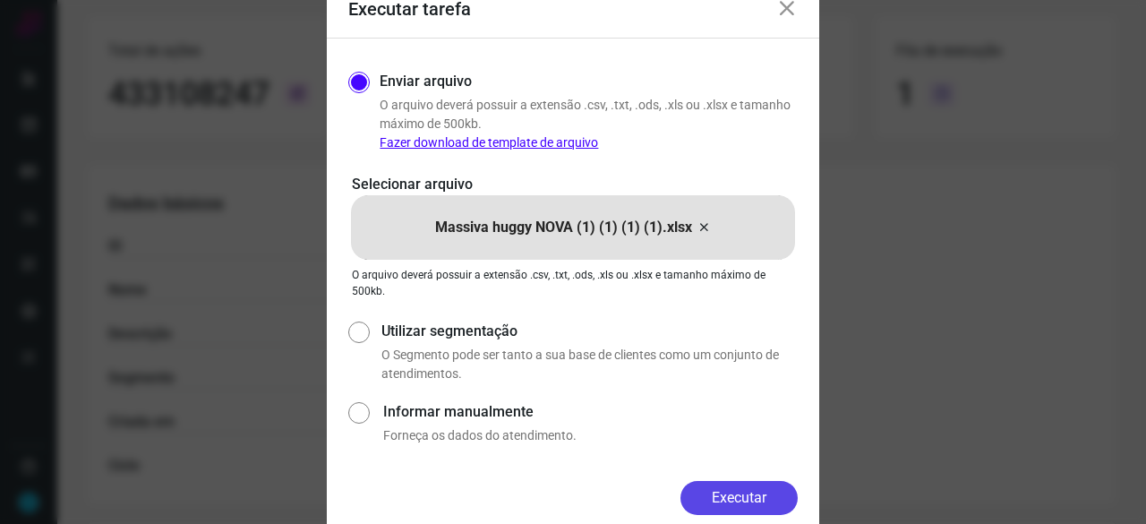
click at [774, 487] on button "Executar" at bounding box center [739, 498] width 117 height 34
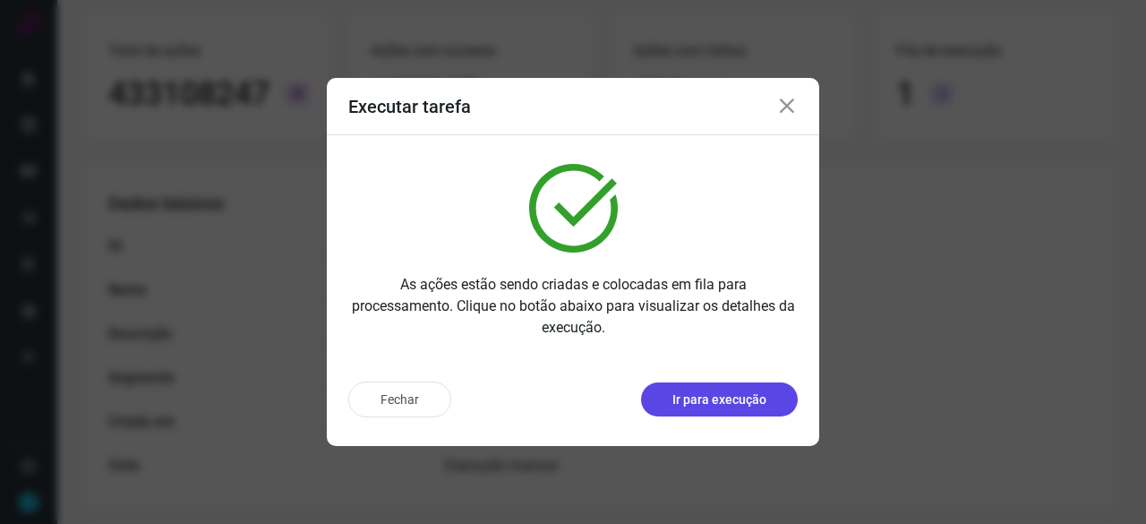
click at [714, 404] on p "Ir para execução" at bounding box center [719, 399] width 94 height 19
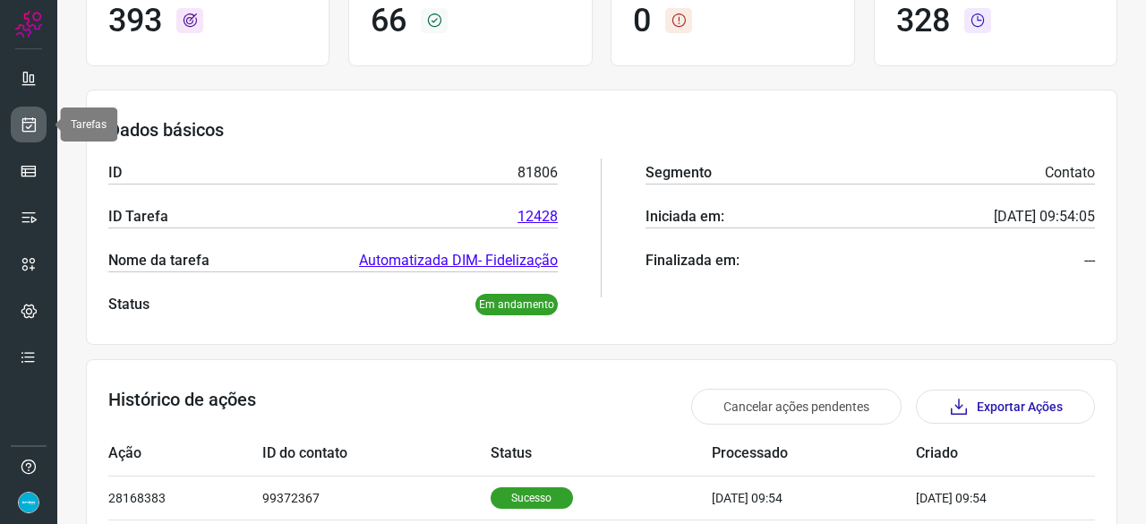
click at [23, 124] on icon at bounding box center [29, 125] width 19 height 18
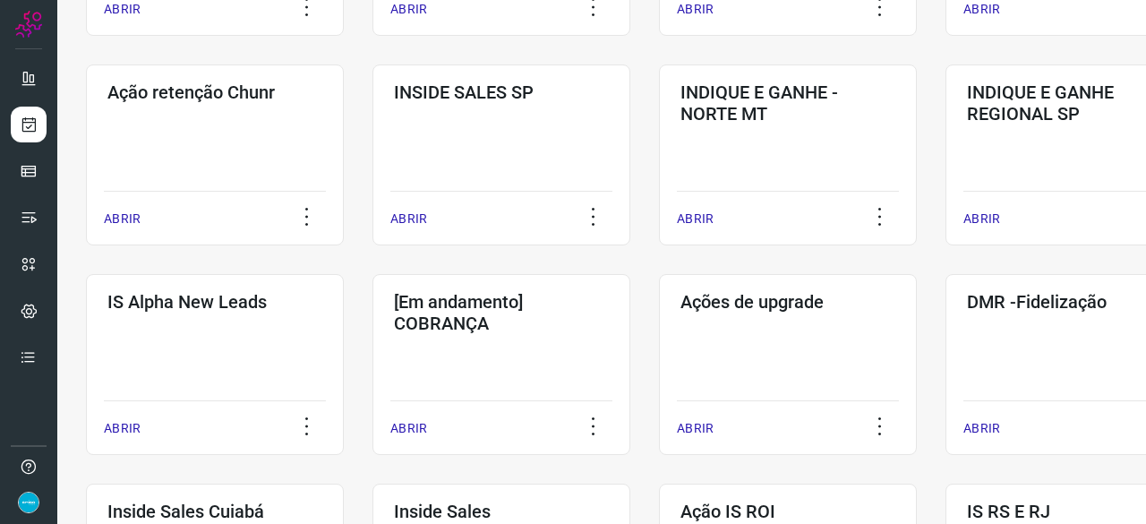
scroll to position [591, 0]
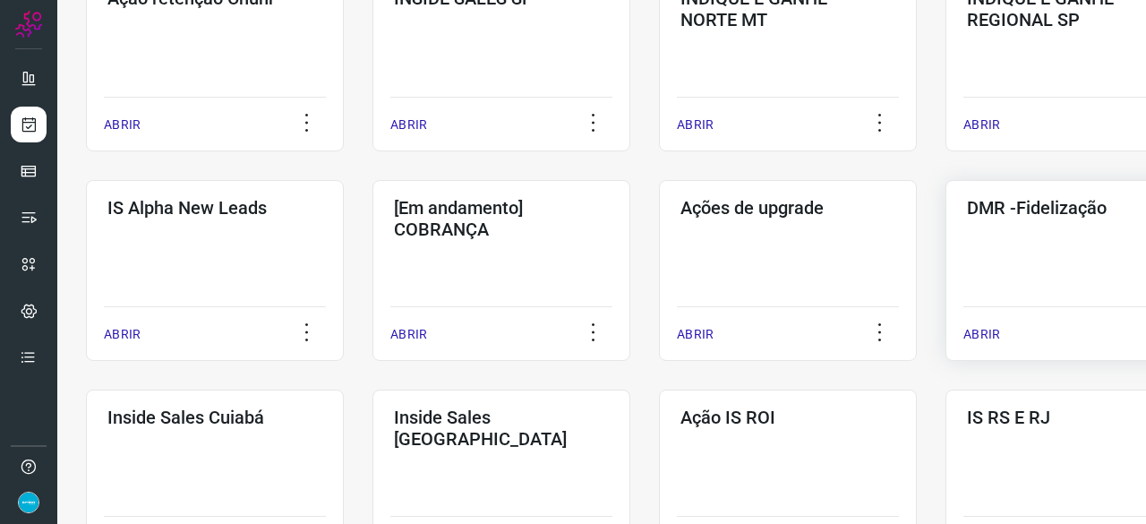
click at [989, 334] on p "ABRIR" at bounding box center [982, 334] width 37 height 19
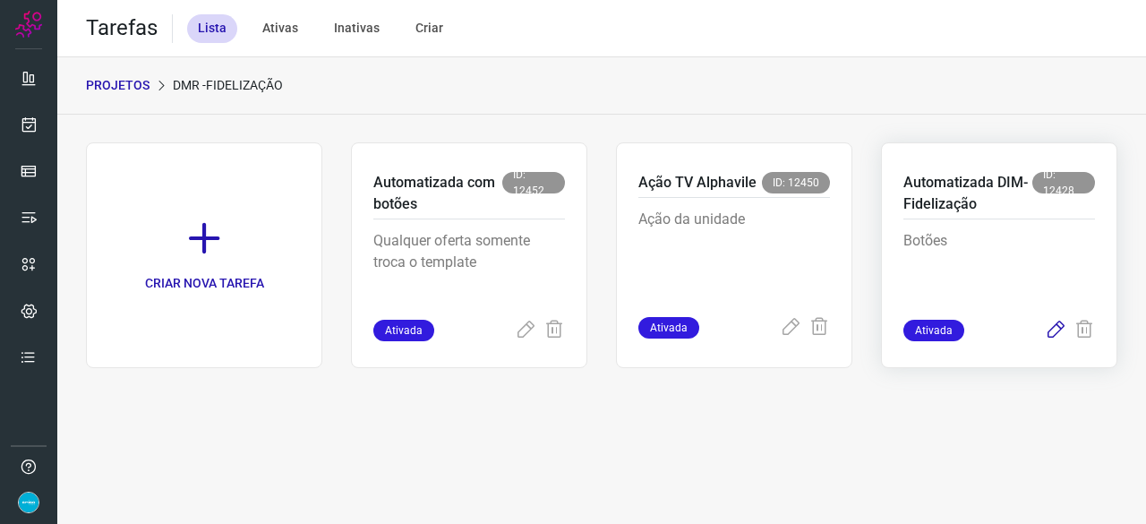
click at [1055, 330] on icon at bounding box center [1055, 330] width 21 height 21
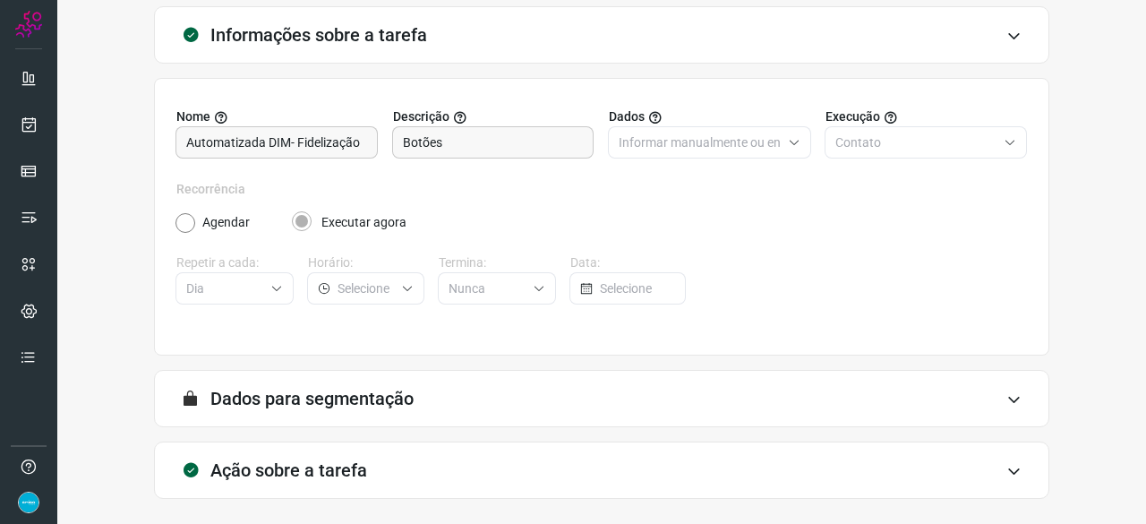
scroll to position [175, 0]
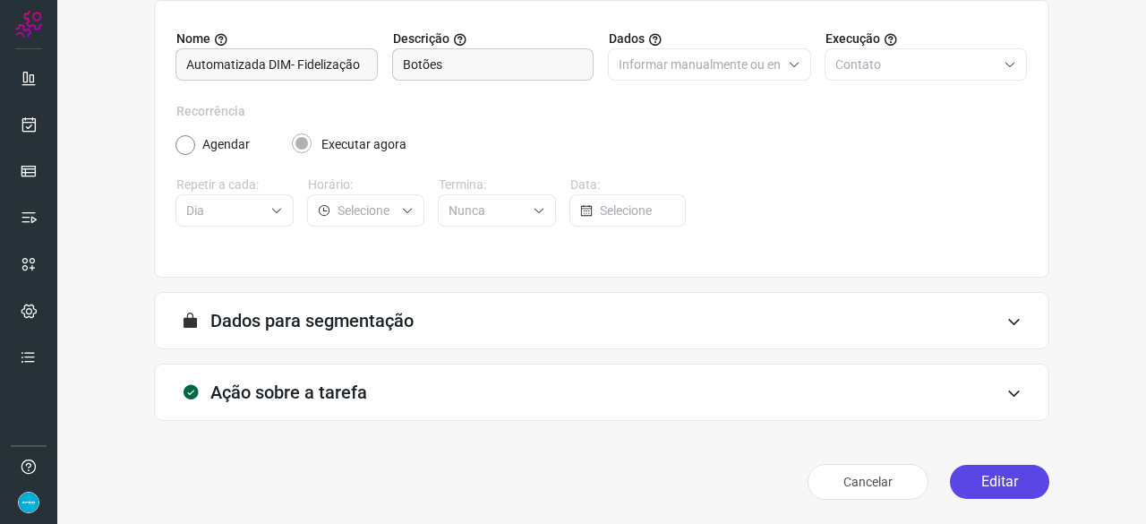
click at [988, 480] on button "Editar" at bounding box center [999, 482] width 99 height 34
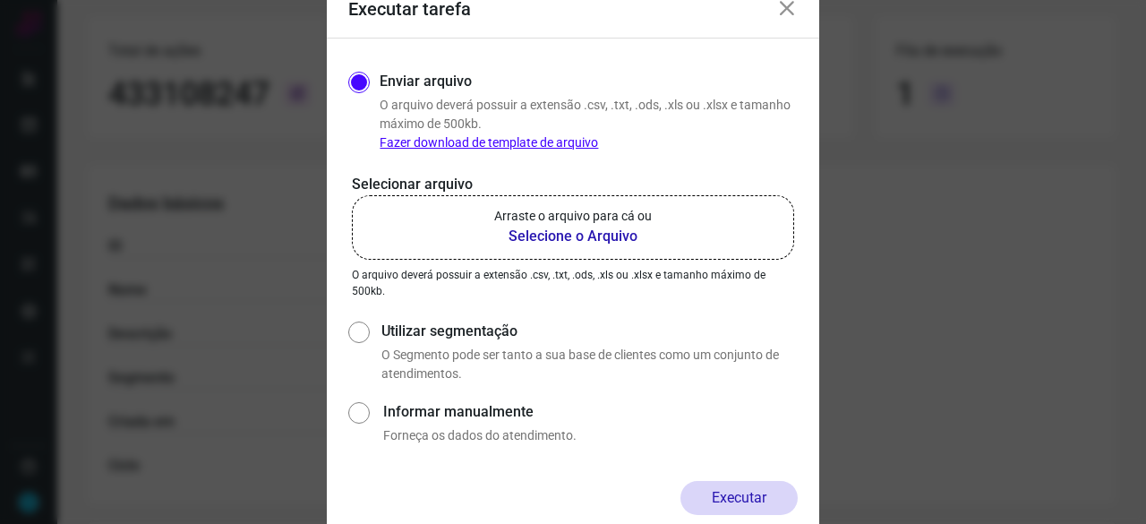
click at [528, 235] on b "Selecione o Arquivo" at bounding box center [573, 236] width 158 height 21
click at [0, 0] on input "Arraste o arquivo para cá ou Selecione o Arquivo" at bounding box center [0, 0] width 0 height 0
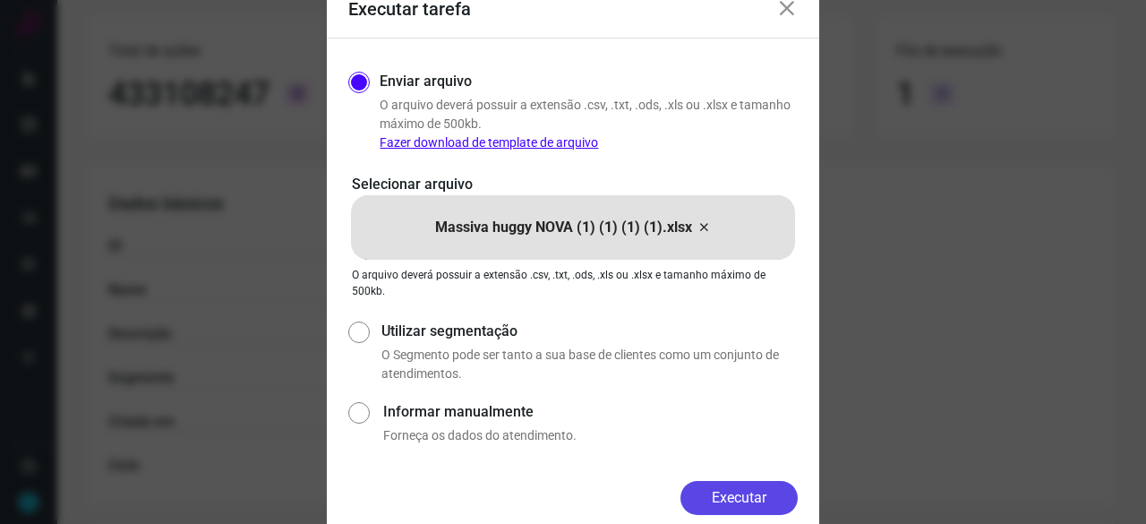
click at [760, 493] on button "Executar" at bounding box center [739, 498] width 117 height 34
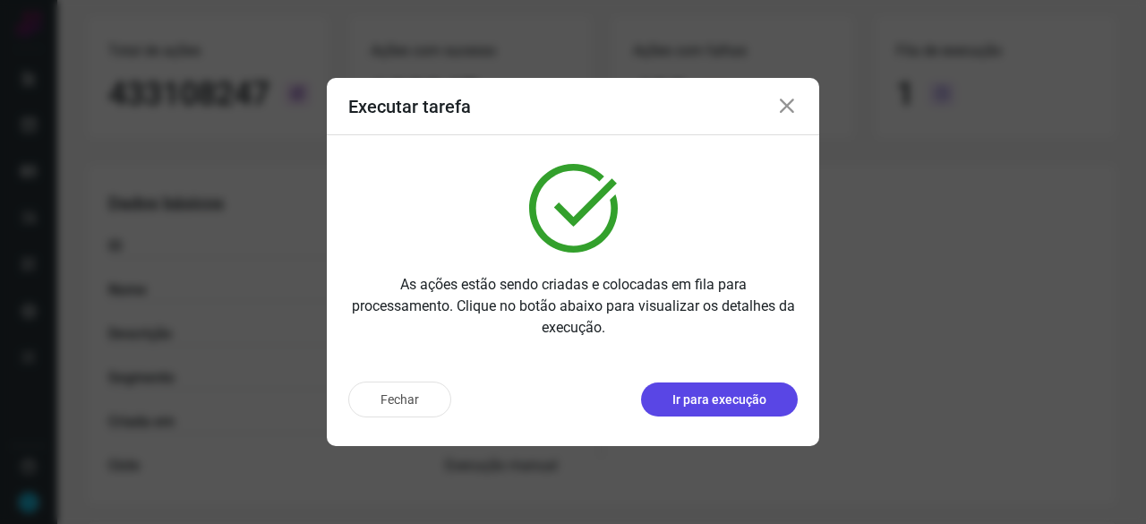
click at [731, 404] on p "Ir para execução" at bounding box center [719, 399] width 94 height 19
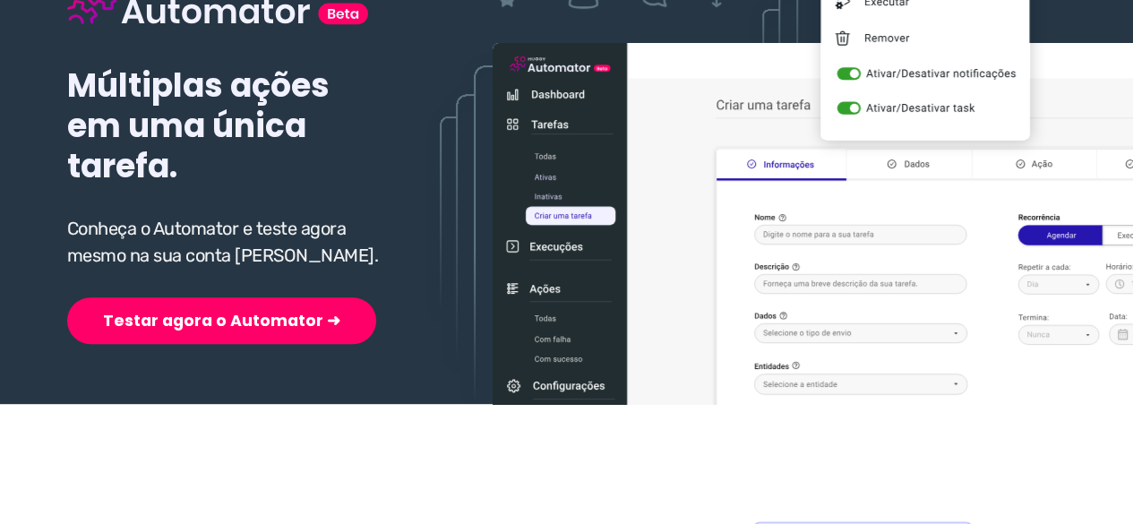
scroll to position [269, 0]
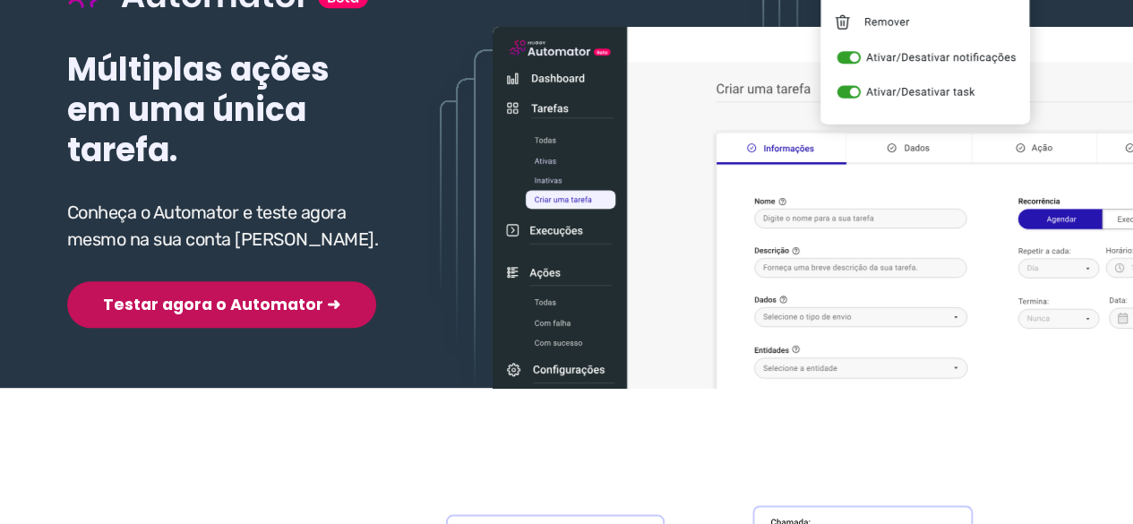
click at [231, 312] on button "Testar agora o Automator ➜" at bounding box center [221, 304] width 309 height 47
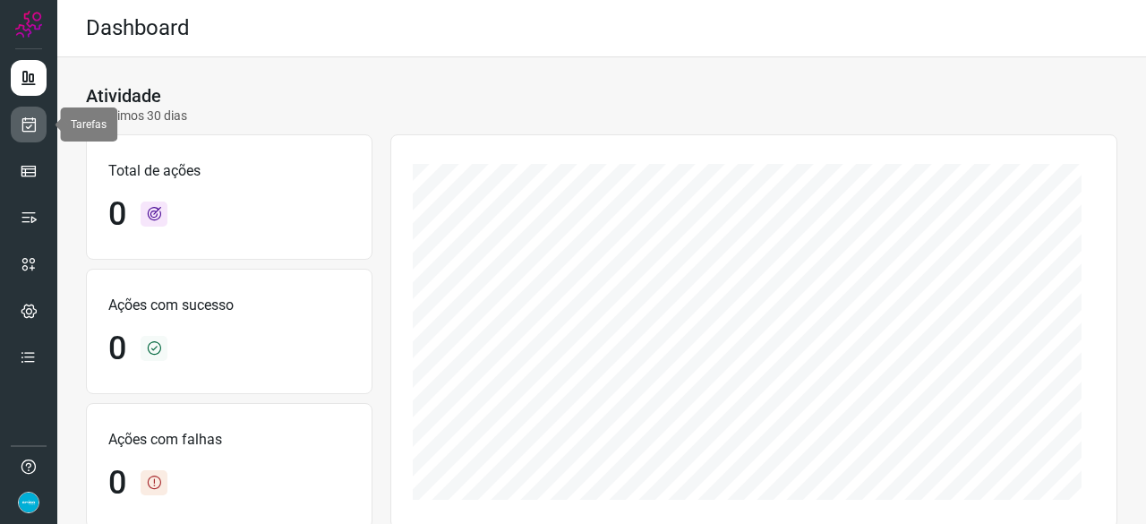
click at [25, 125] on icon at bounding box center [29, 125] width 19 height 18
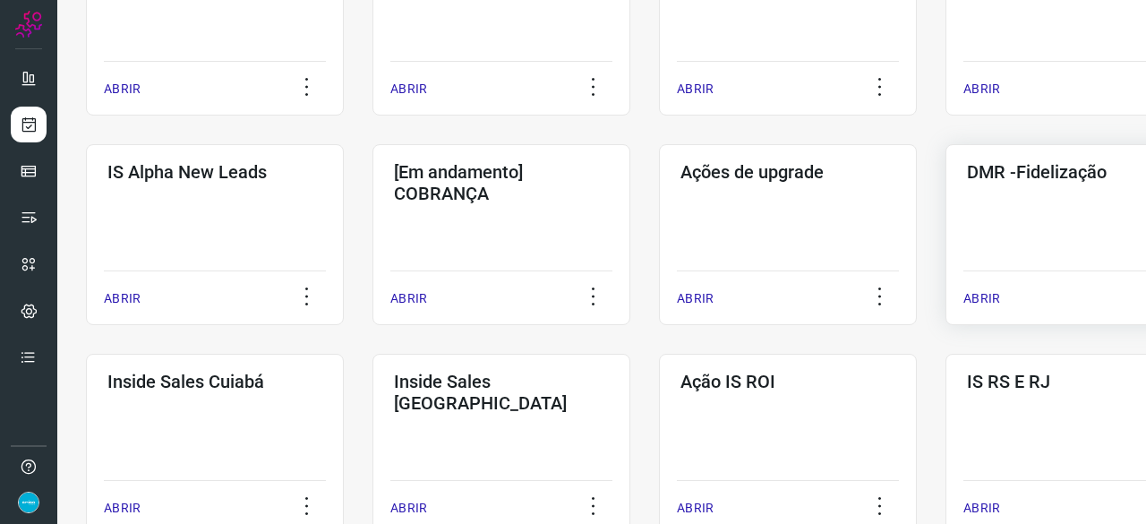
click at [989, 295] on p "ABRIR" at bounding box center [982, 298] width 37 height 19
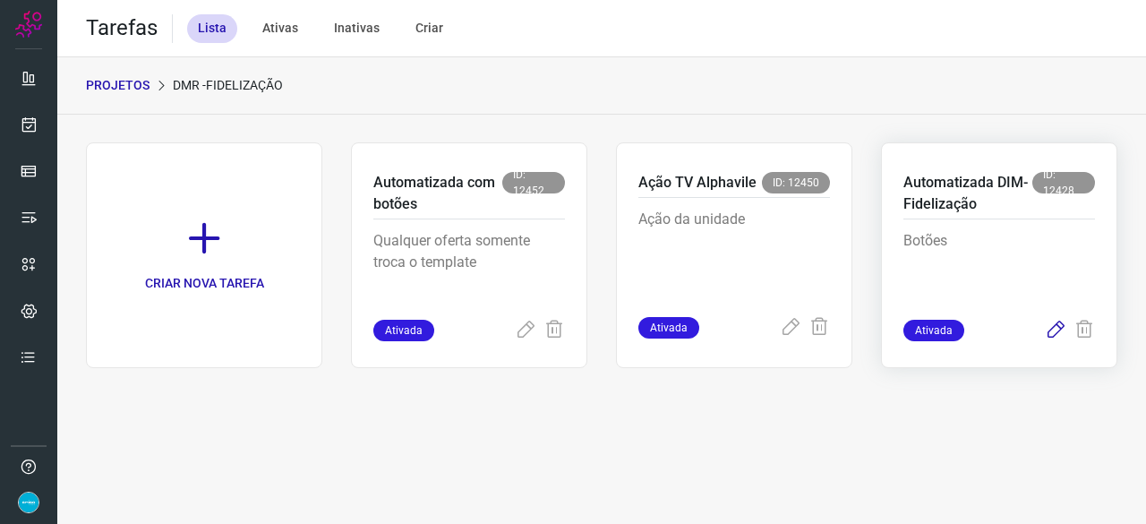
click at [1053, 332] on icon at bounding box center [1055, 330] width 21 height 21
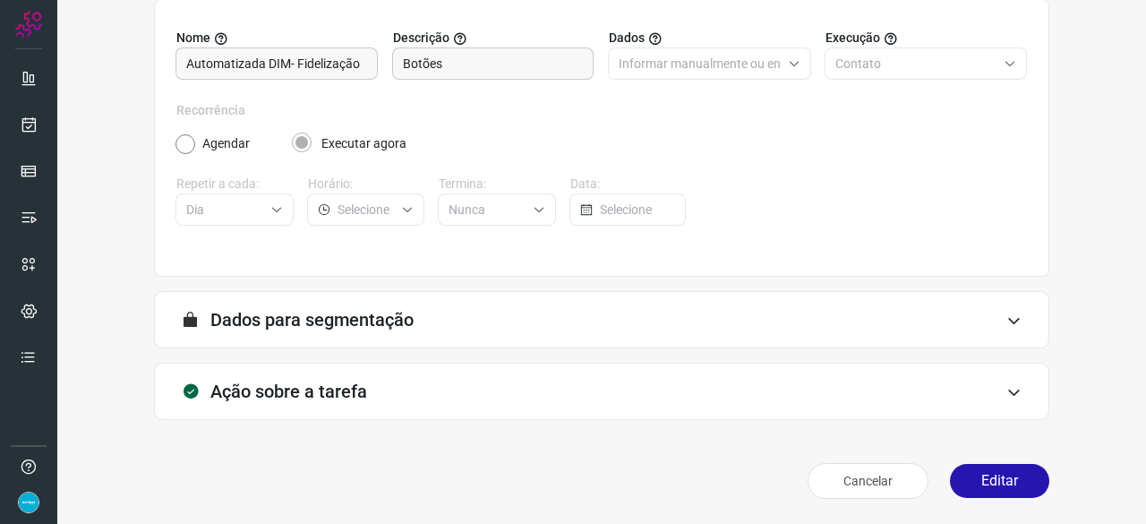
scroll to position [175, 0]
click at [983, 490] on button "Editar" at bounding box center [999, 482] width 99 height 34
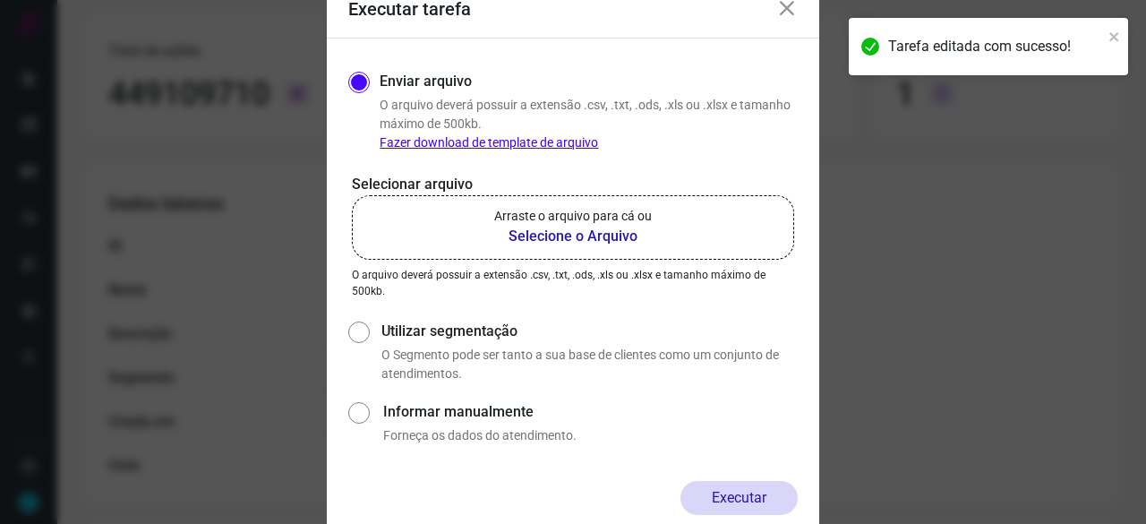
click at [561, 232] on b "Selecione o Arquivo" at bounding box center [573, 236] width 158 height 21
click at [0, 0] on input "Arraste o arquivo para cá ou Selecione o Arquivo" at bounding box center [0, 0] width 0 height 0
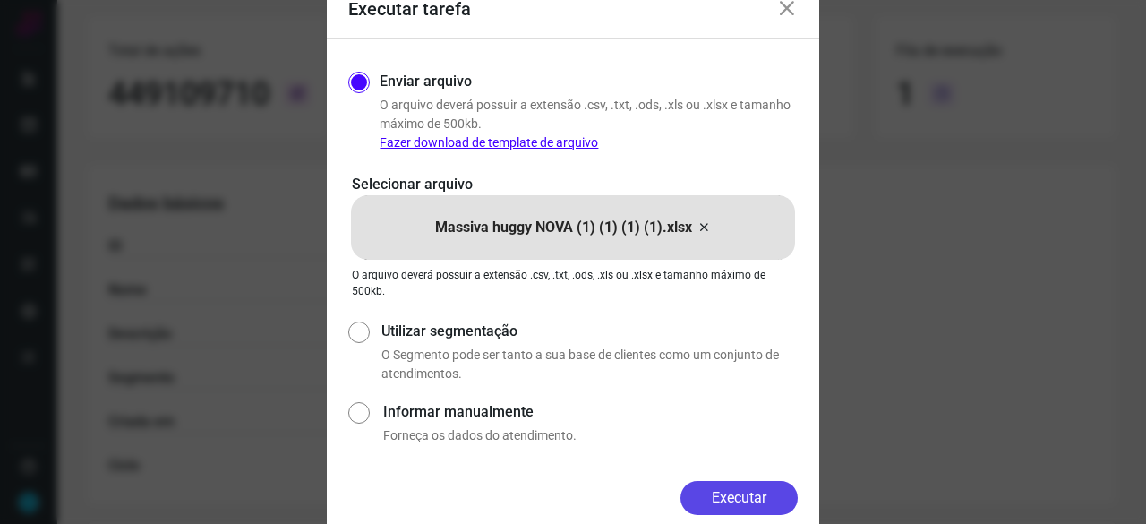
click at [738, 492] on button "Executar" at bounding box center [739, 498] width 117 height 34
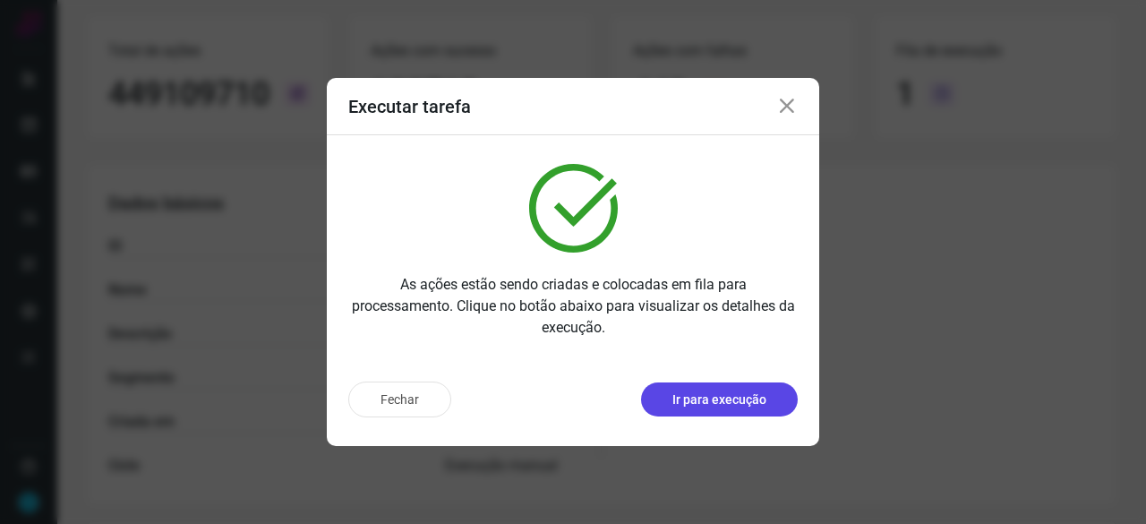
click at [759, 407] on p "Ir para execução" at bounding box center [719, 399] width 94 height 19
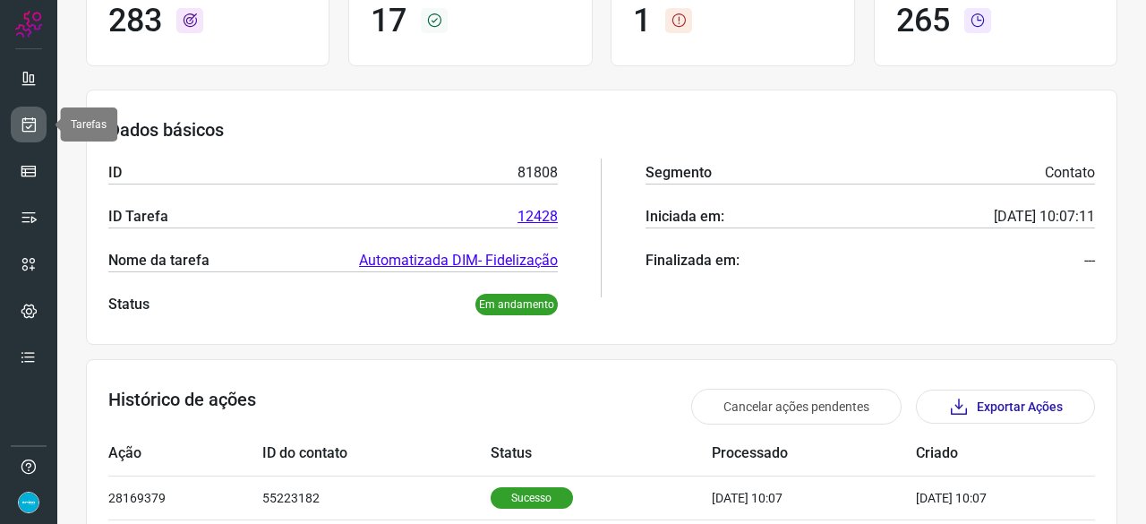
click at [23, 127] on icon at bounding box center [29, 125] width 19 height 18
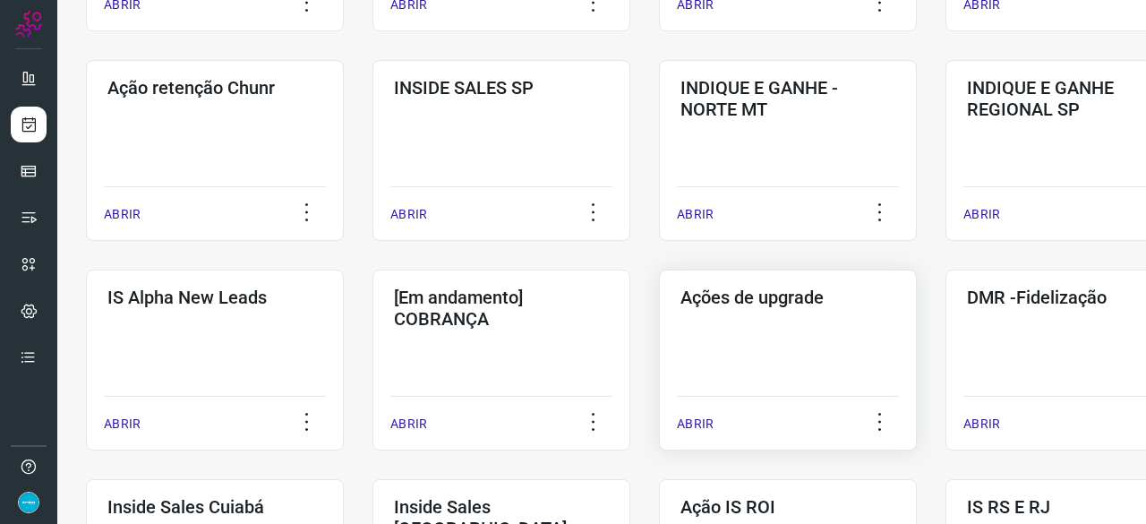
scroll to position [591, 0]
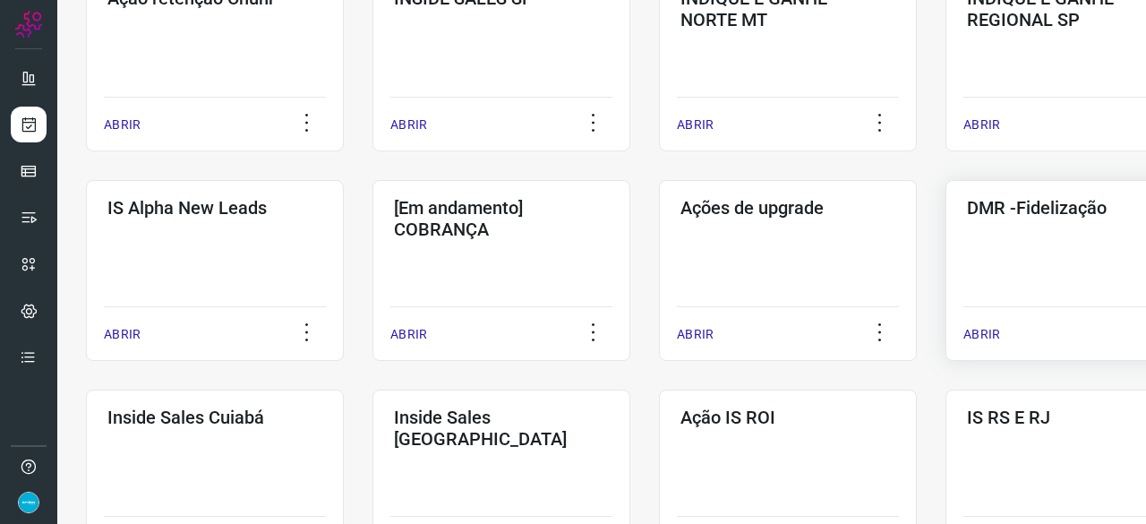
click at [981, 332] on p "ABRIR" at bounding box center [982, 334] width 37 height 19
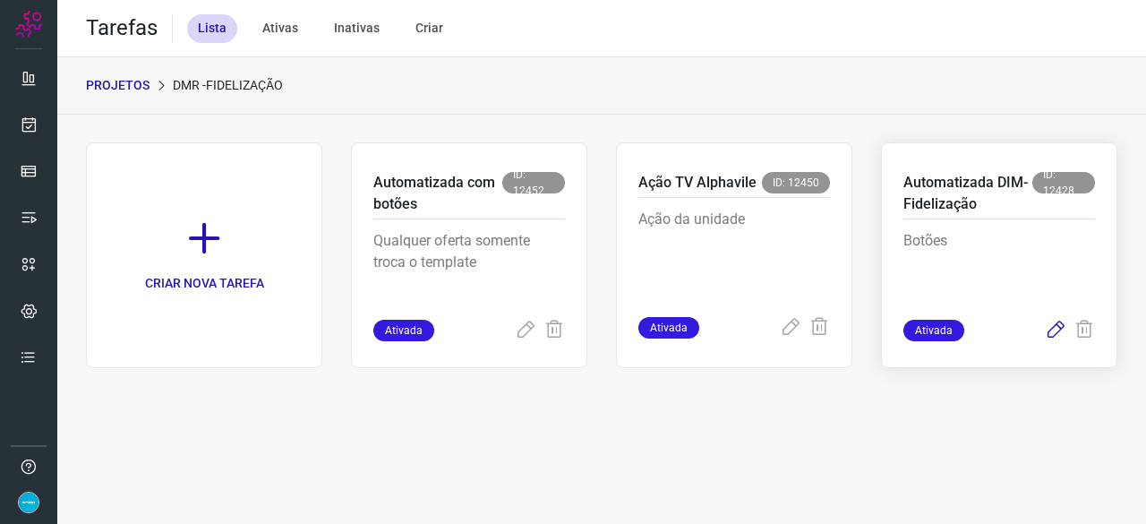
click at [1051, 327] on icon at bounding box center [1055, 330] width 21 height 21
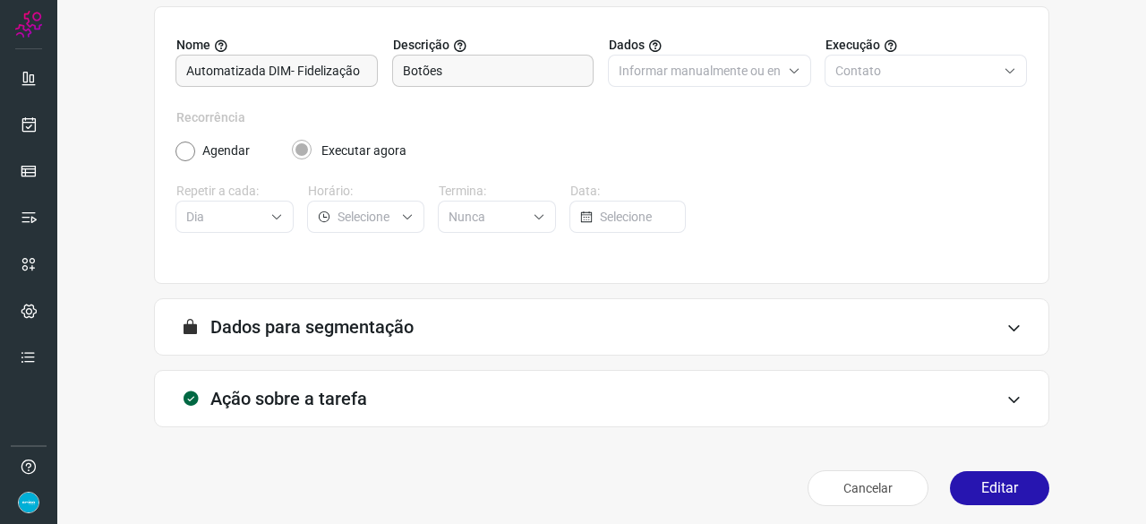
scroll to position [175, 0]
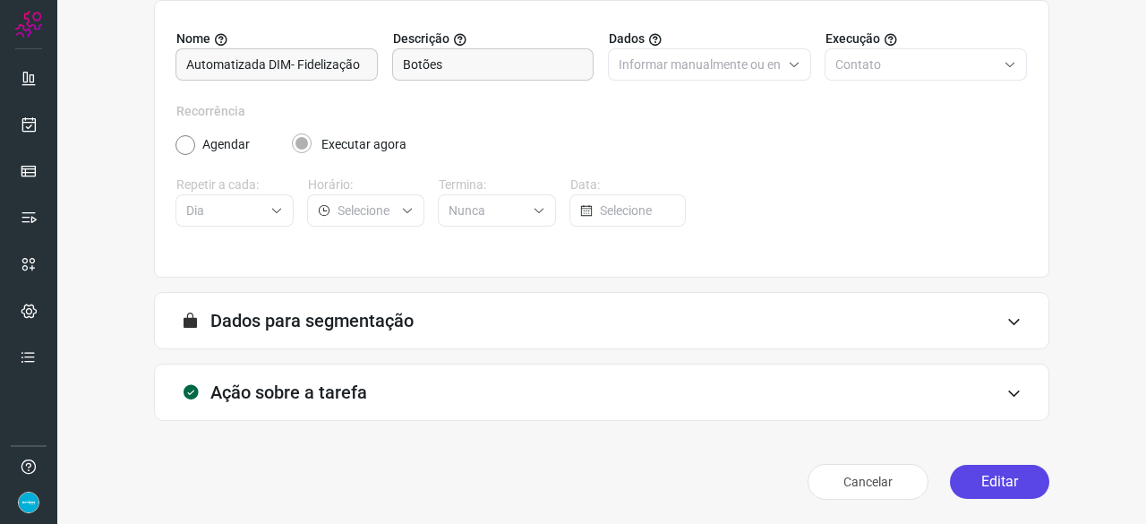
click at [998, 480] on button "Editar" at bounding box center [999, 482] width 99 height 34
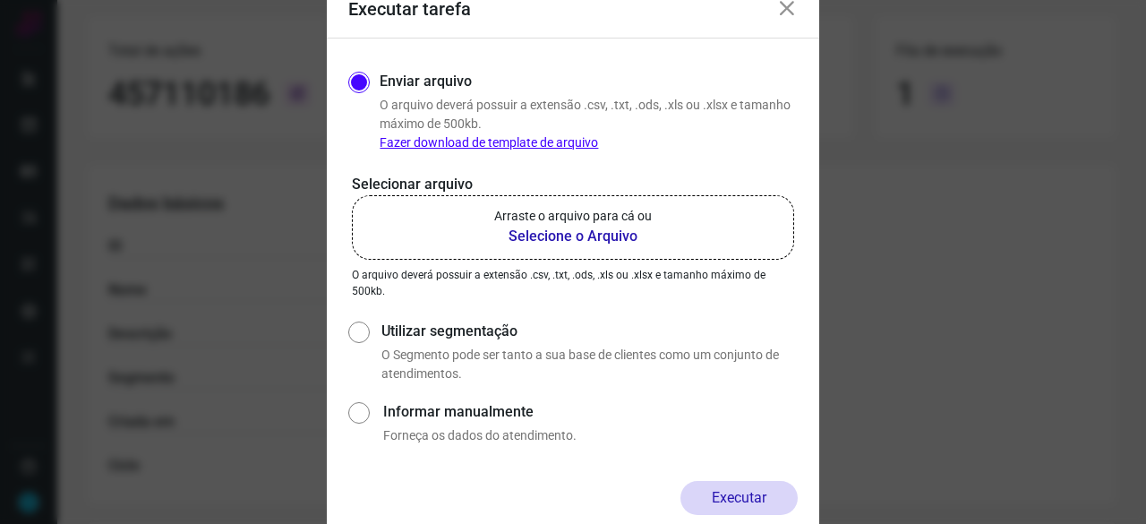
click at [546, 234] on b "Selecione o Arquivo" at bounding box center [573, 236] width 158 height 21
click at [0, 0] on input "Arraste o arquivo para cá ou Selecione o Arquivo" at bounding box center [0, 0] width 0 height 0
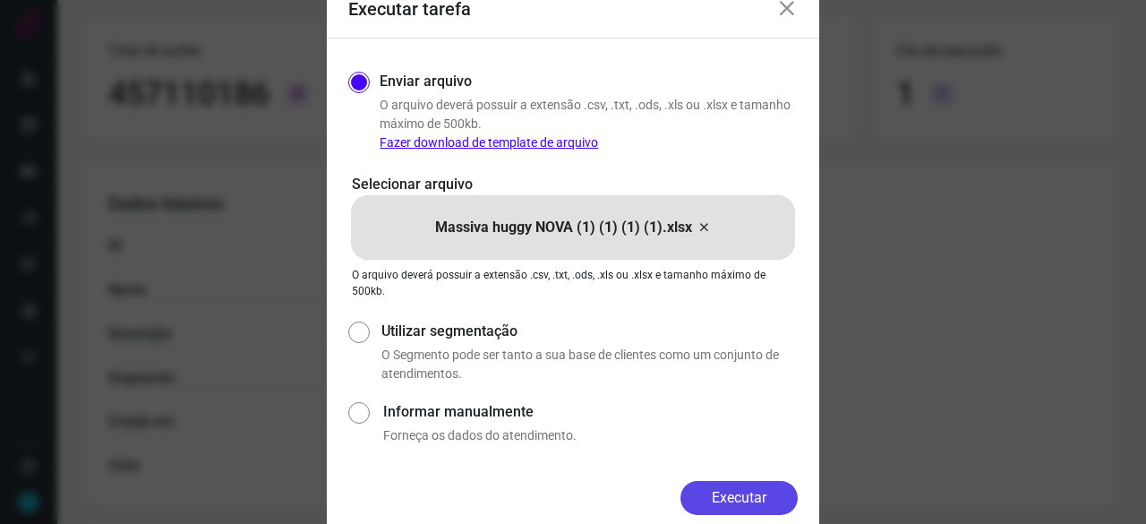
click at [734, 497] on button "Executar" at bounding box center [739, 498] width 117 height 34
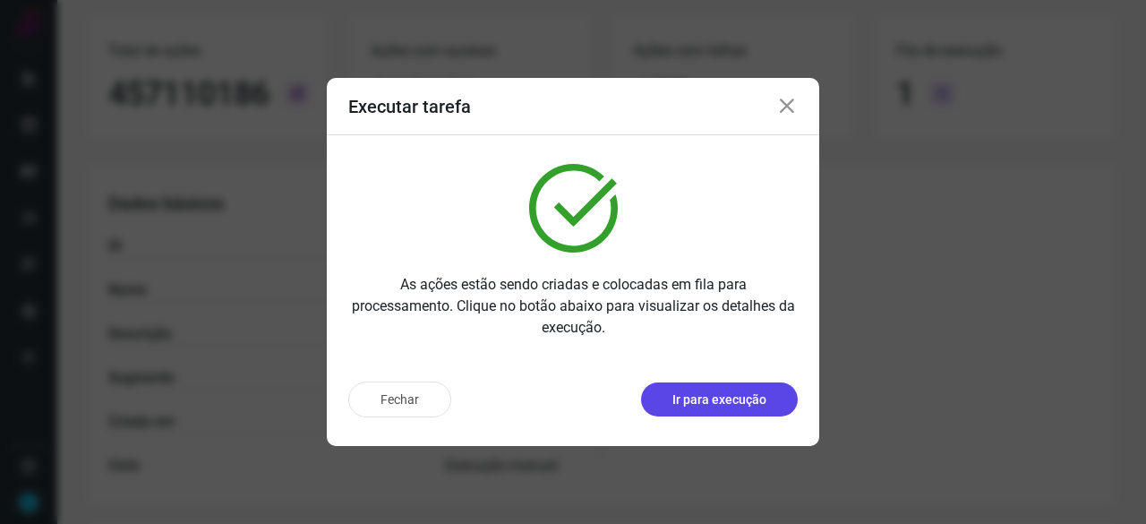
click at [715, 402] on p "Ir para execução" at bounding box center [719, 399] width 94 height 19
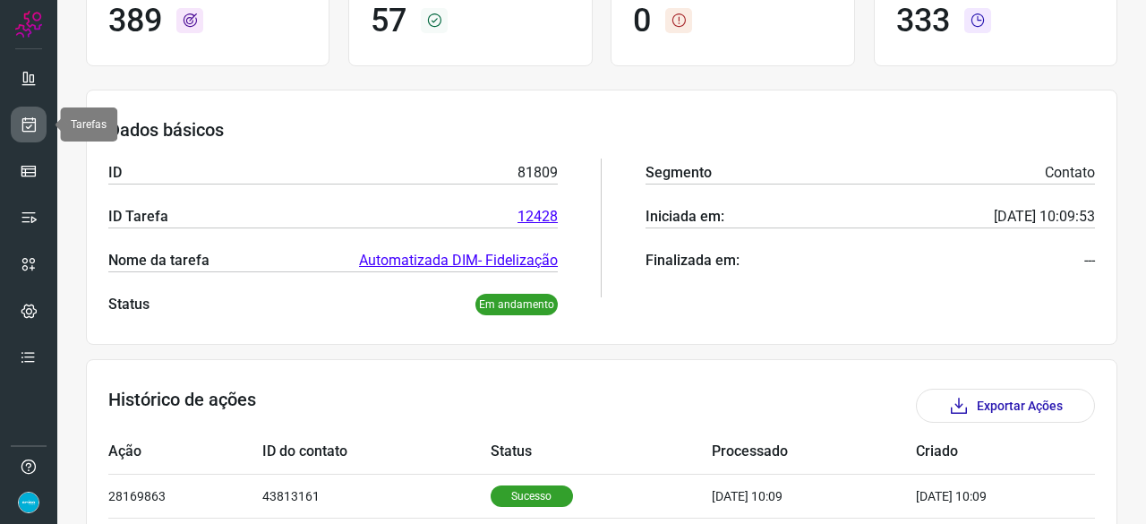
click at [36, 124] on icon at bounding box center [29, 125] width 19 height 18
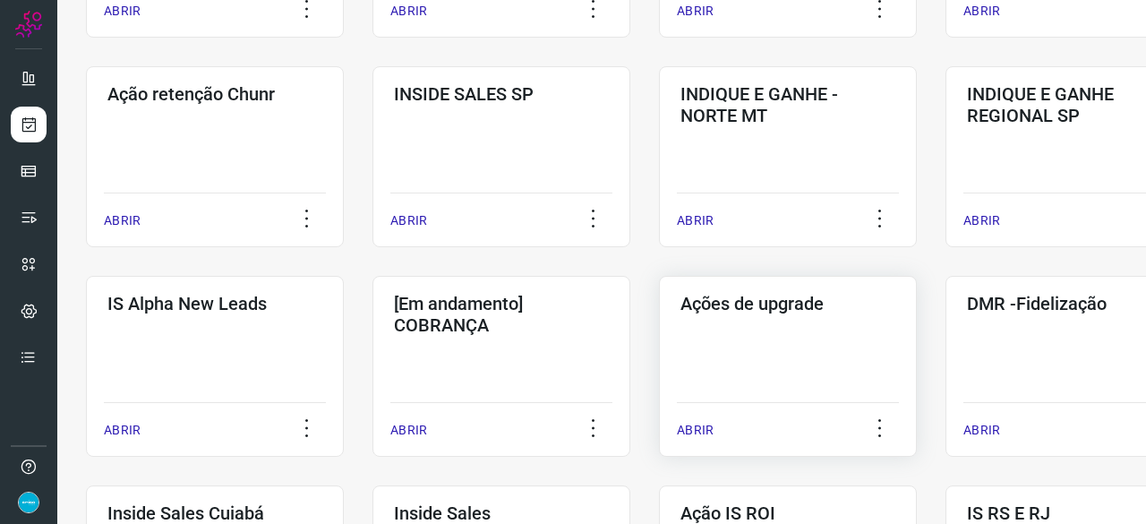
scroll to position [501, 0]
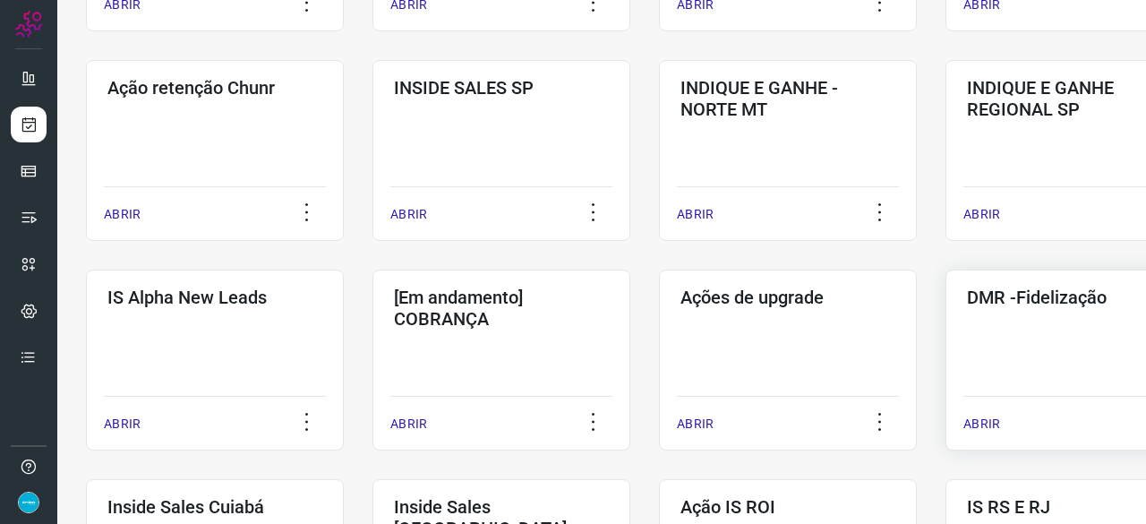
click at [980, 422] on p "ABRIR" at bounding box center [982, 424] width 37 height 19
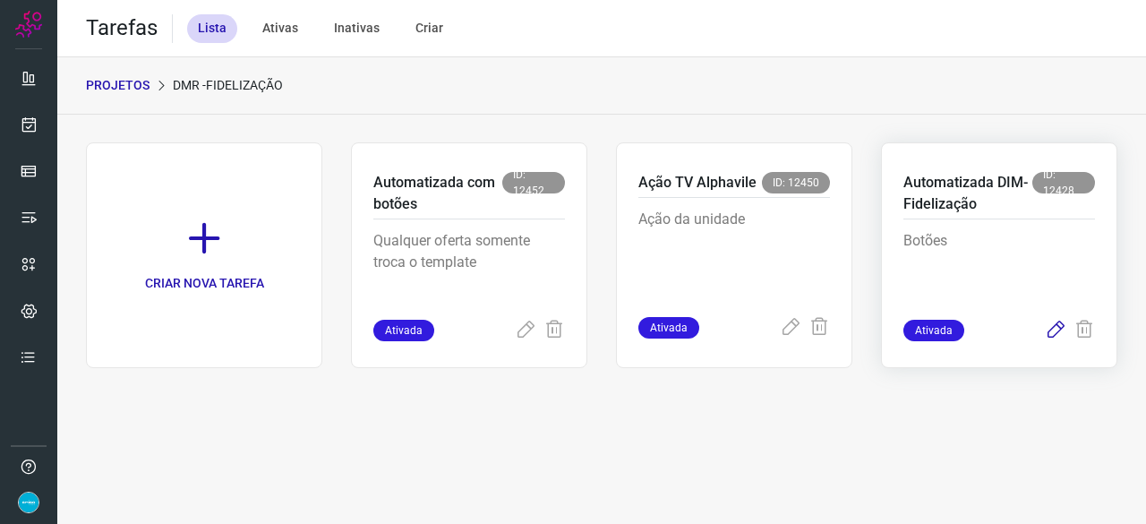
click at [1058, 325] on icon at bounding box center [1055, 330] width 21 height 21
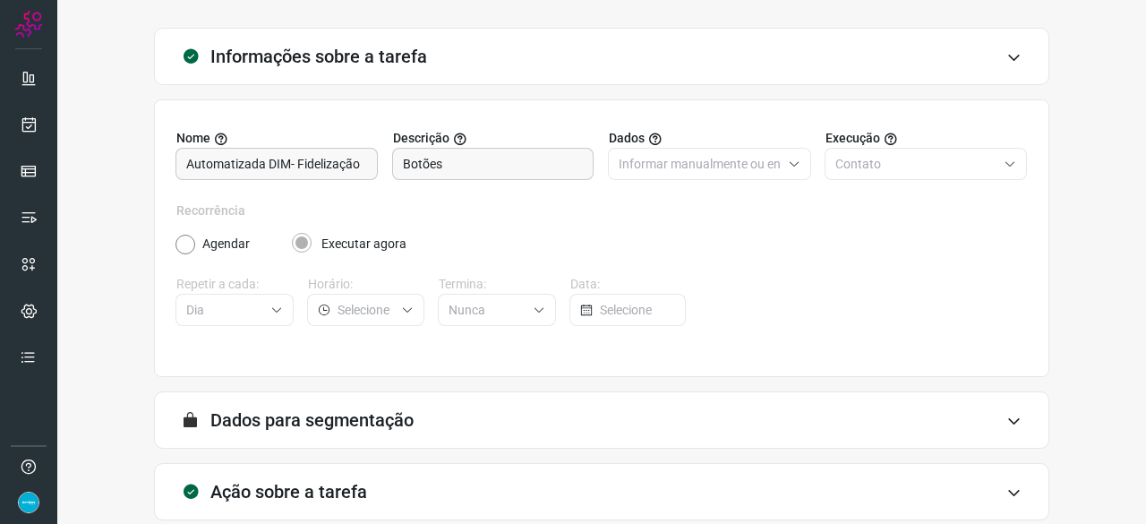
scroll to position [175, 0]
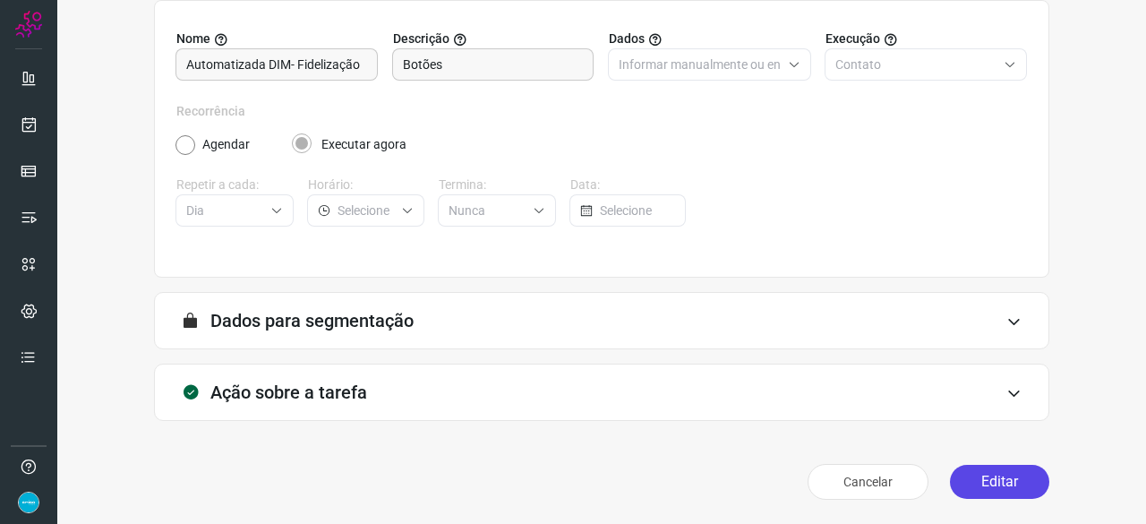
click at [996, 484] on button "Editar" at bounding box center [999, 482] width 99 height 34
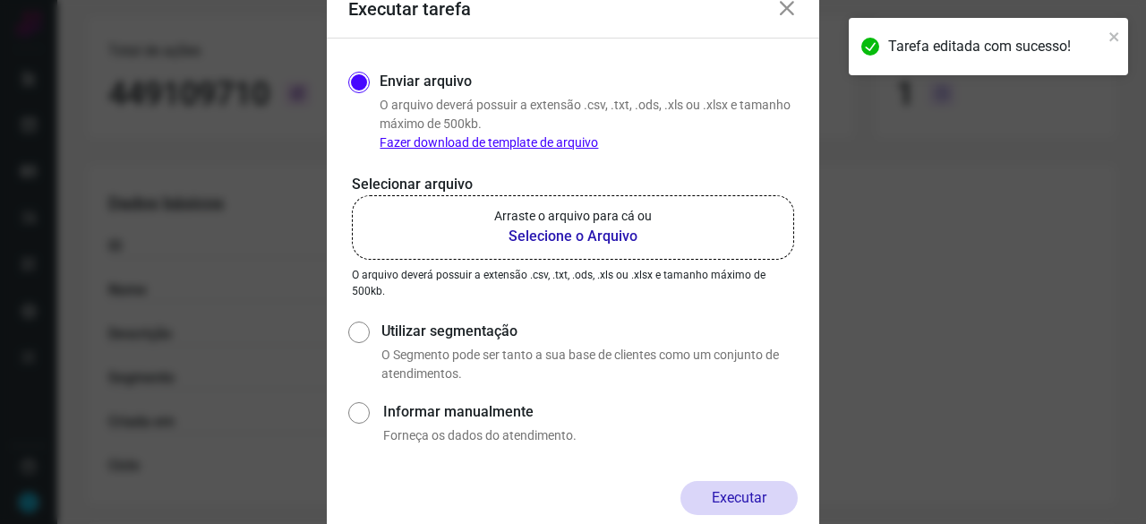
click at [576, 235] on b "Selecione o Arquivo" at bounding box center [573, 236] width 158 height 21
click at [0, 0] on input "Arraste o arquivo para cá ou Selecione o Arquivo" at bounding box center [0, 0] width 0 height 0
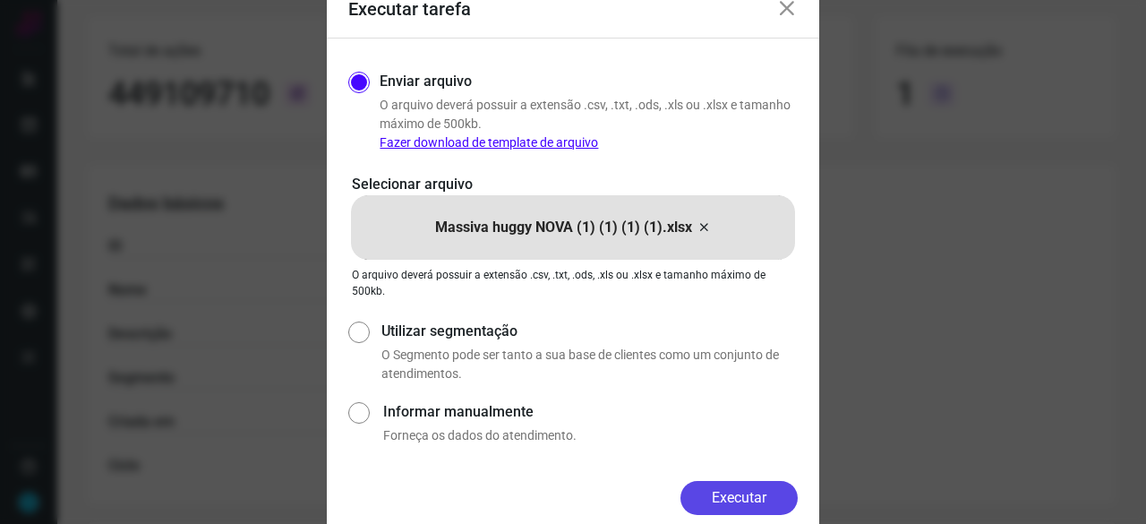
click at [725, 489] on button "Executar" at bounding box center [739, 498] width 117 height 34
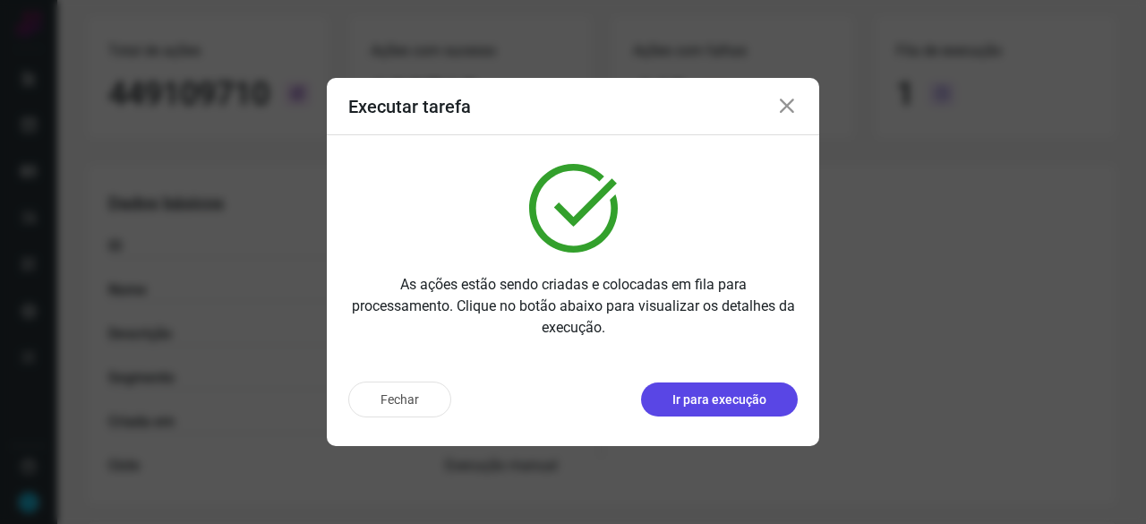
click at [700, 404] on p "Ir para execução" at bounding box center [719, 399] width 94 height 19
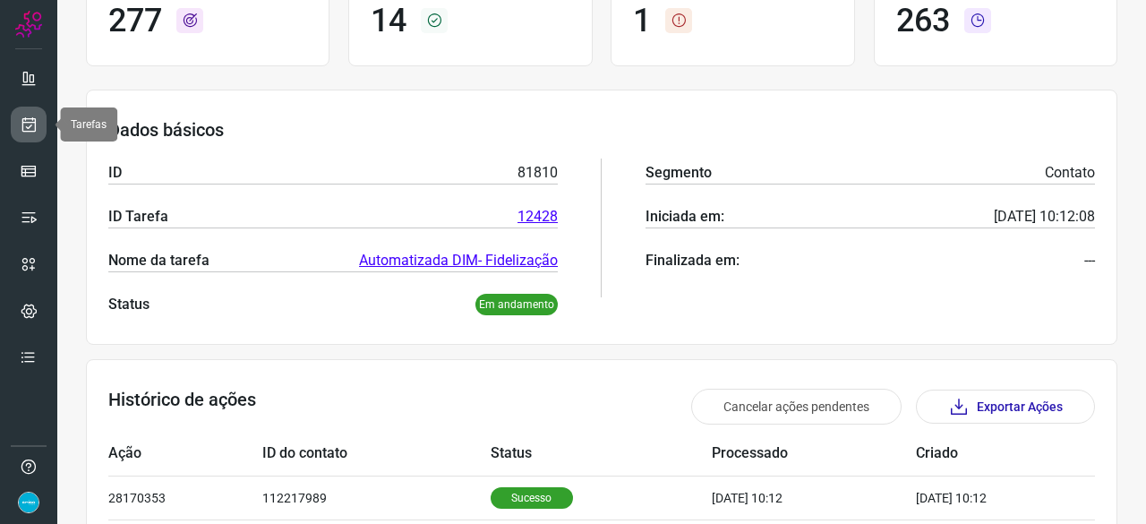
click at [29, 124] on icon at bounding box center [29, 125] width 19 height 18
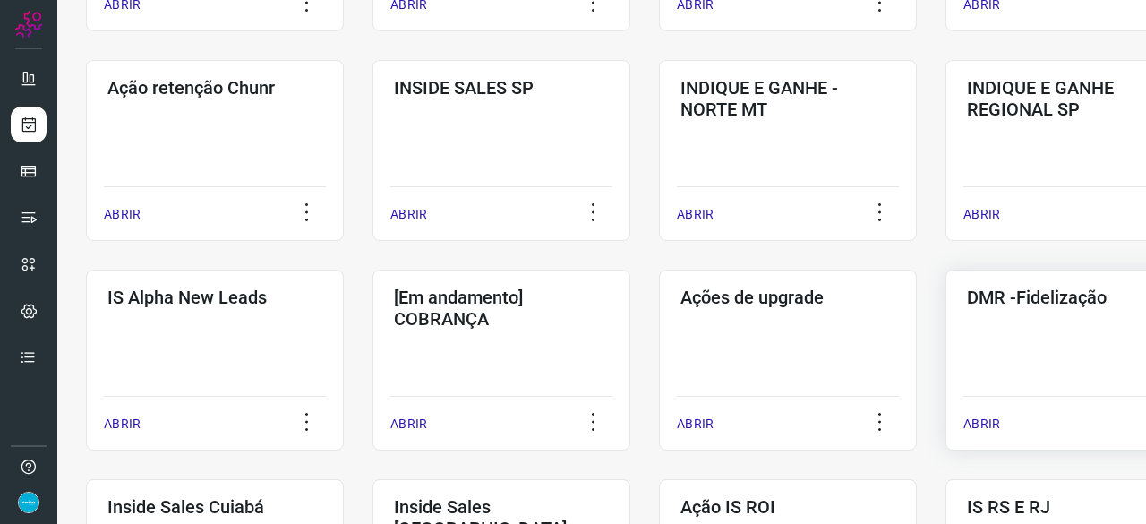
click at [976, 424] on p "ABRIR" at bounding box center [982, 424] width 37 height 19
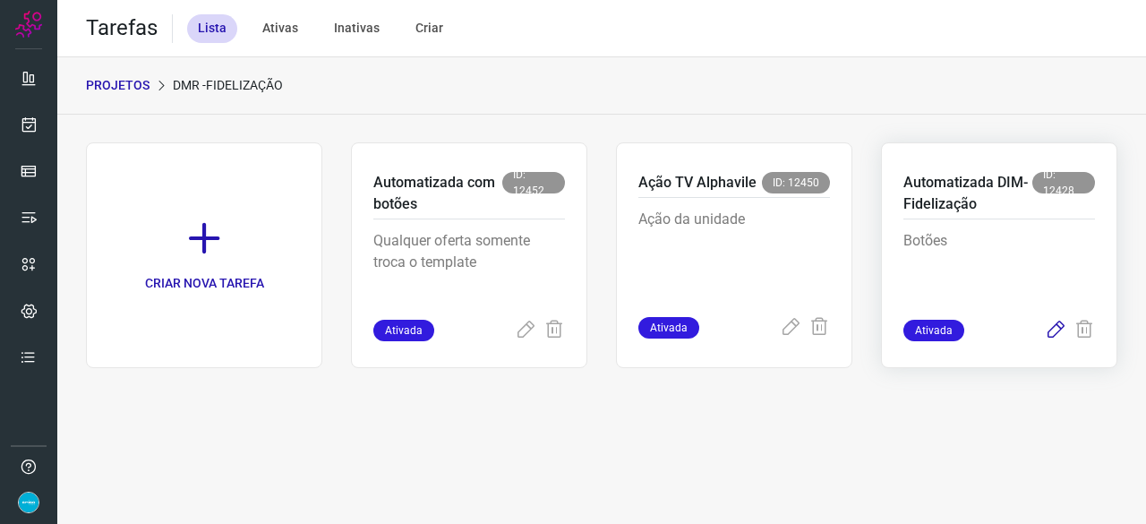
click at [1056, 333] on icon at bounding box center [1055, 330] width 21 height 21
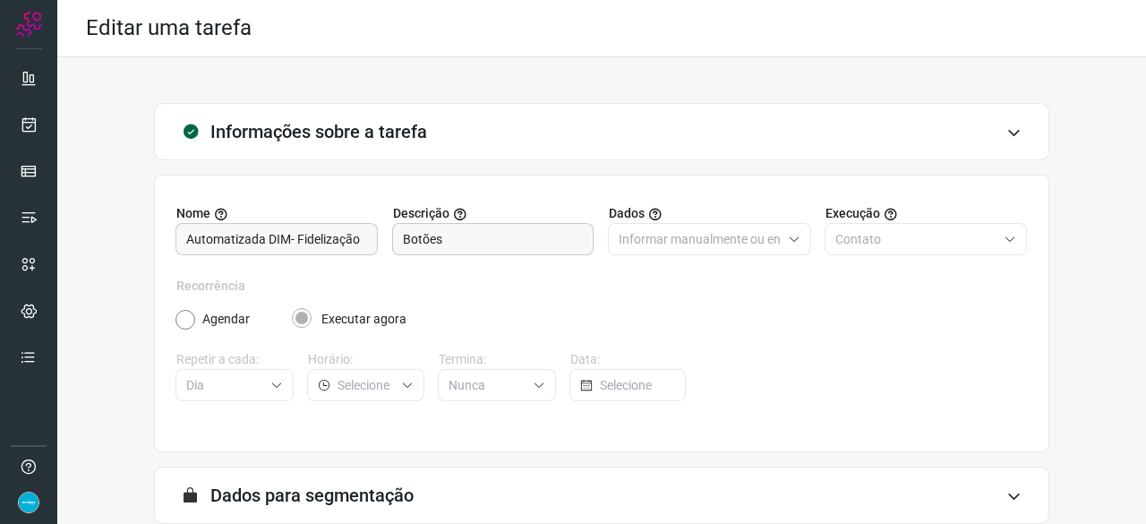
scroll to position [175, 0]
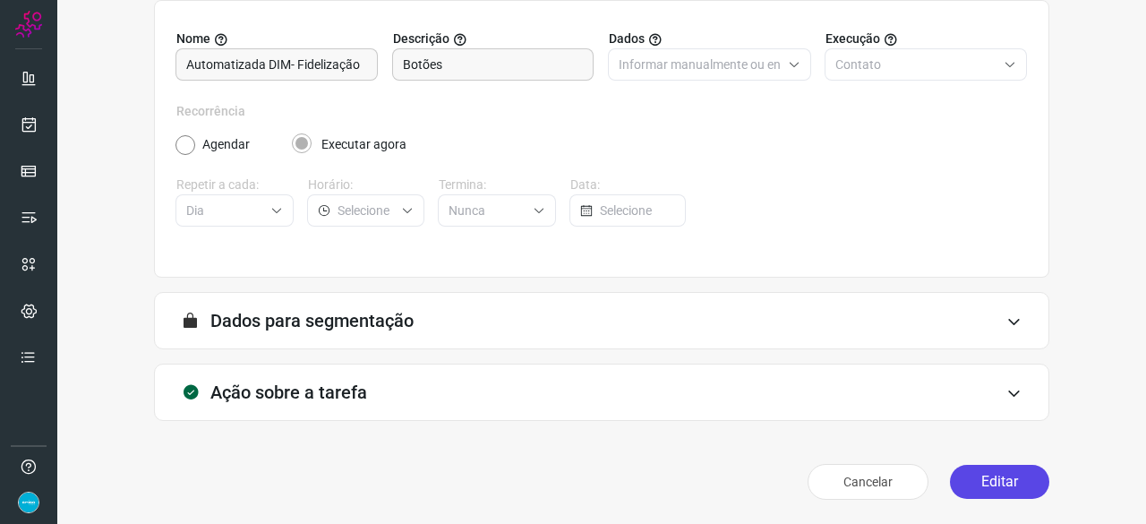
click at [994, 483] on button "Editar" at bounding box center [999, 482] width 99 height 34
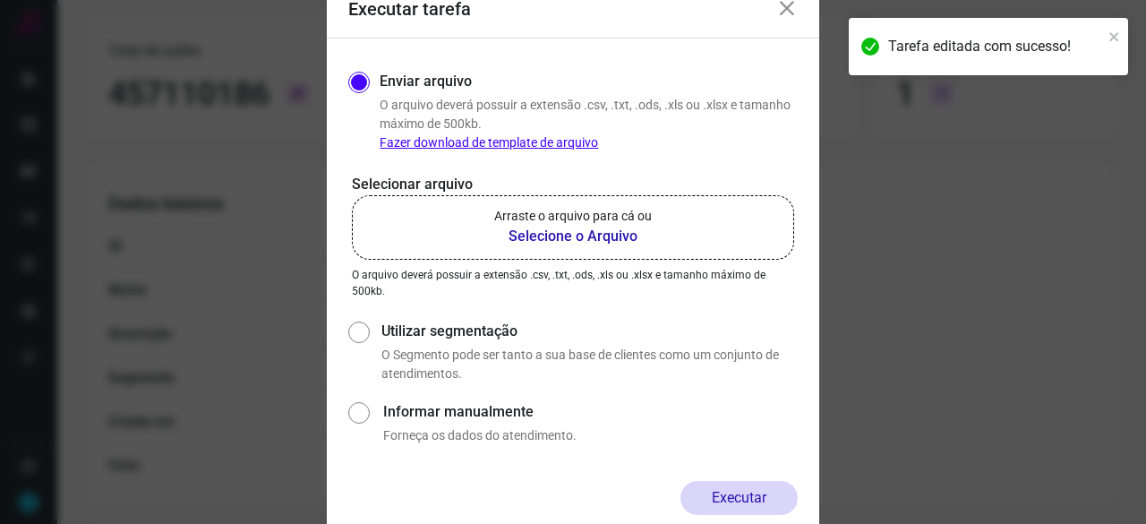
click at [516, 235] on b "Selecione o Arquivo" at bounding box center [573, 236] width 158 height 21
click at [0, 0] on input "Arraste o arquivo para cá ou Selecione o Arquivo" at bounding box center [0, 0] width 0 height 0
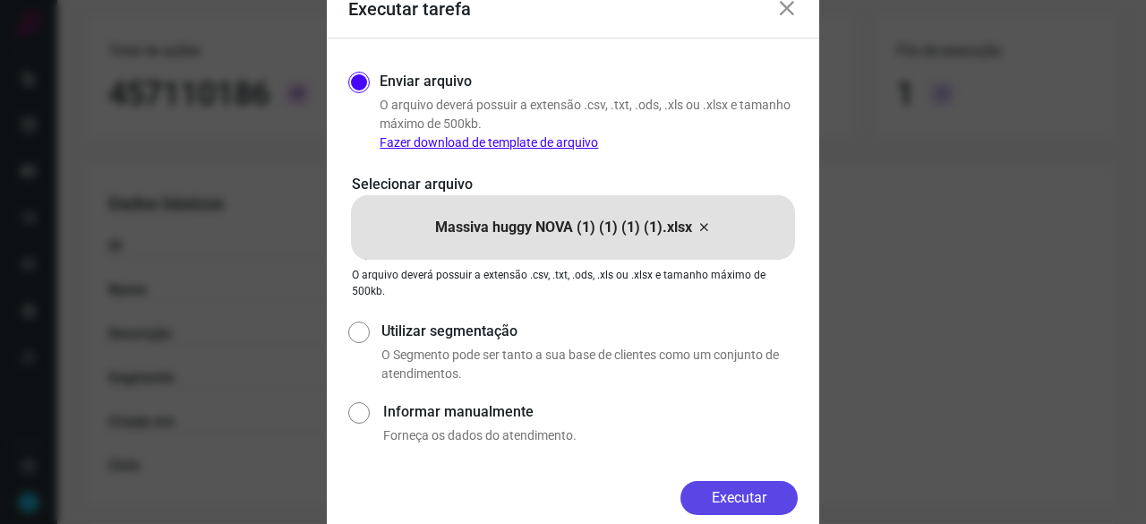
click at [755, 499] on button "Executar" at bounding box center [739, 498] width 117 height 34
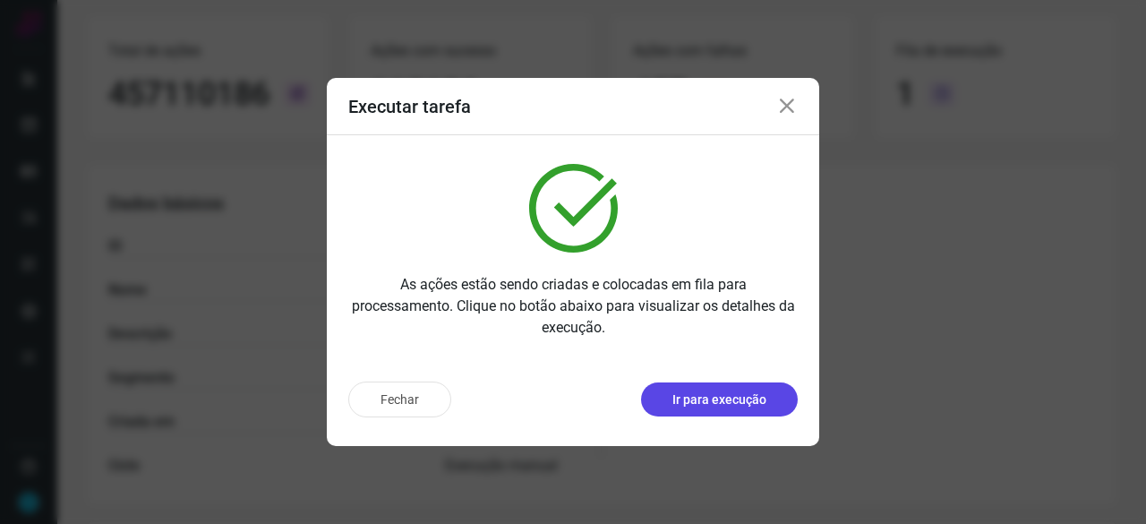
click at [741, 406] on p "Ir para execução" at bounding box center [719, 399] width 94 height 19
